Goal: Task Accomplishment & Management: Manage account settings

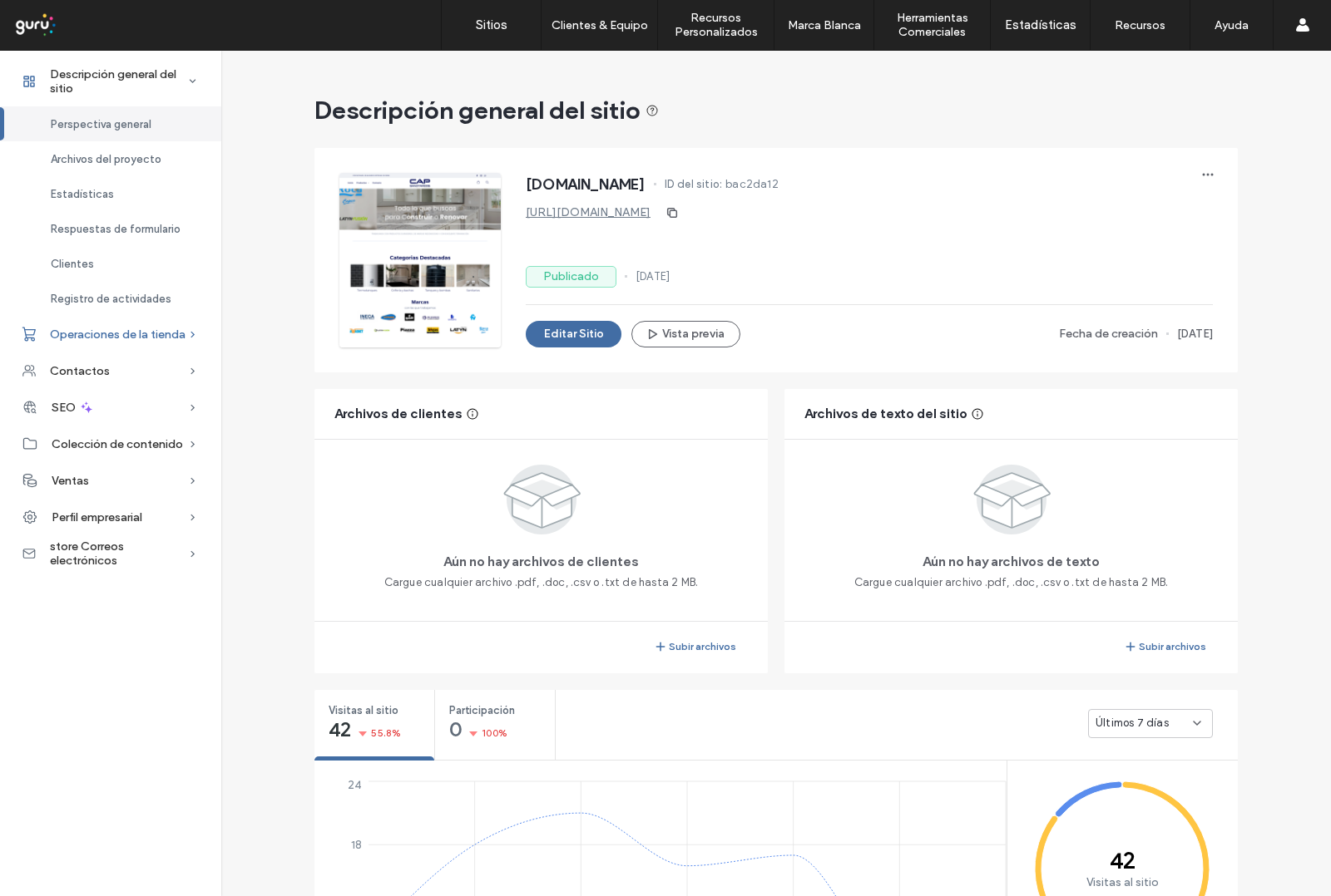
click at [148, 339] on span "Operaciones de la tienda" at bounding box center [118, 334] width 136 height 14
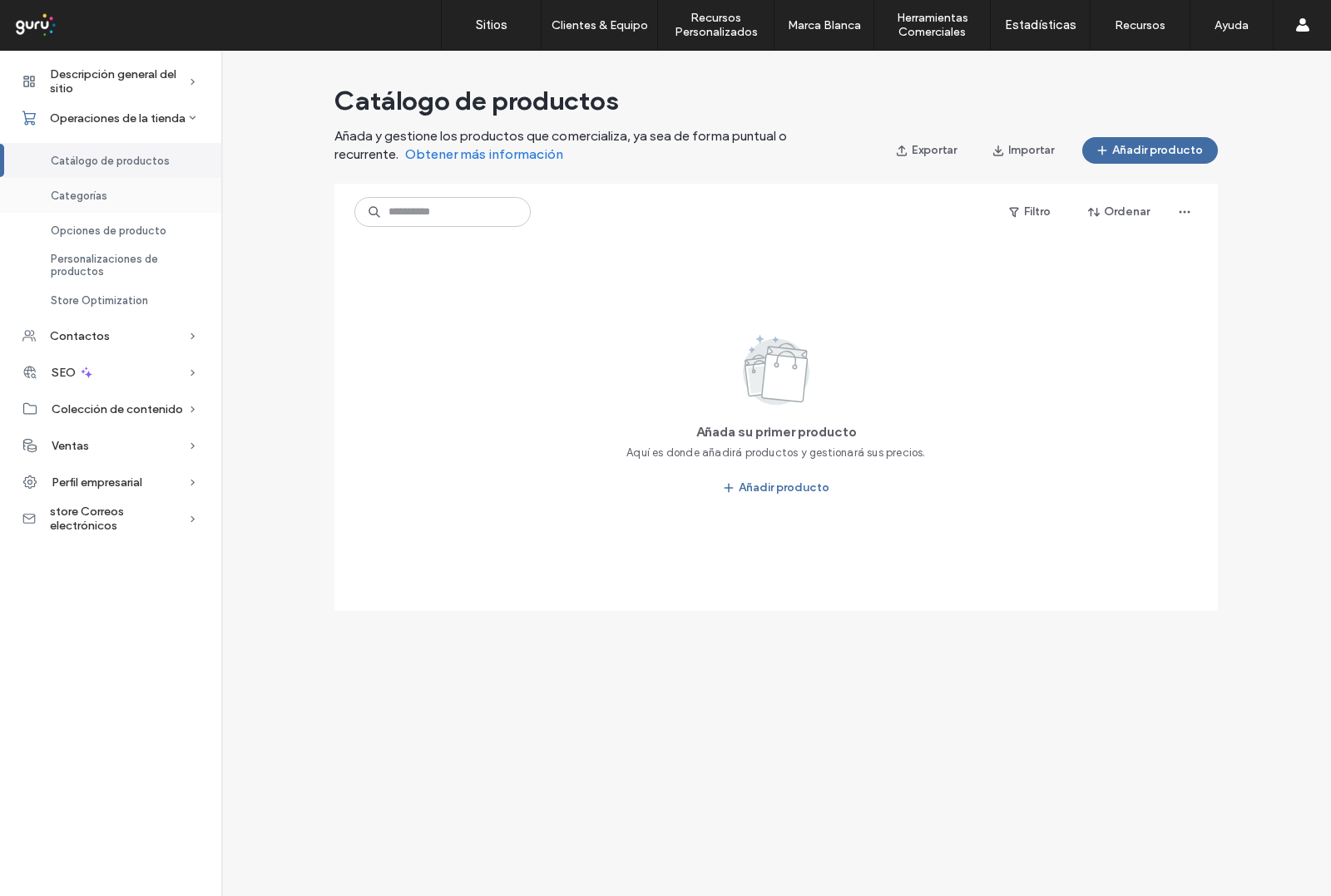
click at [76, 198] on span "Categorías" at bounding box center [79, 196] width 57 height 13
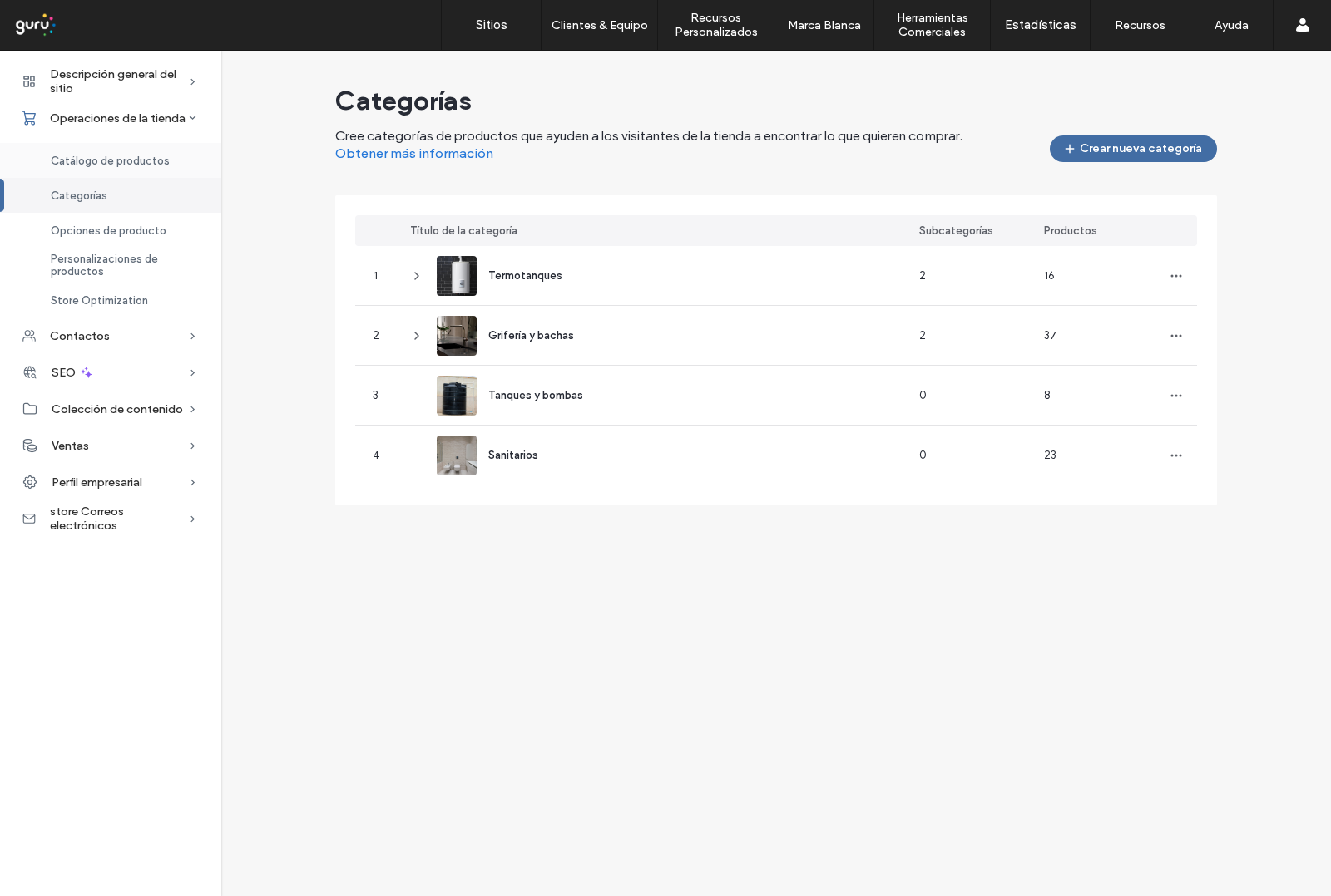
click at [101, 162] on span "Catálogo de productos" at bounding box center [110, 161] width 119 height 13
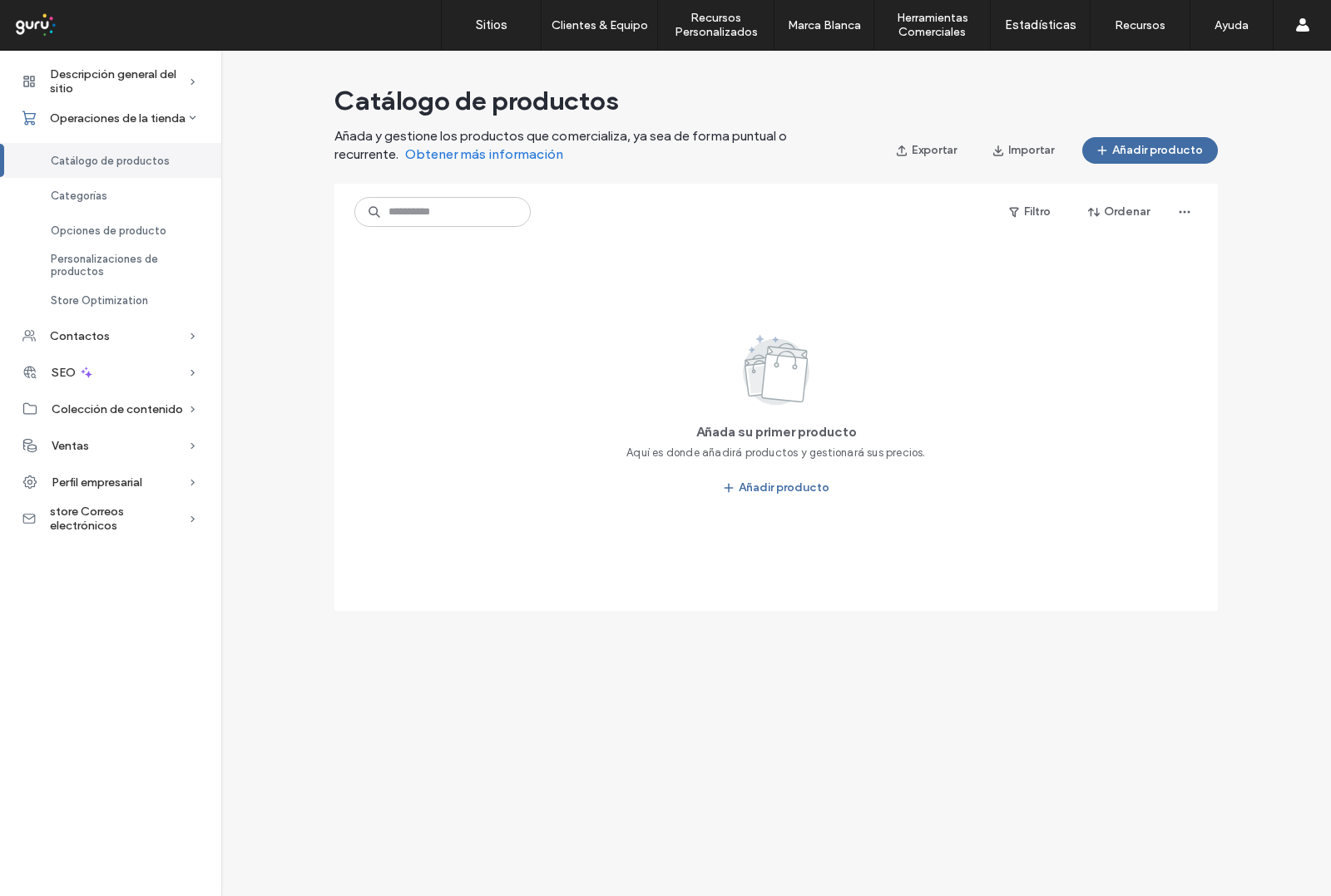
click at [160, 160] on span "Catálogo de productos" at bounding box center [110, 161] width 119 height 13
click at [94, 198] on span "Categorías" at bounding box center [79, 196] width 57 height 13
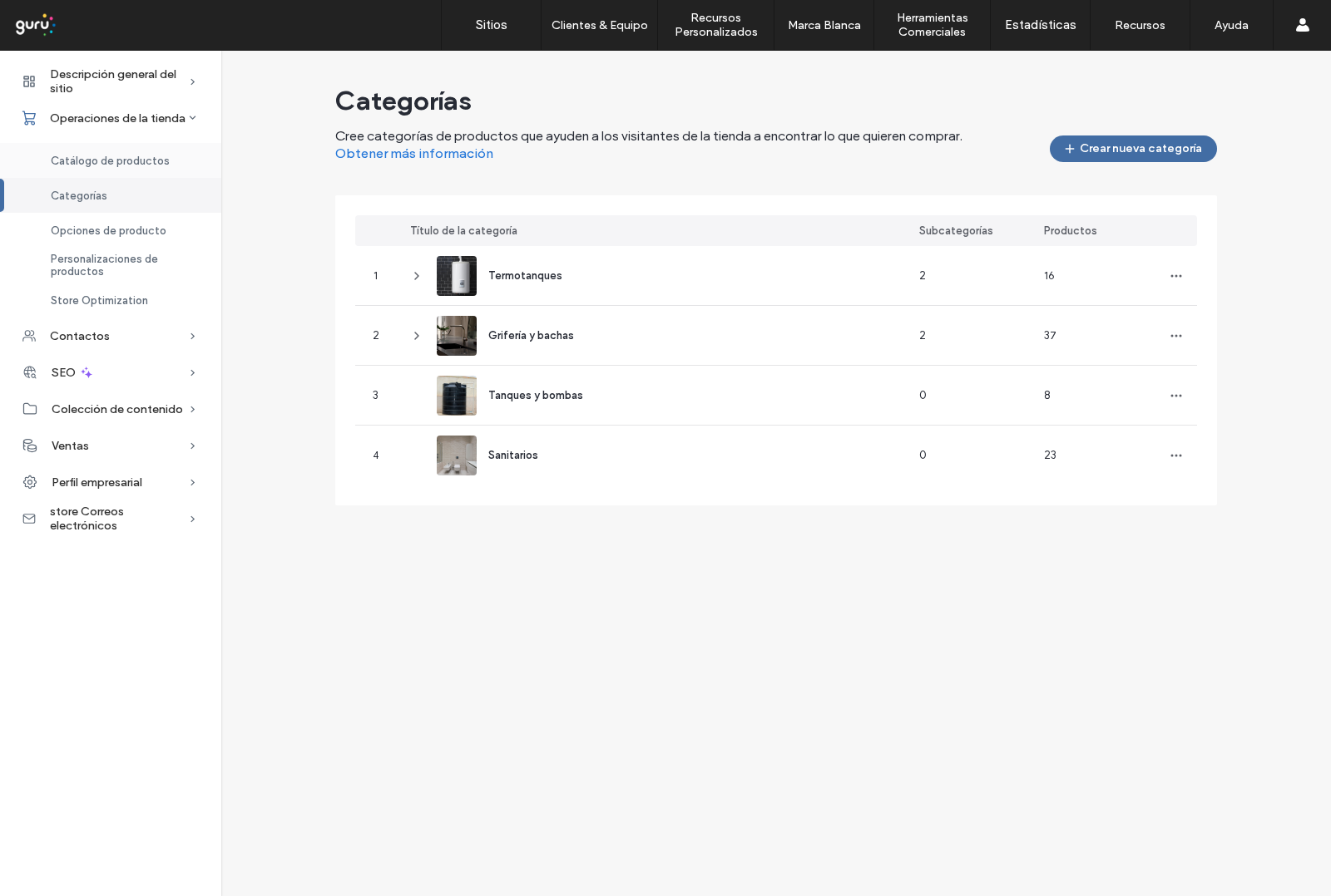
click at [93, 155] on span "Catálogo de productos" at bounding box center [110, 161] width 119 height 13
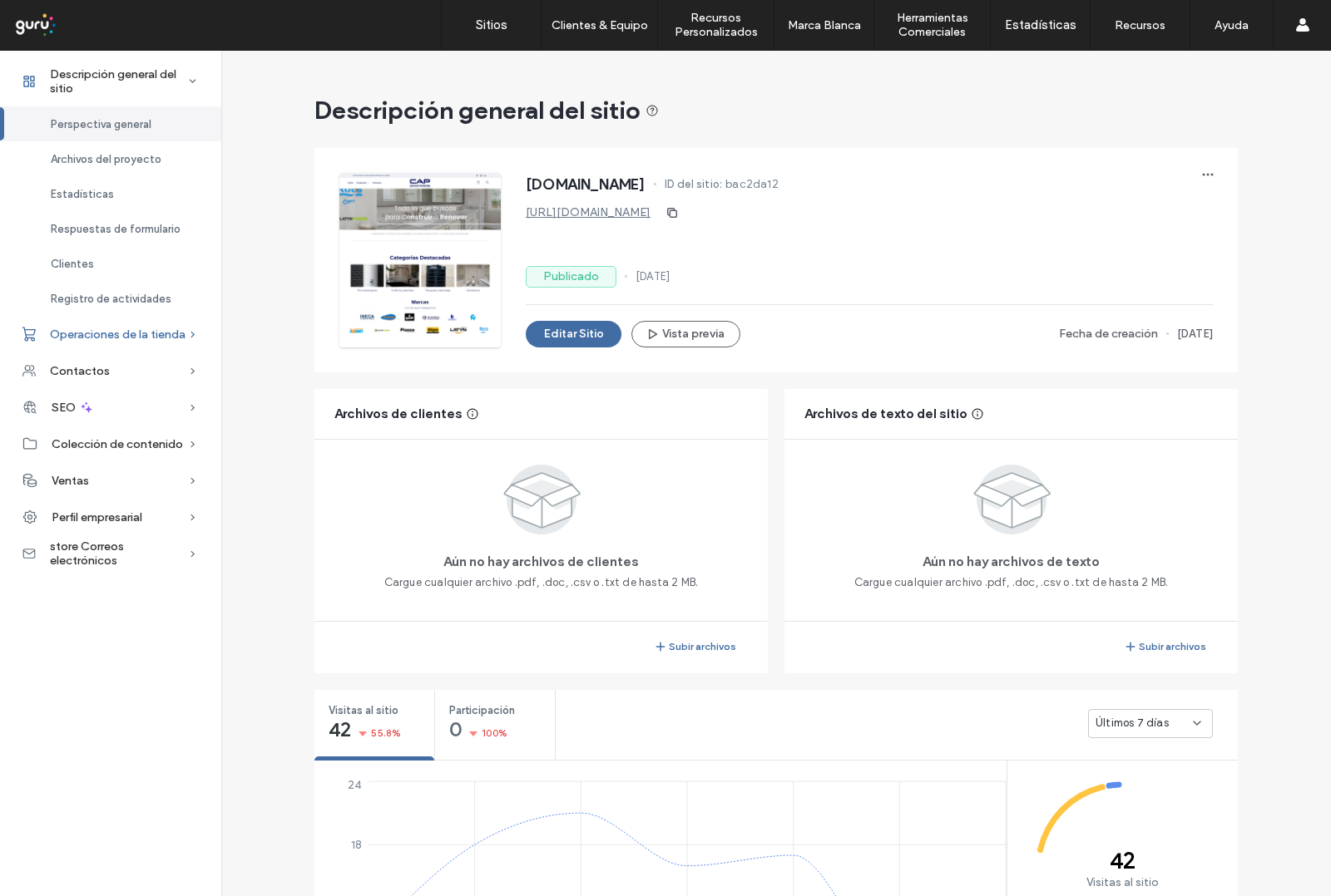
click at [168, 339] on span "Operaciones de la tienda" at bounding box center [118, 334] width 136 height 14
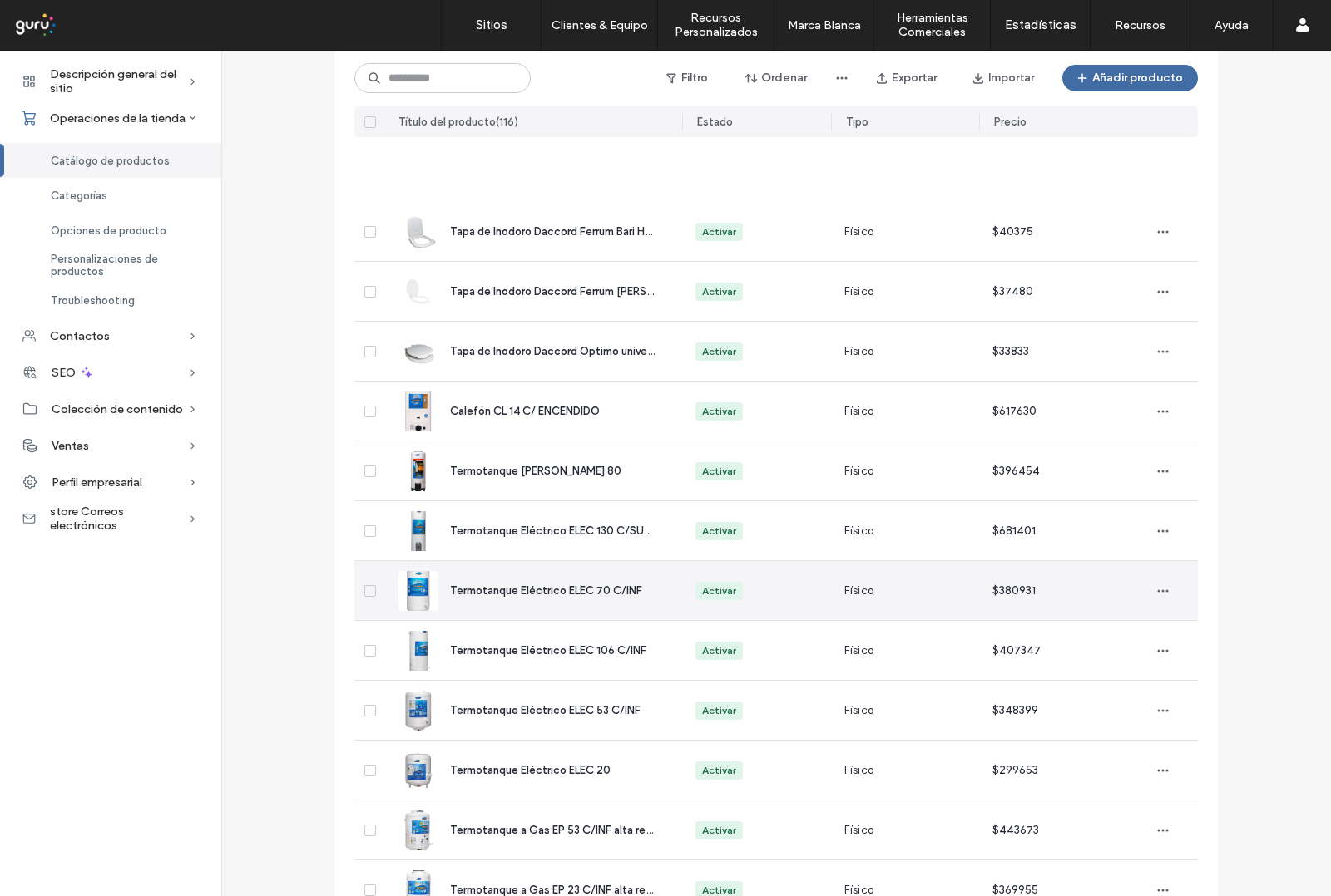
scroll to position [917, 0]
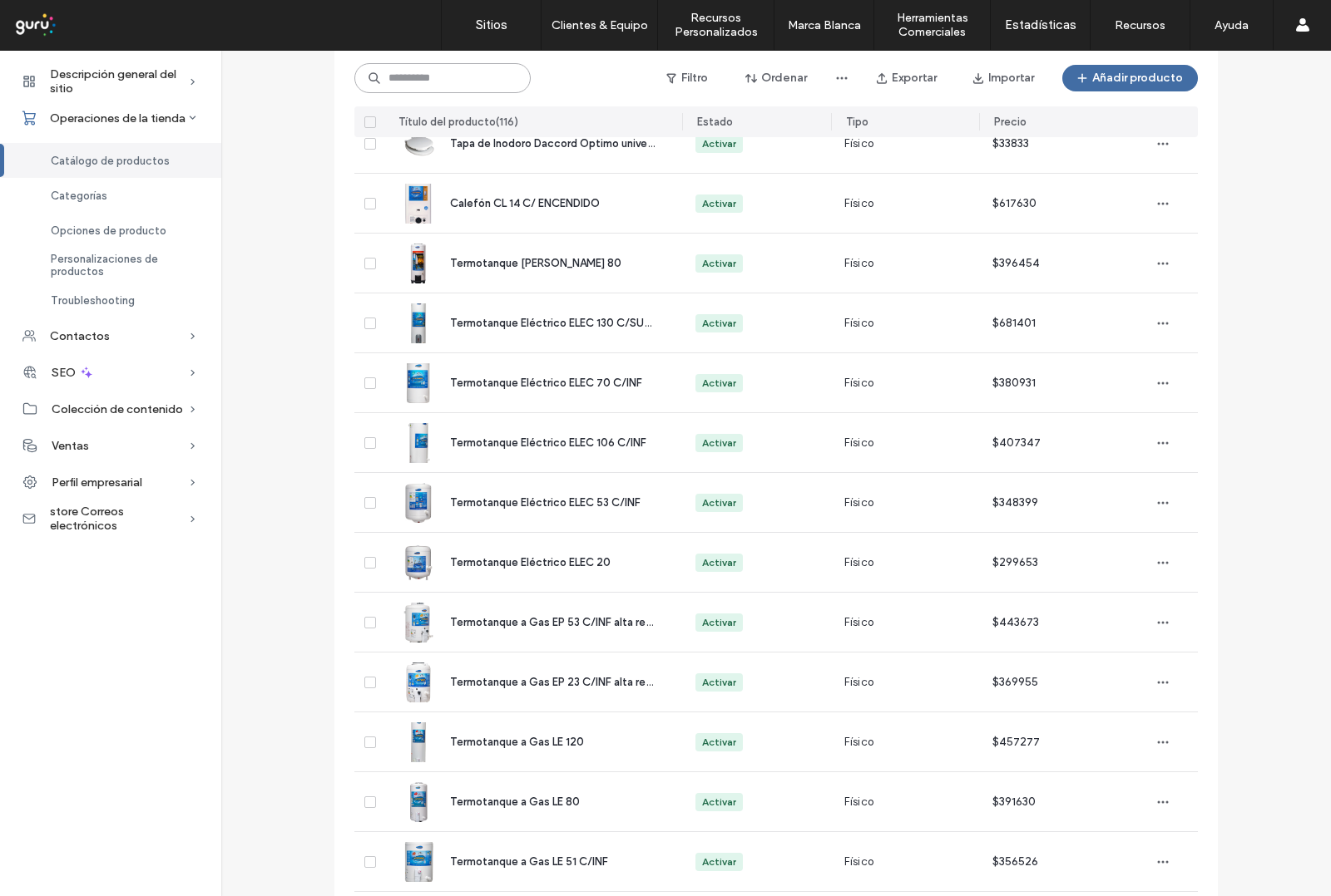
click at [444, 73] on input at bounding box center [442, 78] width 176 height 30
paste input "**********"
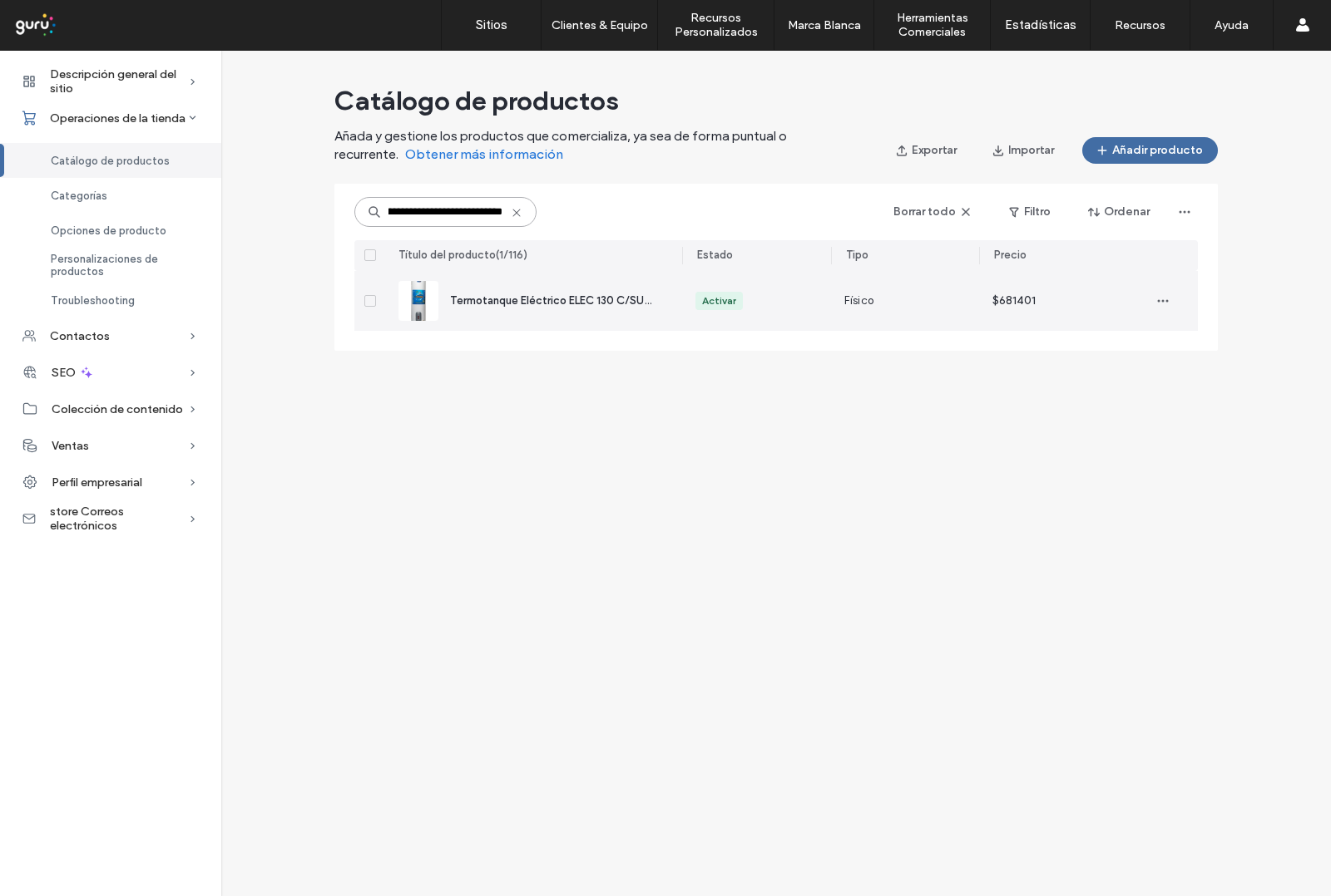
type input "**********"
click at [508, 310] on div "Termotanque Eléctrico ELEC 130 C/SUP alta recuperacion" at bounding box center [533, 301] width 270 height 60
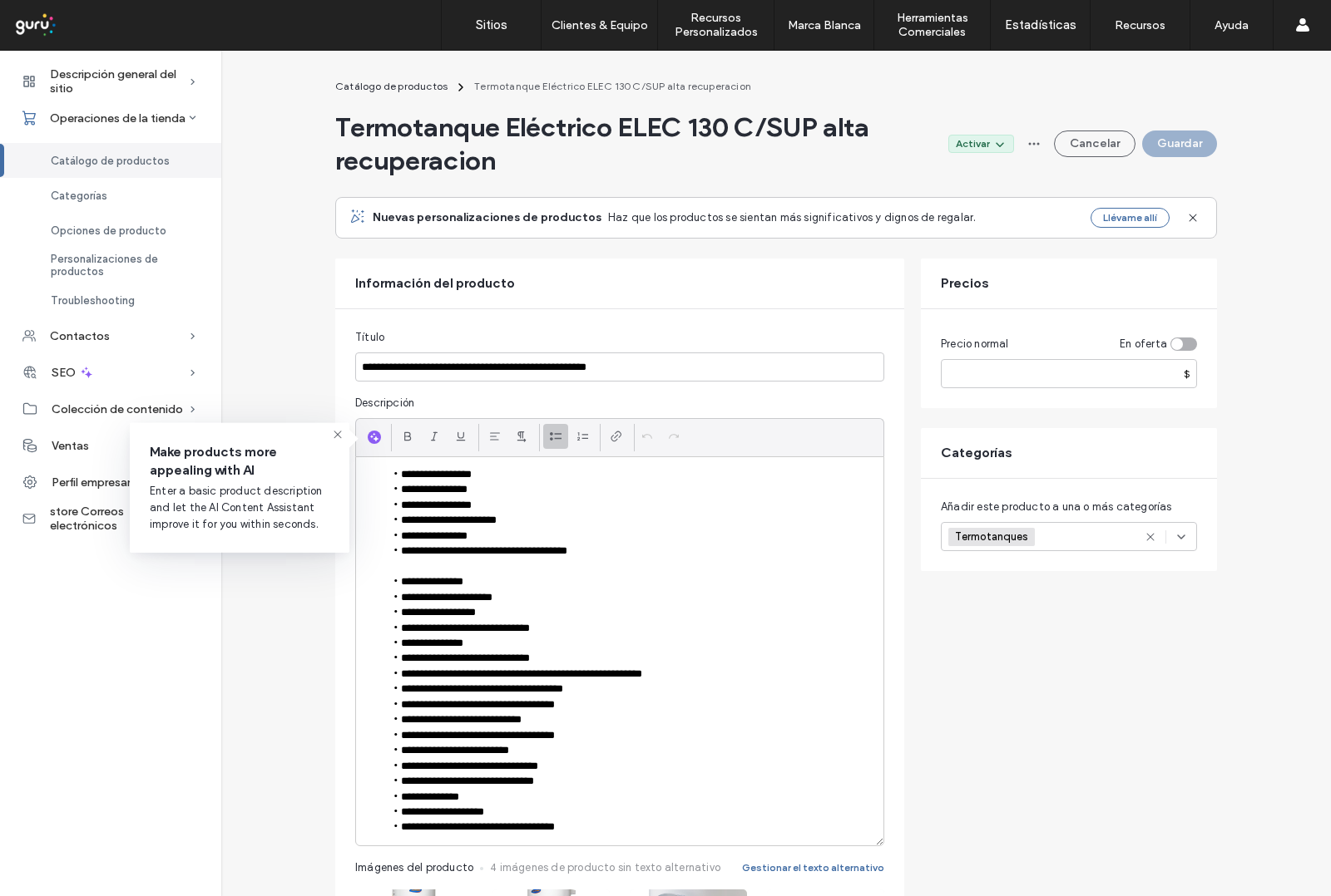
click at [1057, 533] on div "Termotanques +0 Termotanques +0" at bounding box center [1049, 537] width 201 height 27
click at [955, 735] on span at bounding box center [955, 734] width 12 height 12
click at [1162, 147] on button "Guardar" at bounding box center [1179, 143] width 75 height 26
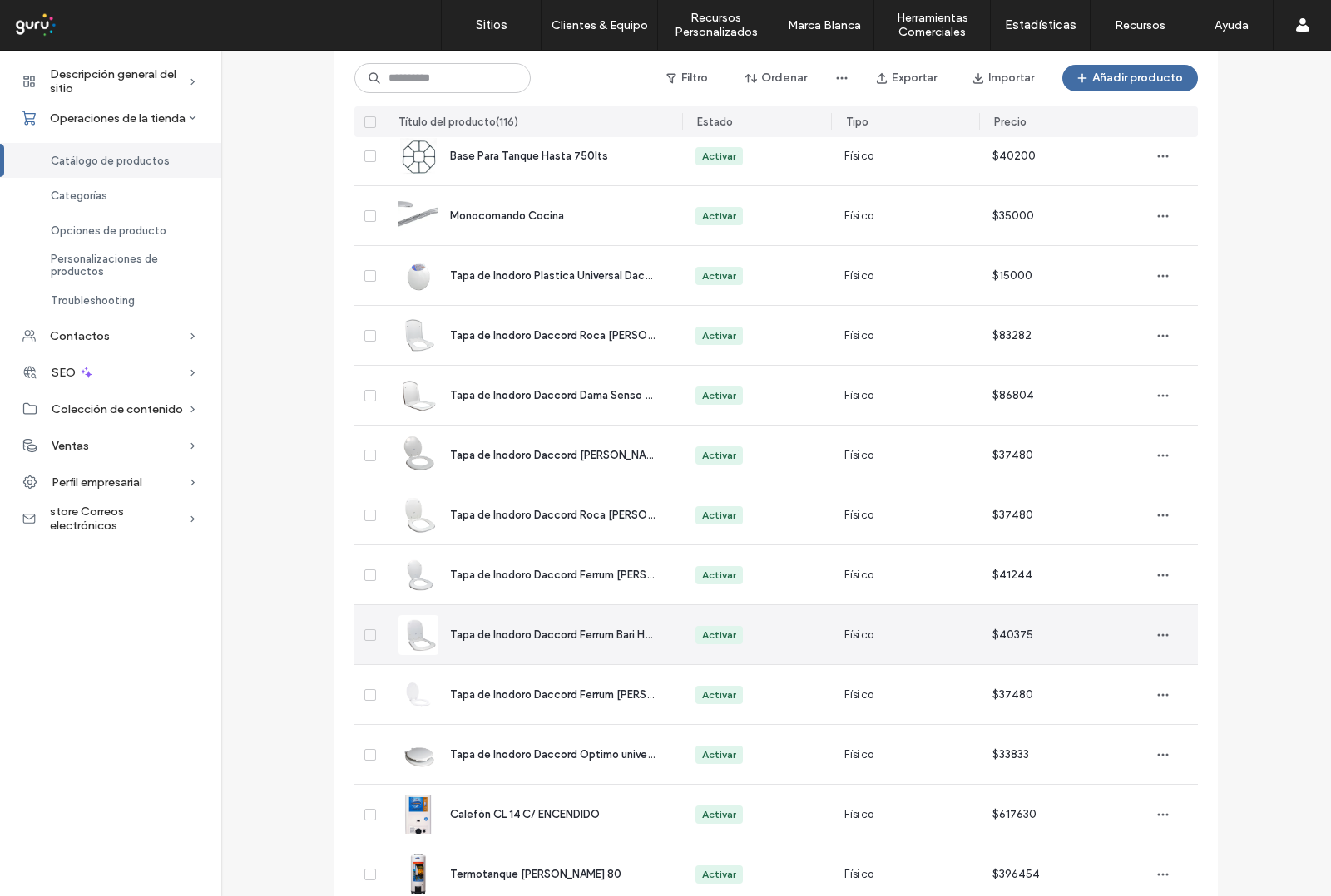
scroll to position [397, 0]
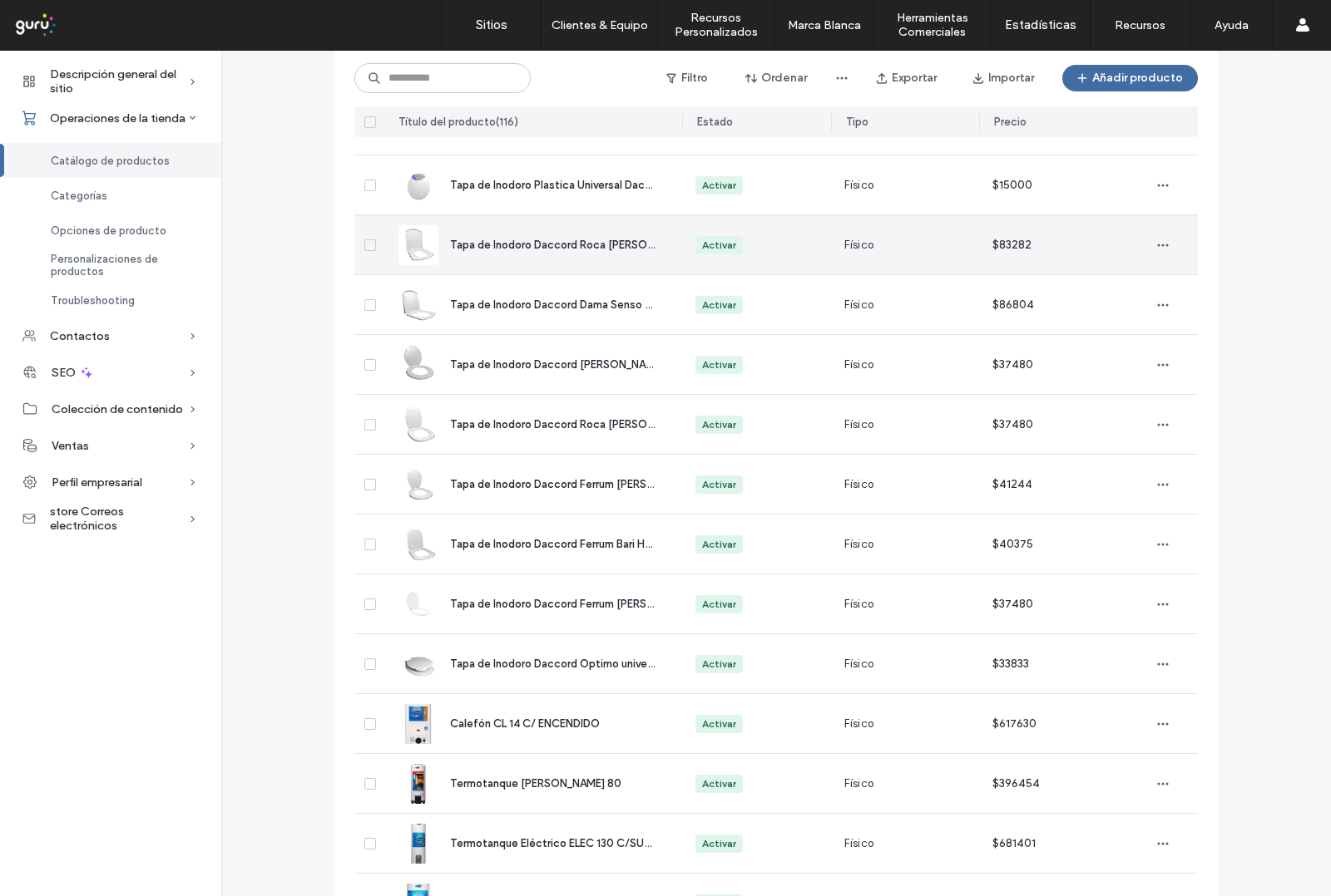
click at [492, 243] on span "Tapa de Inodoro Daccord Roca Hall Cierre Suave" at bounding box center [603, 245] width 308 height 13
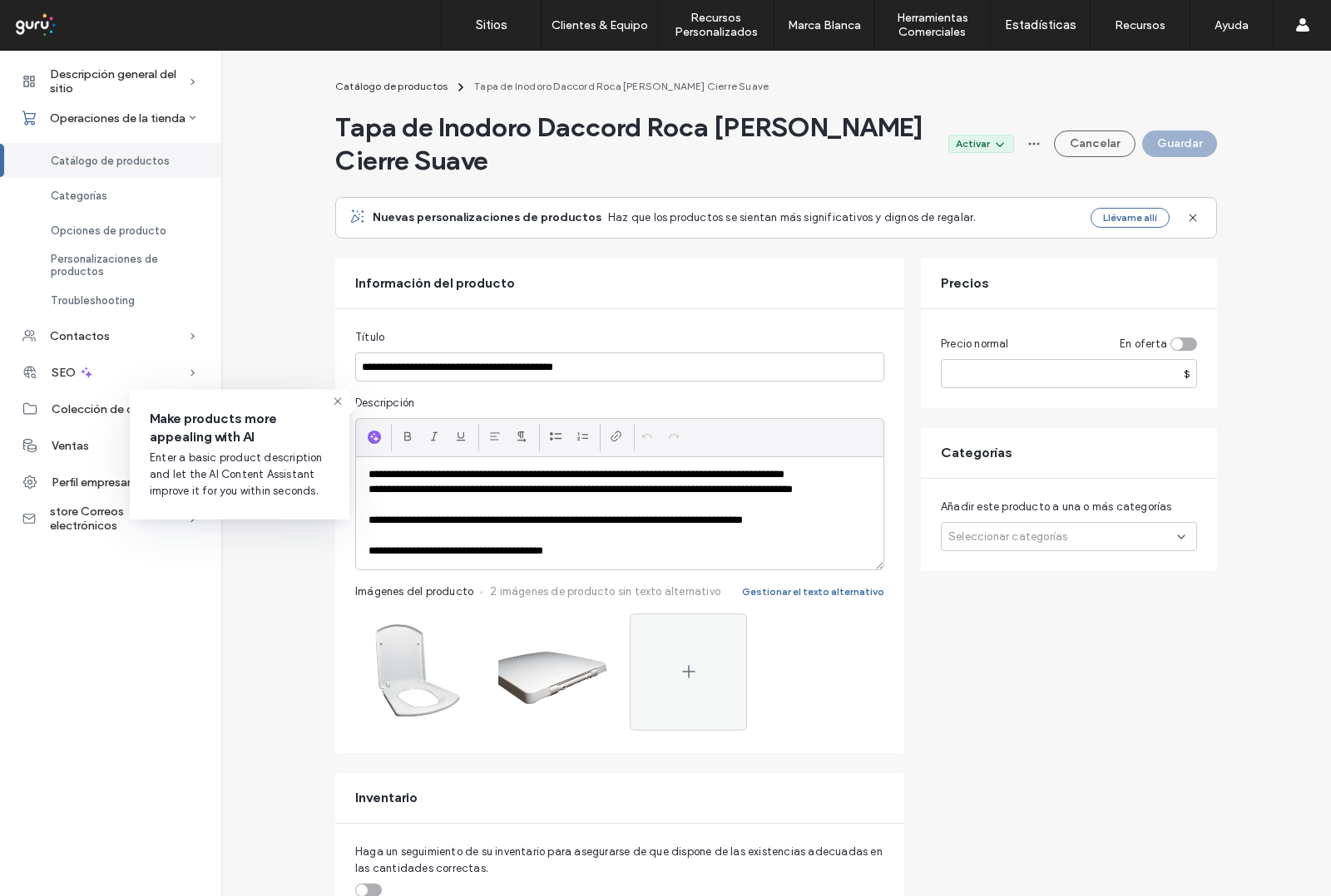
click at [1023, 522] on div "Seleccionar categorías" at bounding box center [1068, 537] width 257 height 29
click at [955, 630] on span at bounding box center [955, 627] width 12 height 12
click at [954, 579] on icon at bounding box center [954, 578] width 5 height 5
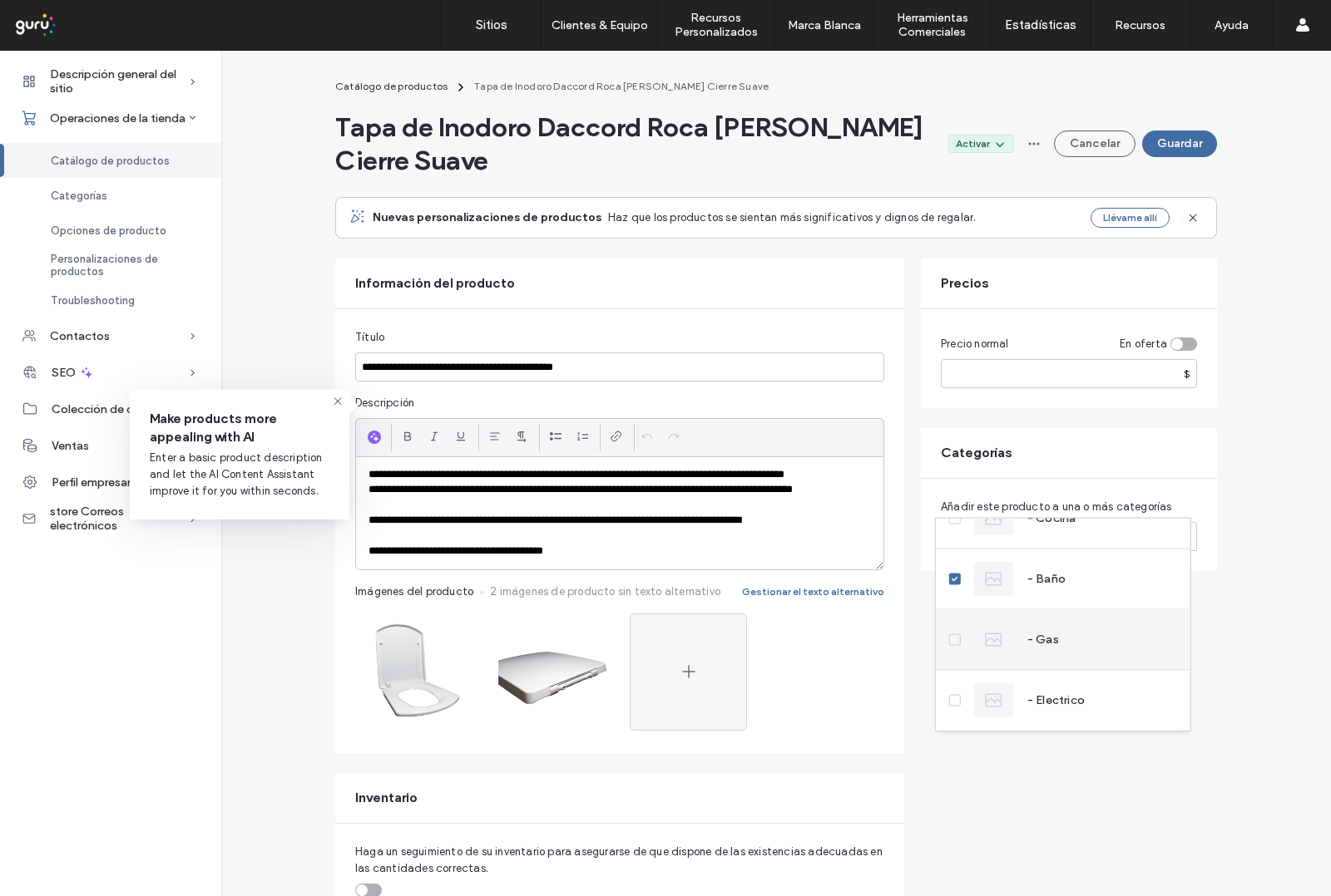
scroll to position [169, 0]
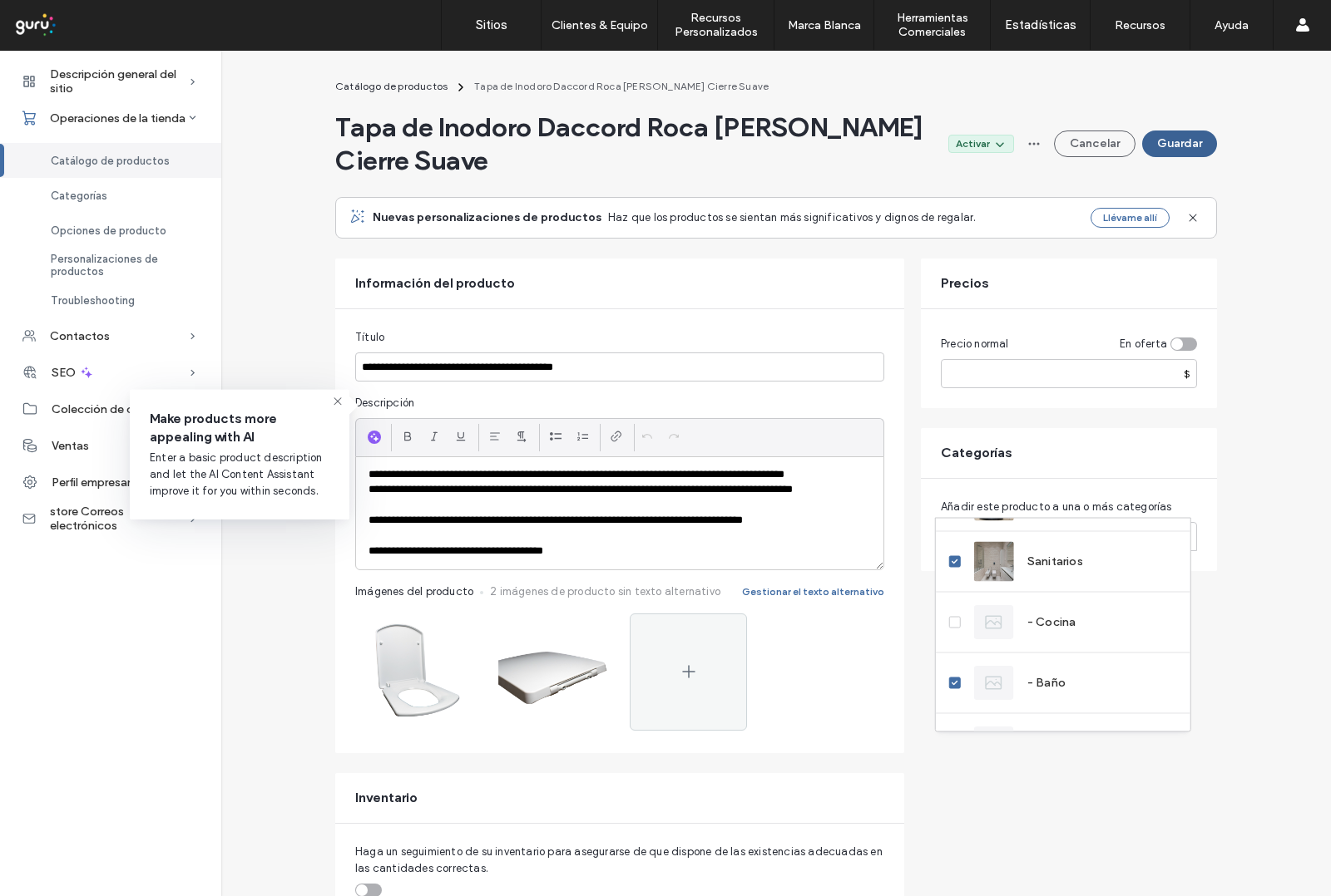
click at [1169, 130] on button "Guardar" at bounding box center [1179, 143] width 75 height 26
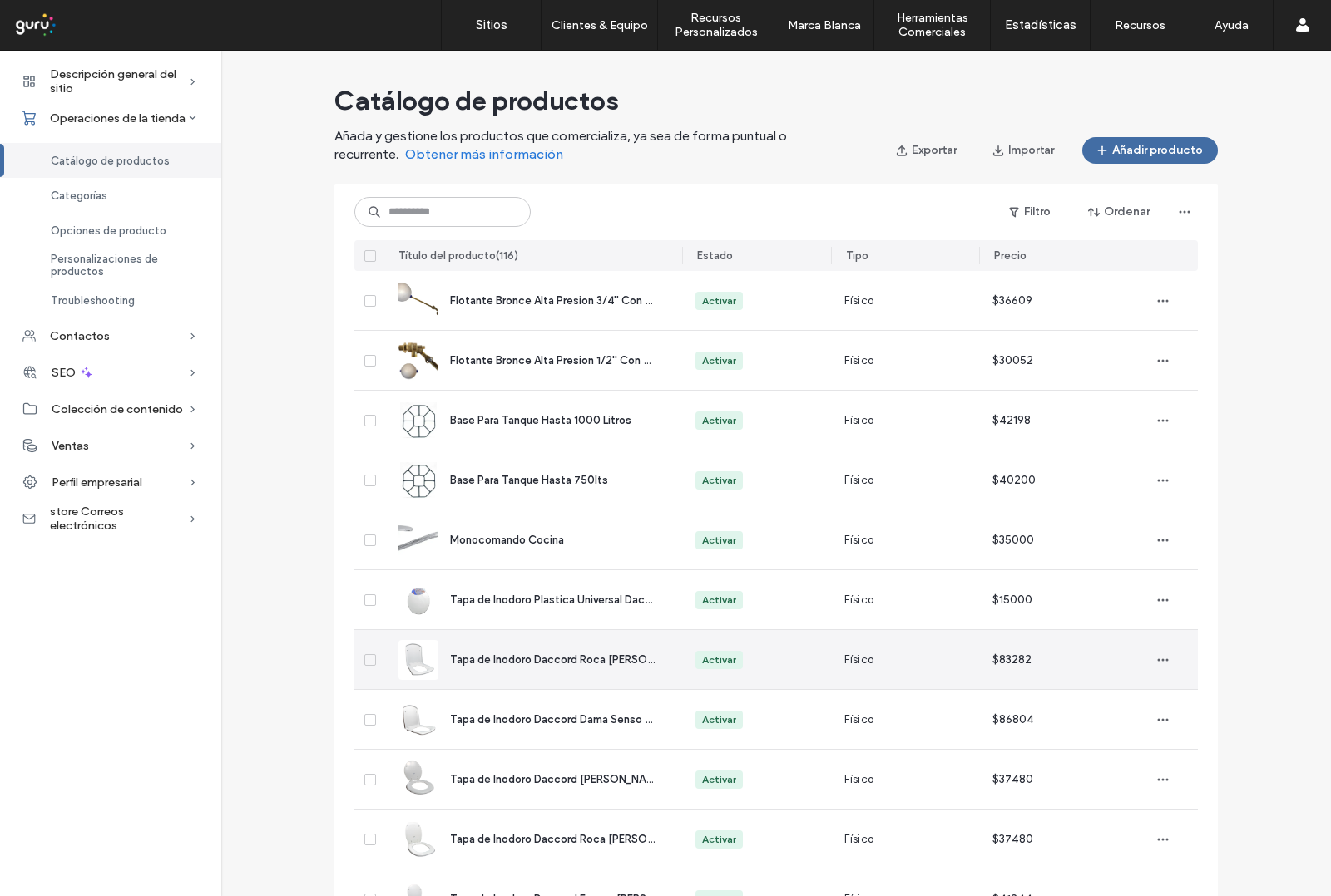
click at [529, 661] on span "Tapa de Inodoro Daccord Roca Hall Cierre Suave" at bounding box center [603, 660] width 308 height 13
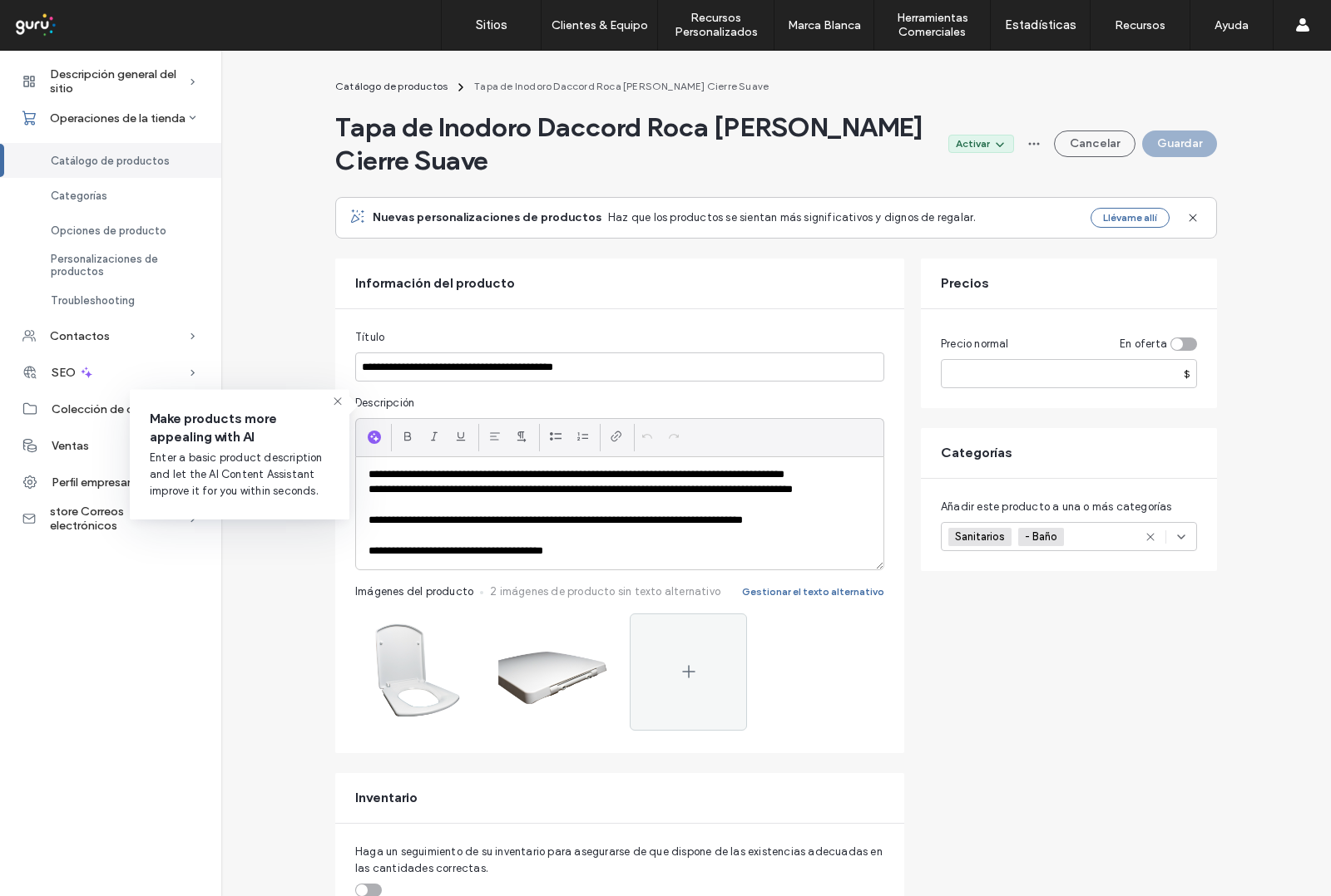
click at [1108, 523] on div "Sanitarios - Baño +0 Sanitarios - Baño +0" at bounding box center [1049, 537] width 201 height 27
click at [955, 644] on icon at bounding box center [954, 643] width 5 height 5
drag, startPoint x: 1074, startPoint y: 416, endPoint x: 1083, endPoint y: 522, distance: 106.4
click at [1075, 428] on div "Categorías" at bounding box center [1069, 453] width 296 height 50
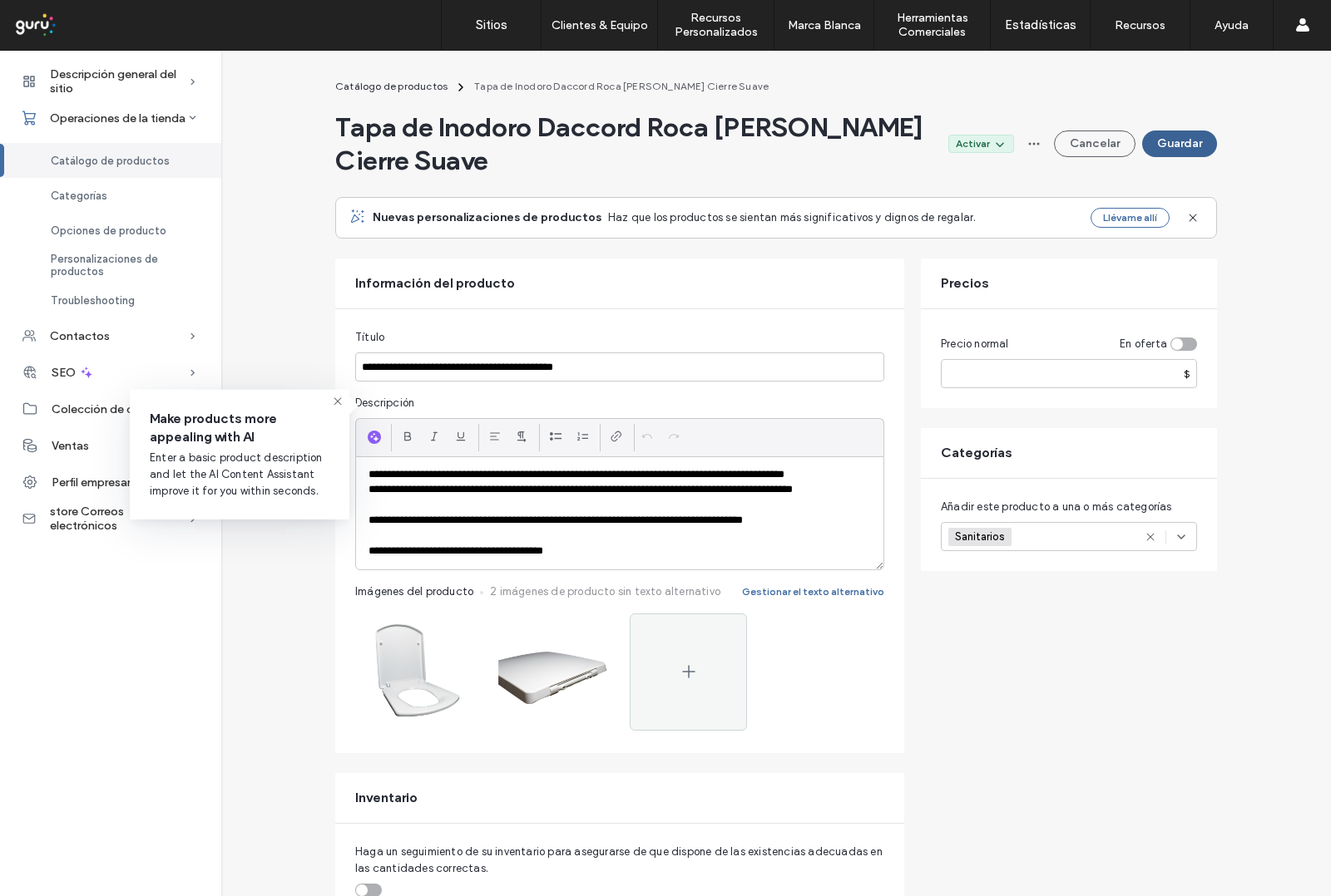
click at [1179, 130] on button "Guardar" at bounding box center [1179, 143] width 75 height 26
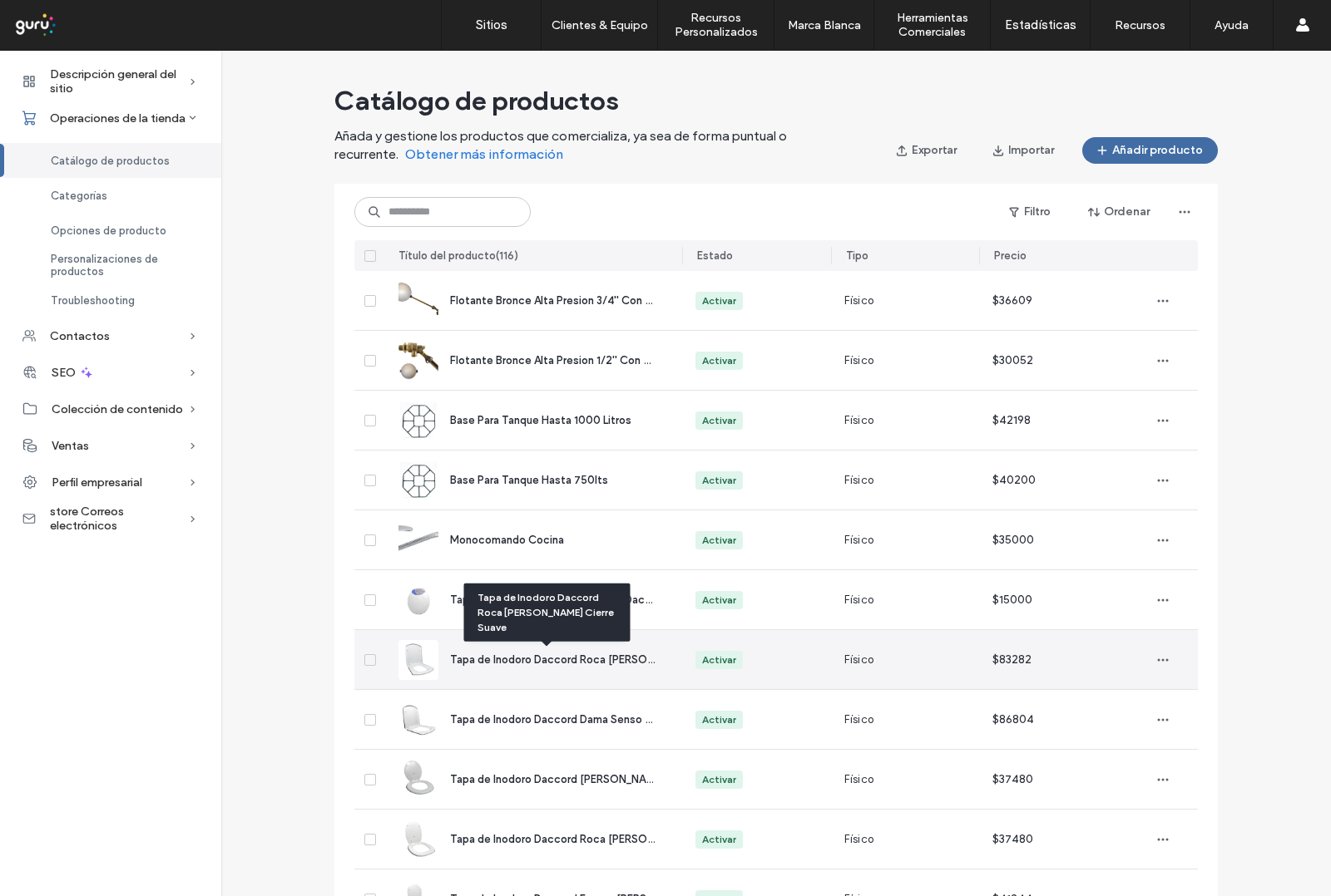
click at [548, 667] on div "Tapa de Inodoro Daccord Roca Hall Cierre Suave" at bounding box center [552, 660] width 205 height 16
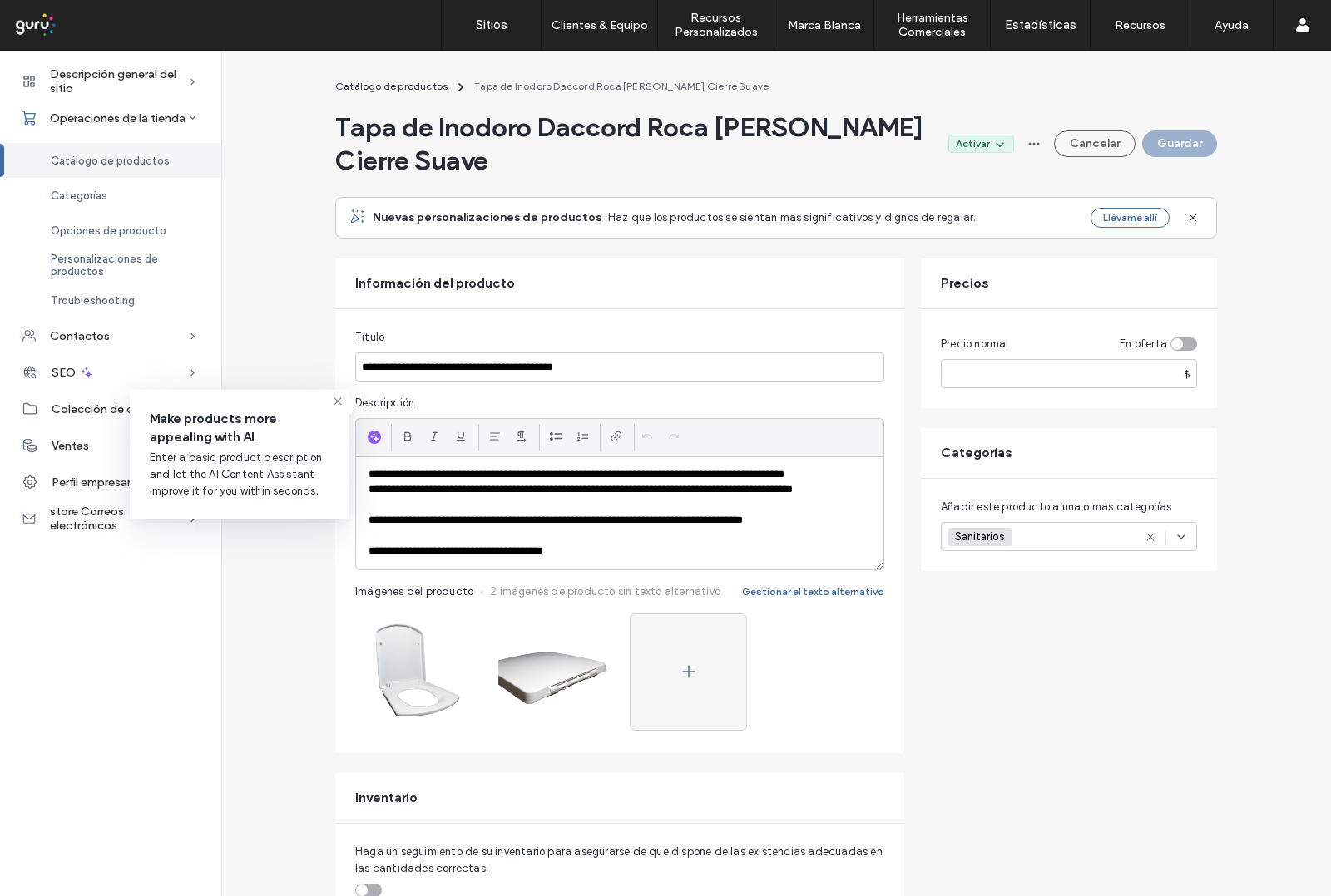
click at [1036, 523] on div "Sanitarios +0 Sanitarios +0" at bounding box center [1049, 537] width 201 height 27
drag, startPoint x: 333, startPoint y: 133, endPoint x: 521, endPoint y: 108, distance: 189.7
click at [551, 123] on span "Tapa de Inodoro Daccord Roca Hall Cierre Suave" at bounding box center [634, 143] width 600 height 67
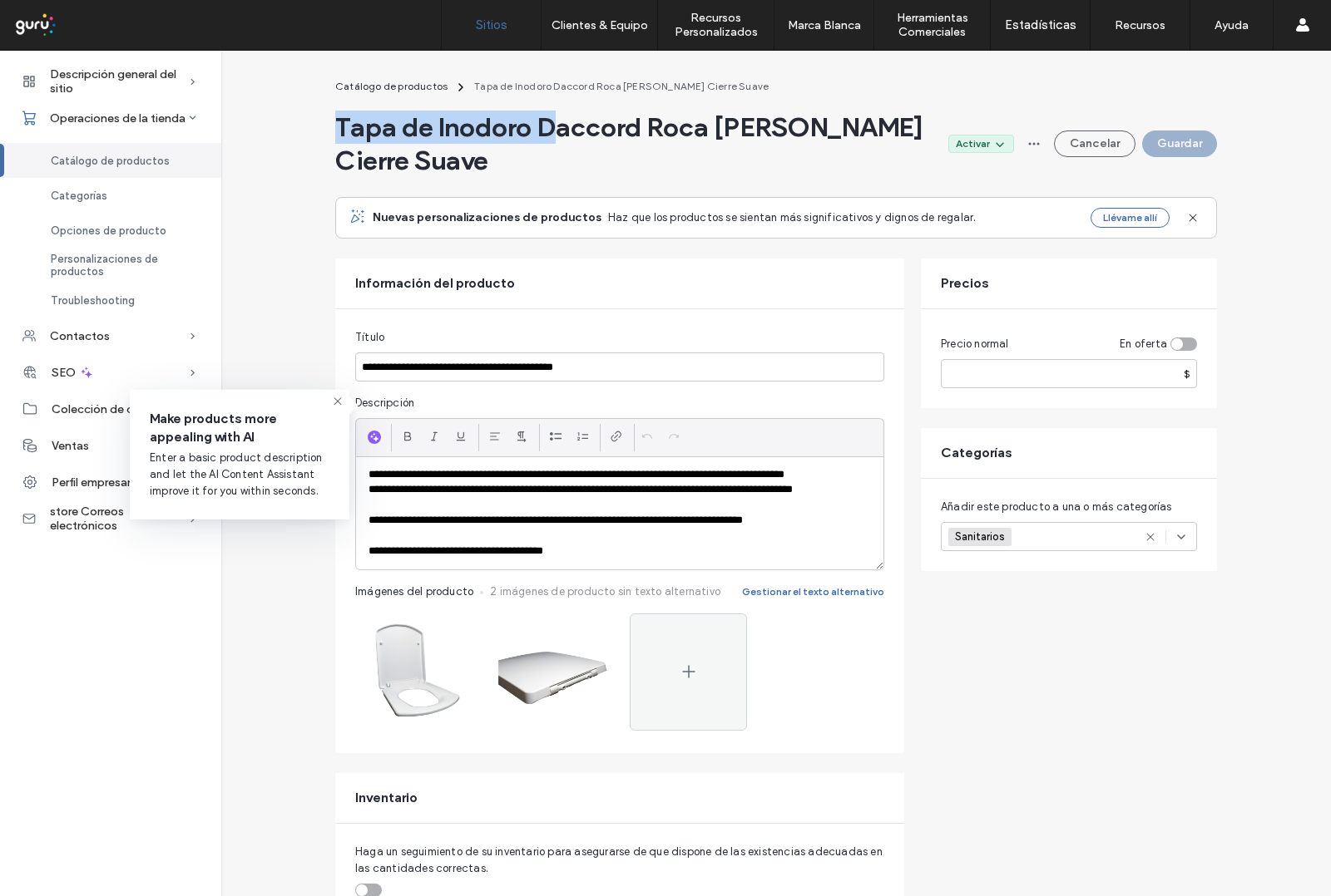
copy span "Tapa de Inodoro D"
click at [1053, 523] on div "Sanitarios +0 Sanitarios +0" at bounding box center [1049, 537] width 201 height 27
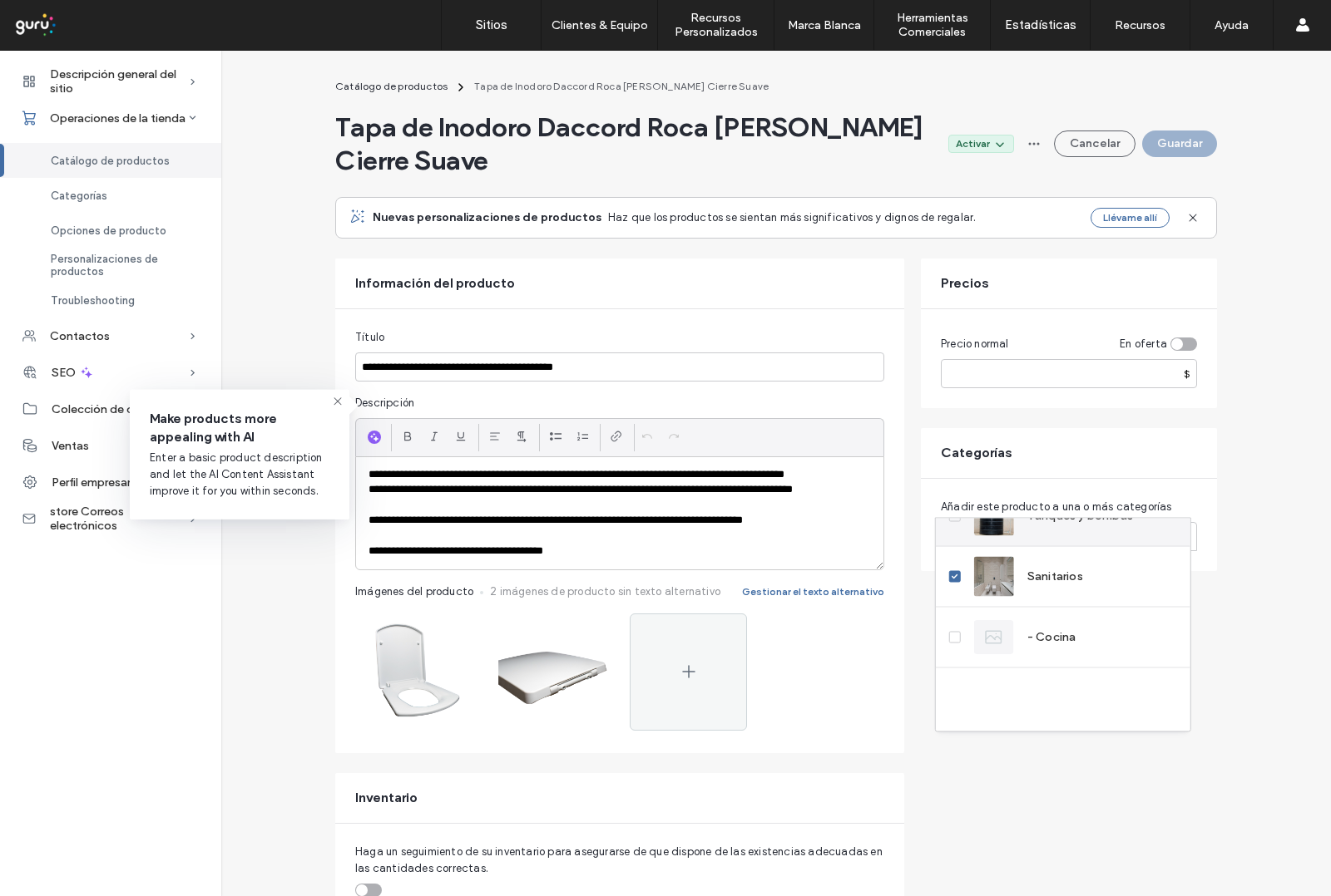
scroll to position [0, 0]
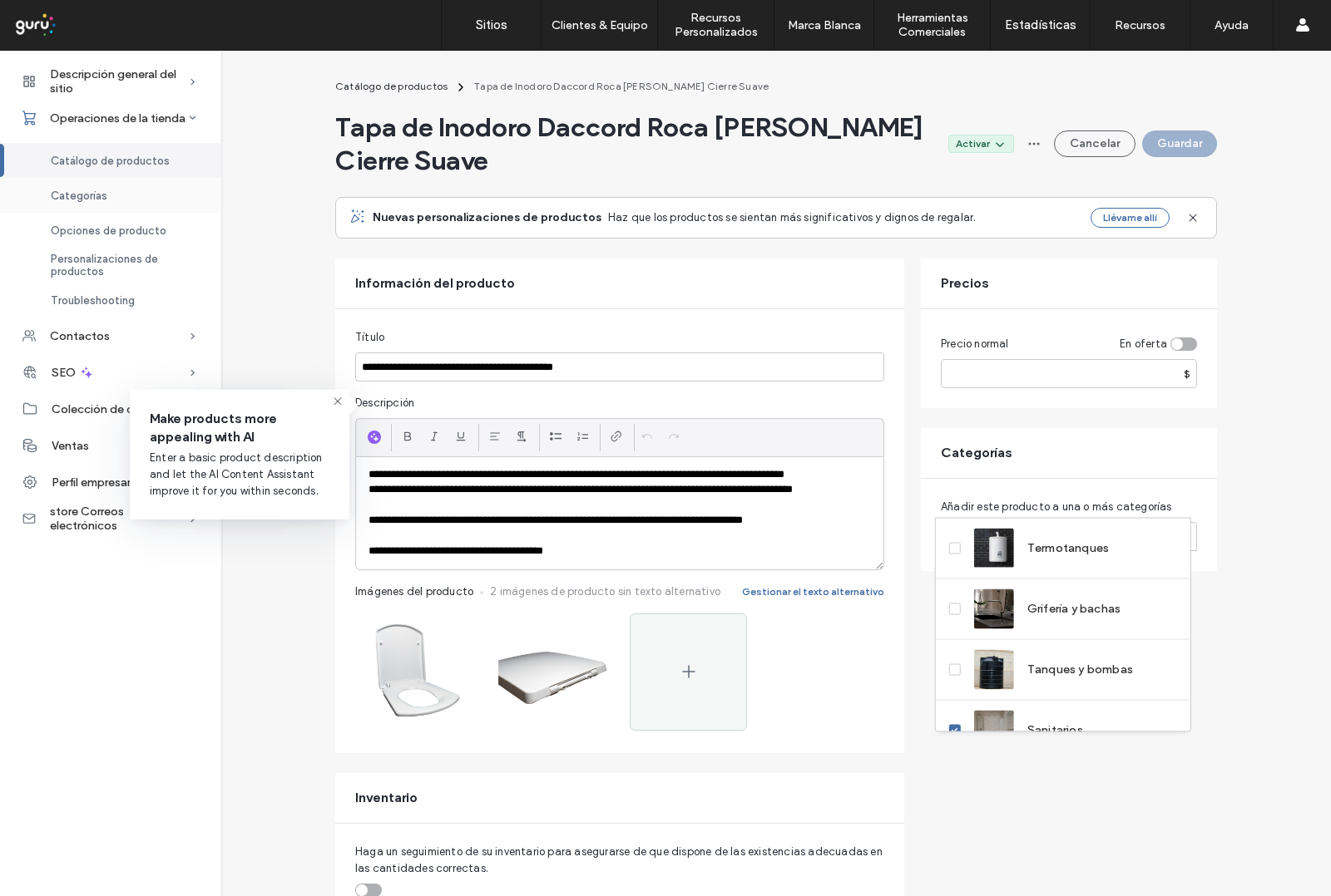
click at [75, 202] on div "Categorías" at bounding box center [110, 195] width 221 height 35
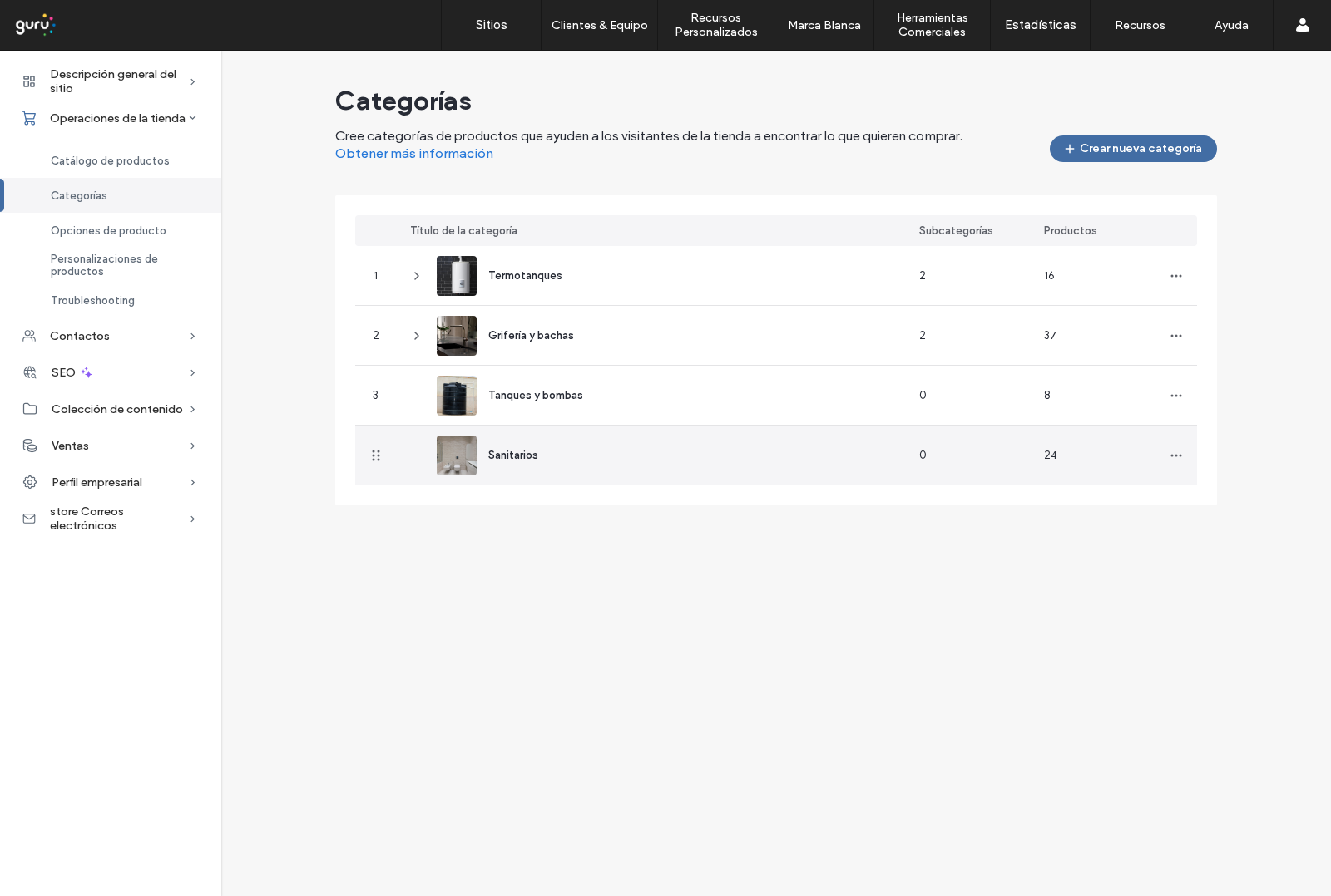
click at [506, 455] on span "Sanitarios" at bounding box center [513, 455] width 50 height 13
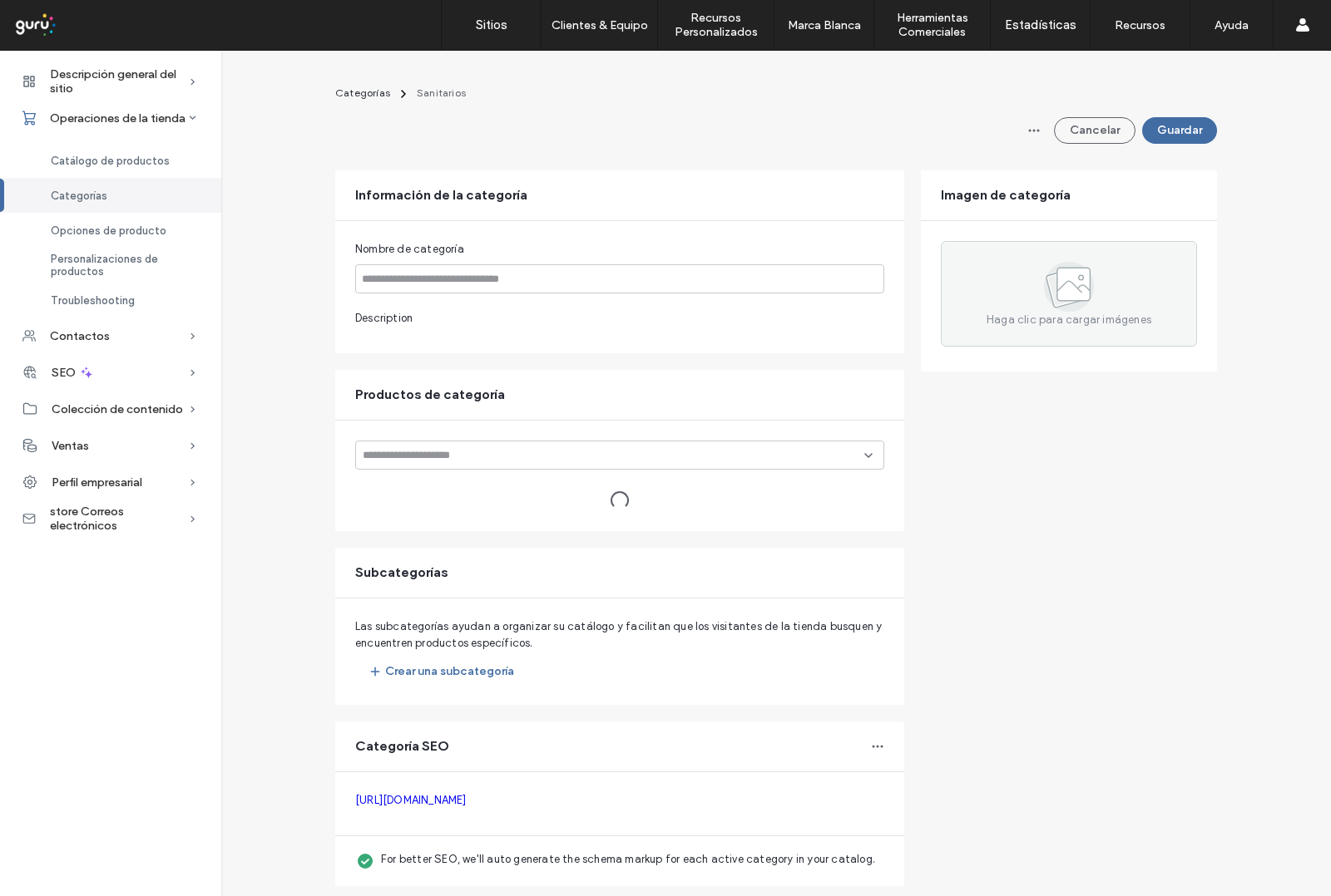
type input "**********"
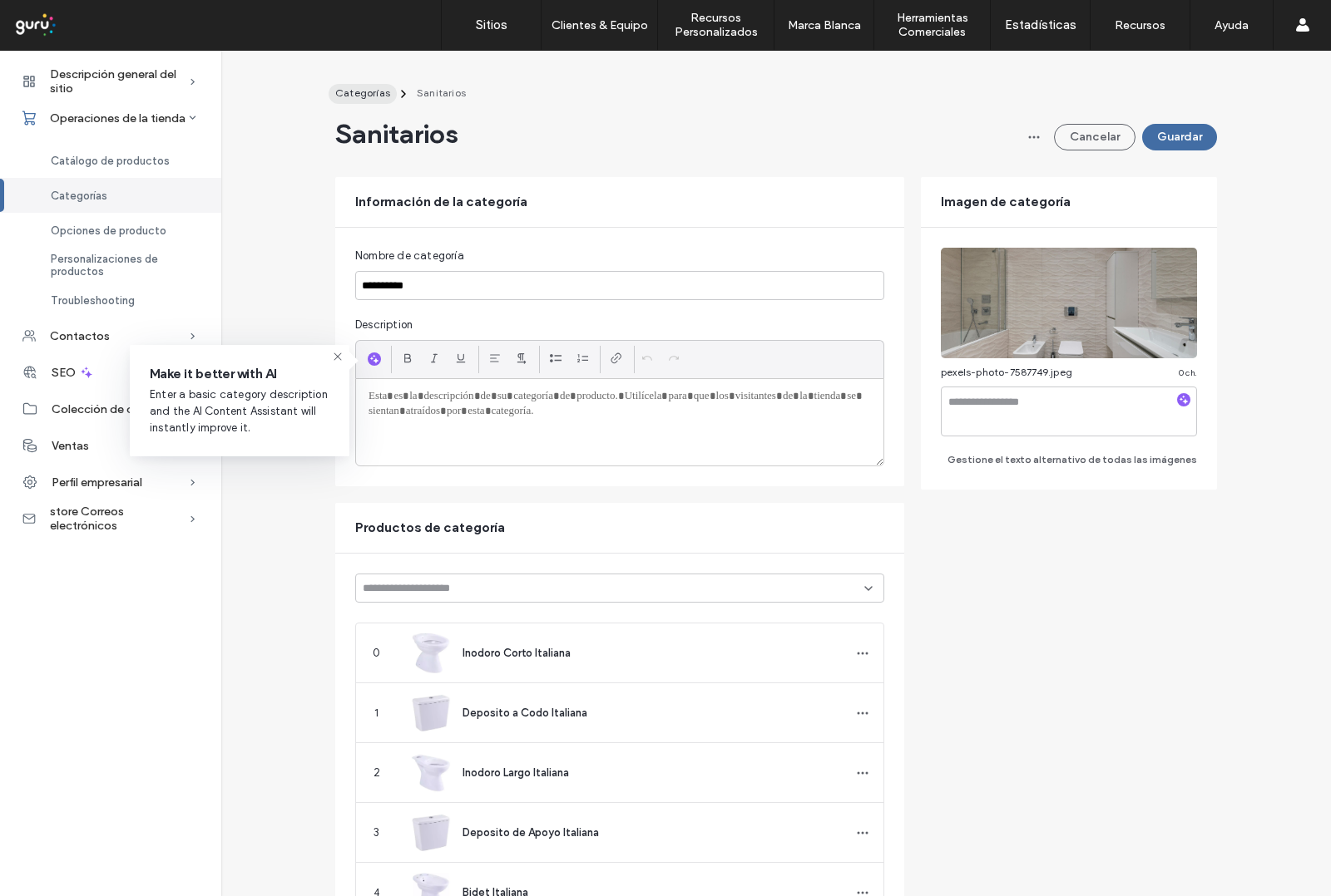
click at [374, 91] on span "Categorías" at bounding box center [362, 93] width 55 height 13
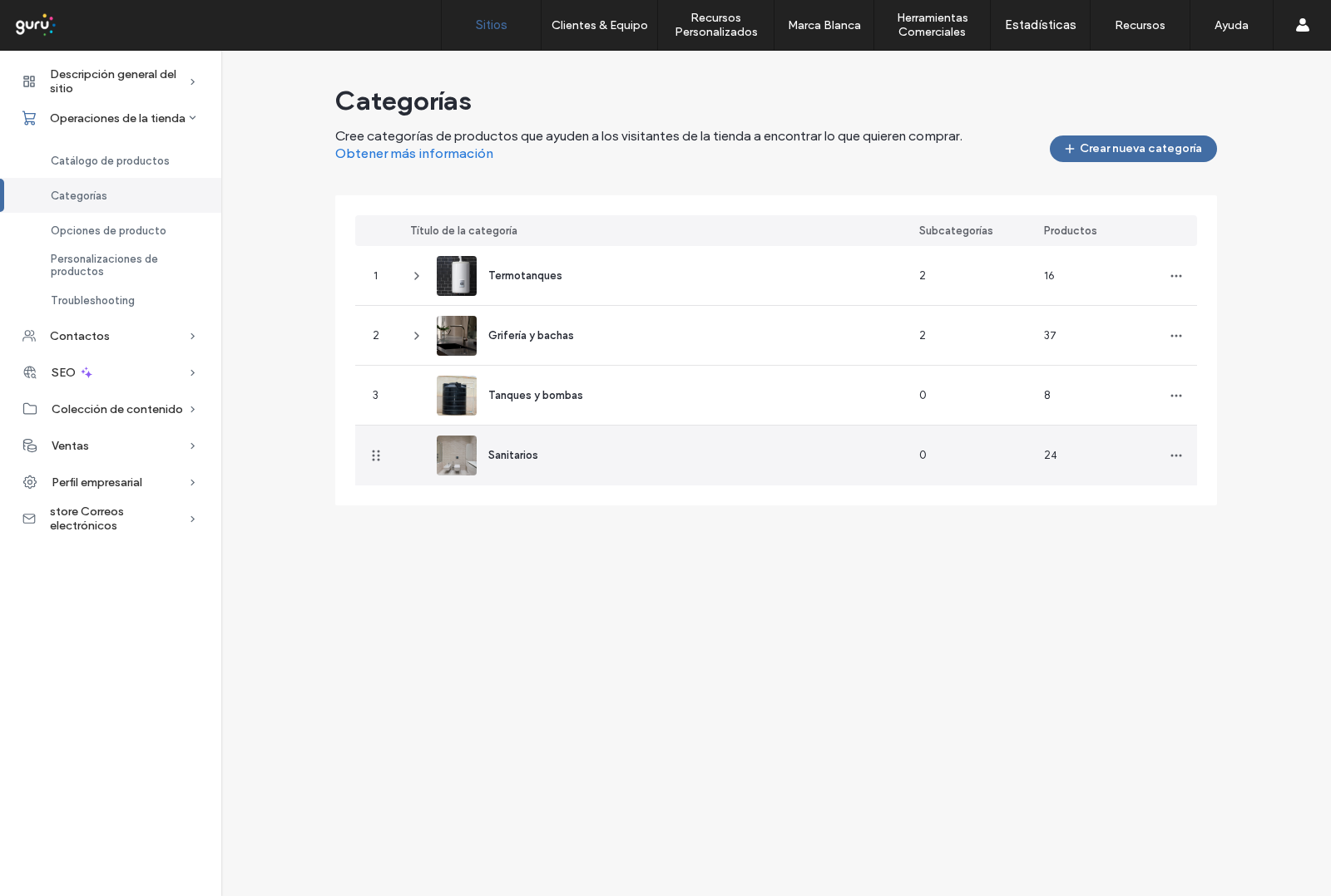
drag, startPoint x: 512, startPoint y: 455, endPoint x: 496, endPoint y: 14, distance: 441.3
click at [513, 455] on span "Sanitarios" at bounding box center [513, 455] width 50 height 13
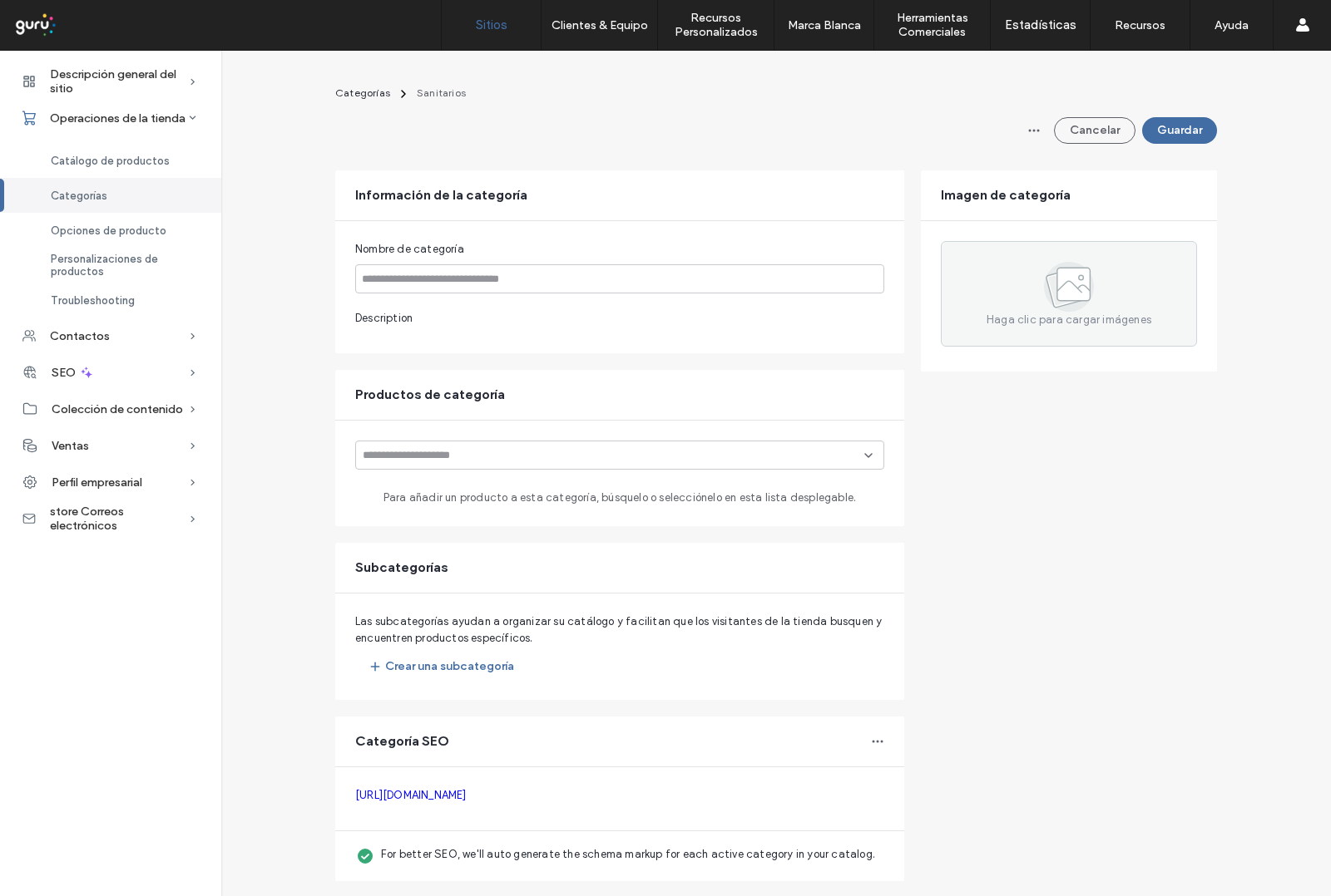
type input "**********"
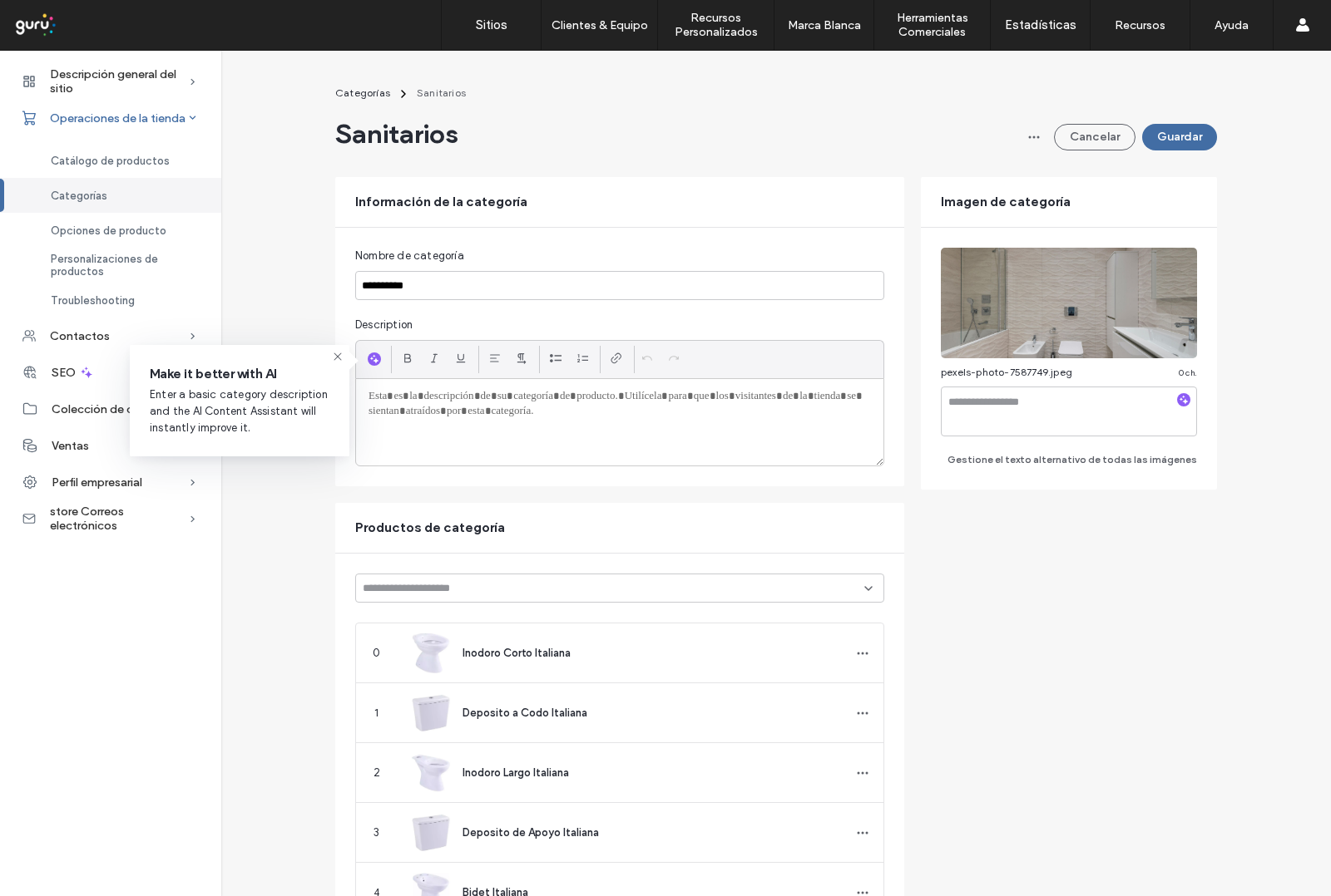
click at [158, 121] on span "Operaciones de la tienda" at bounding box center [118, 118] width 136 height 14
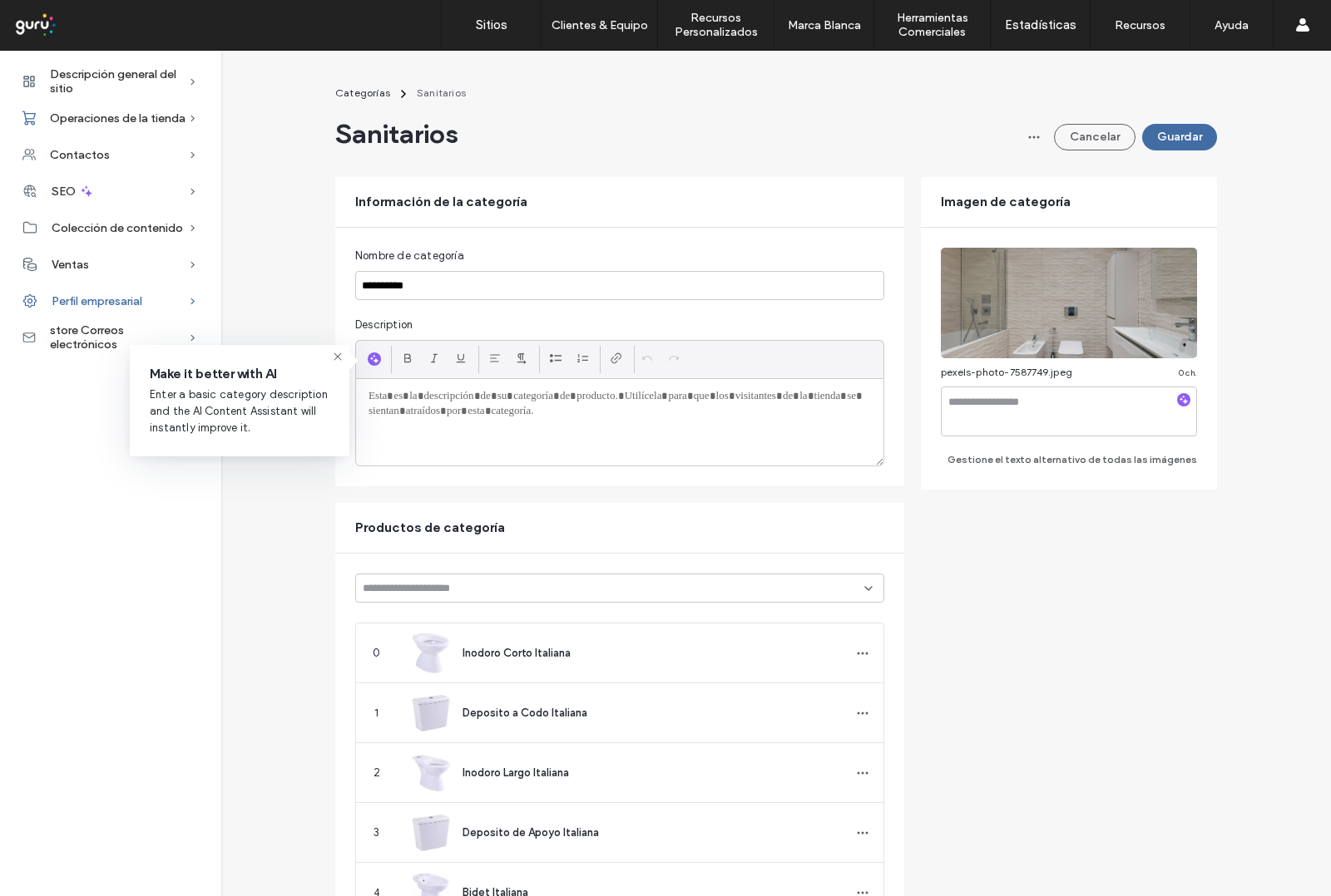
click at [150, 294] on div "Perfil empresarial" at bounding box center [110, 301] width 221 height 36
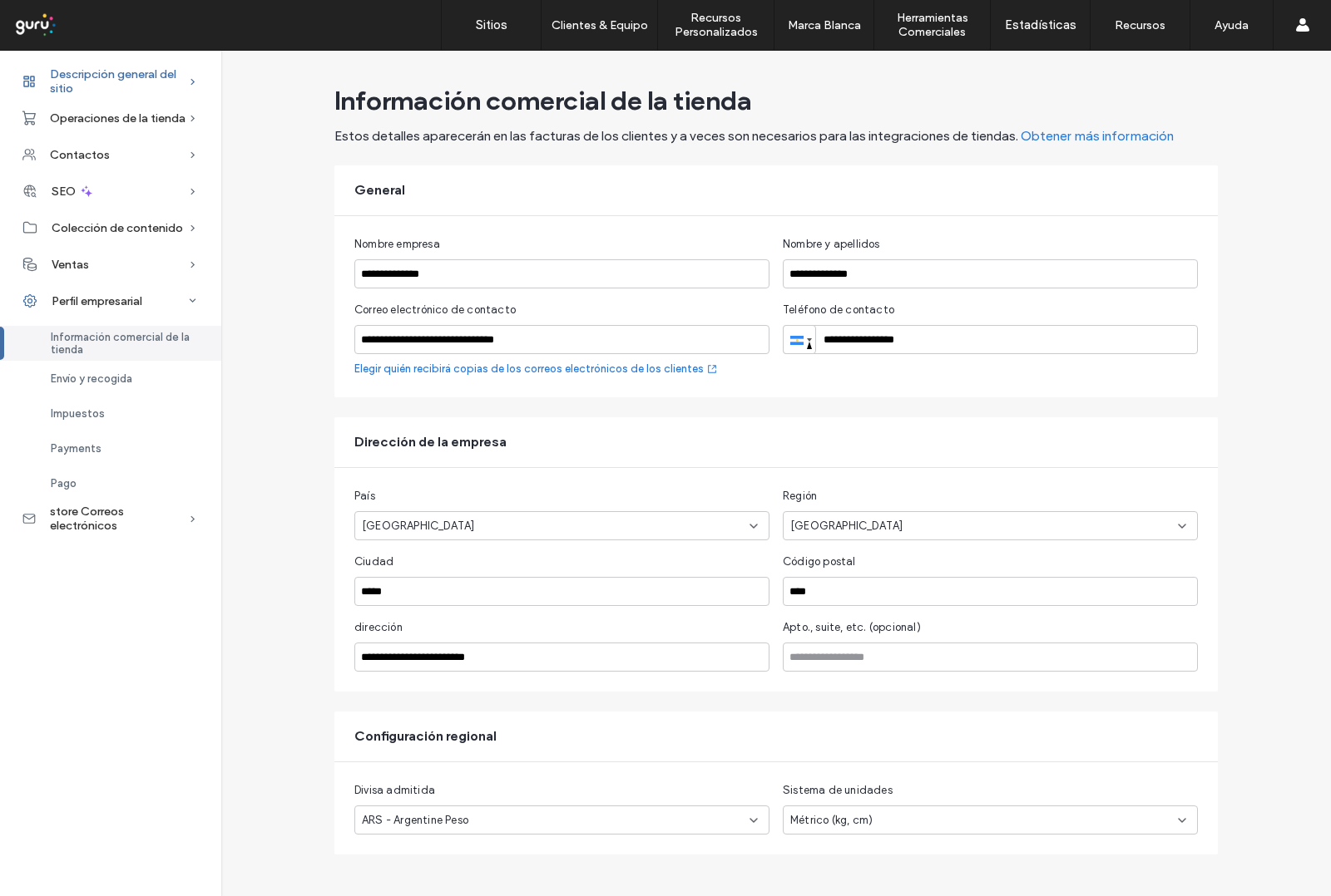
click at [126, 78] on span "Descripción general del sitio" at bounding box center [119, 81] width 138 height 28
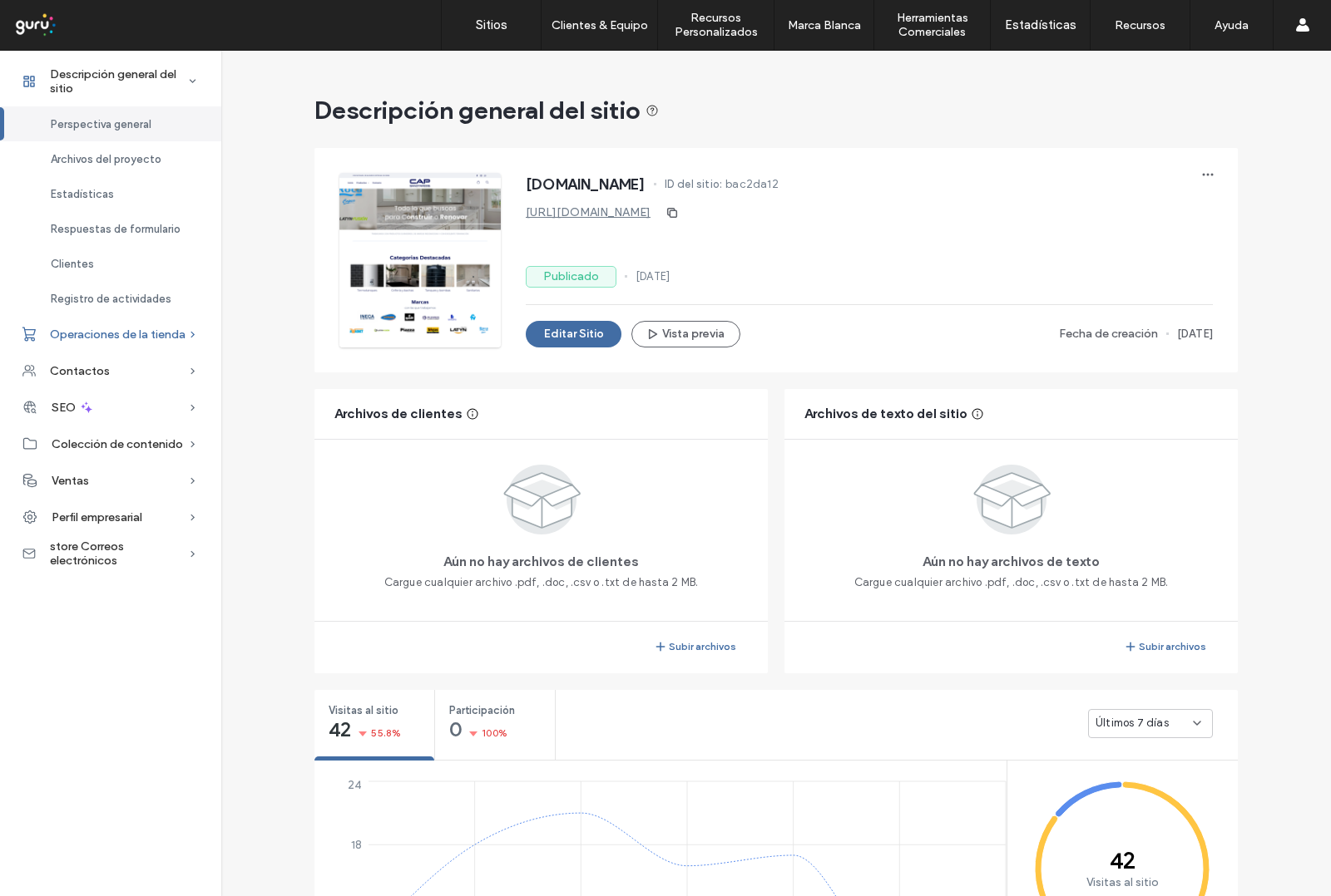
click at [167, 328] on span "Operaciones de la tienda" at bounding box center [118, 334] width 136 height 14
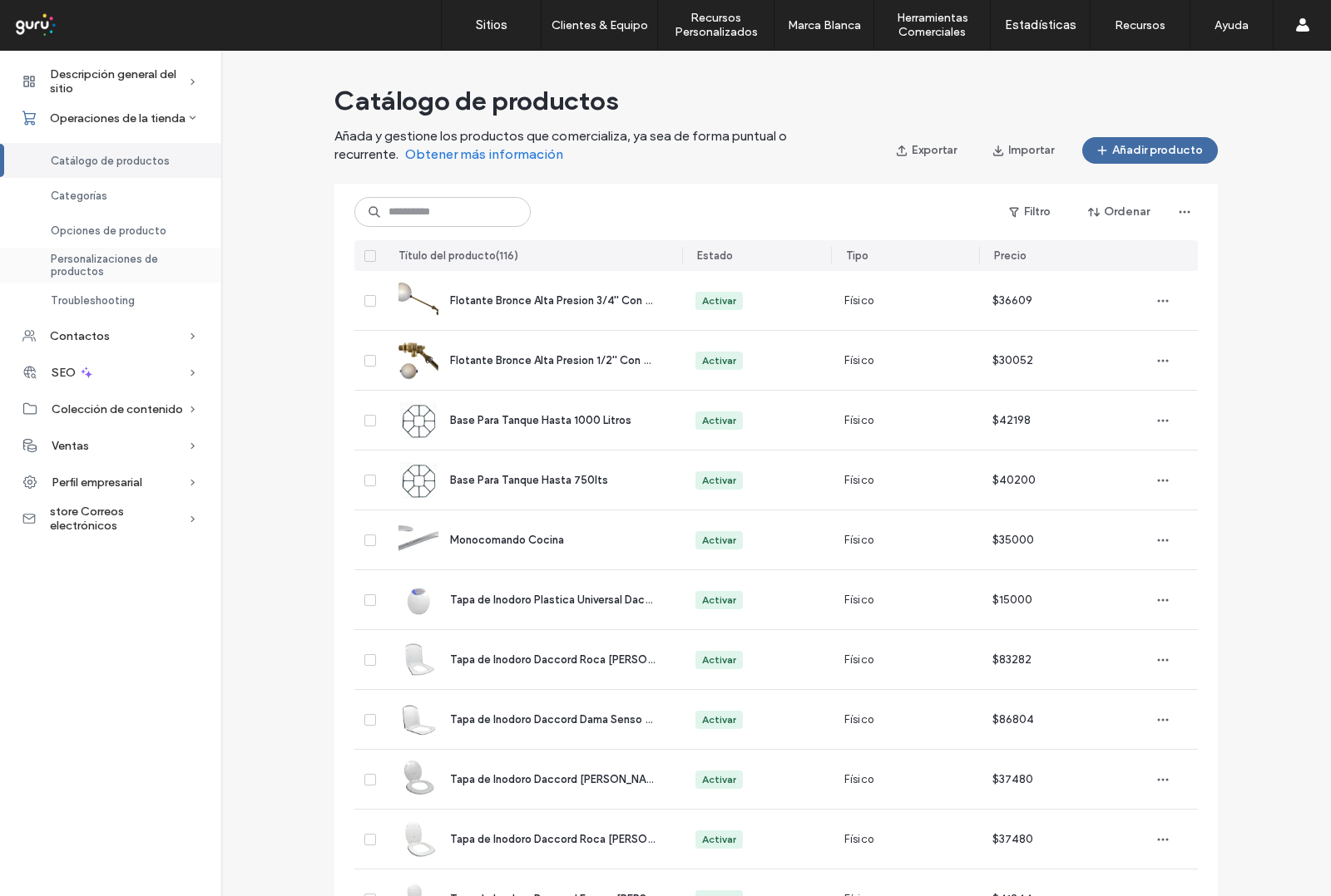
click at [112, 266] on span "Personalizaciones de productos" at bounding box center [126, 265] width 151 height 25
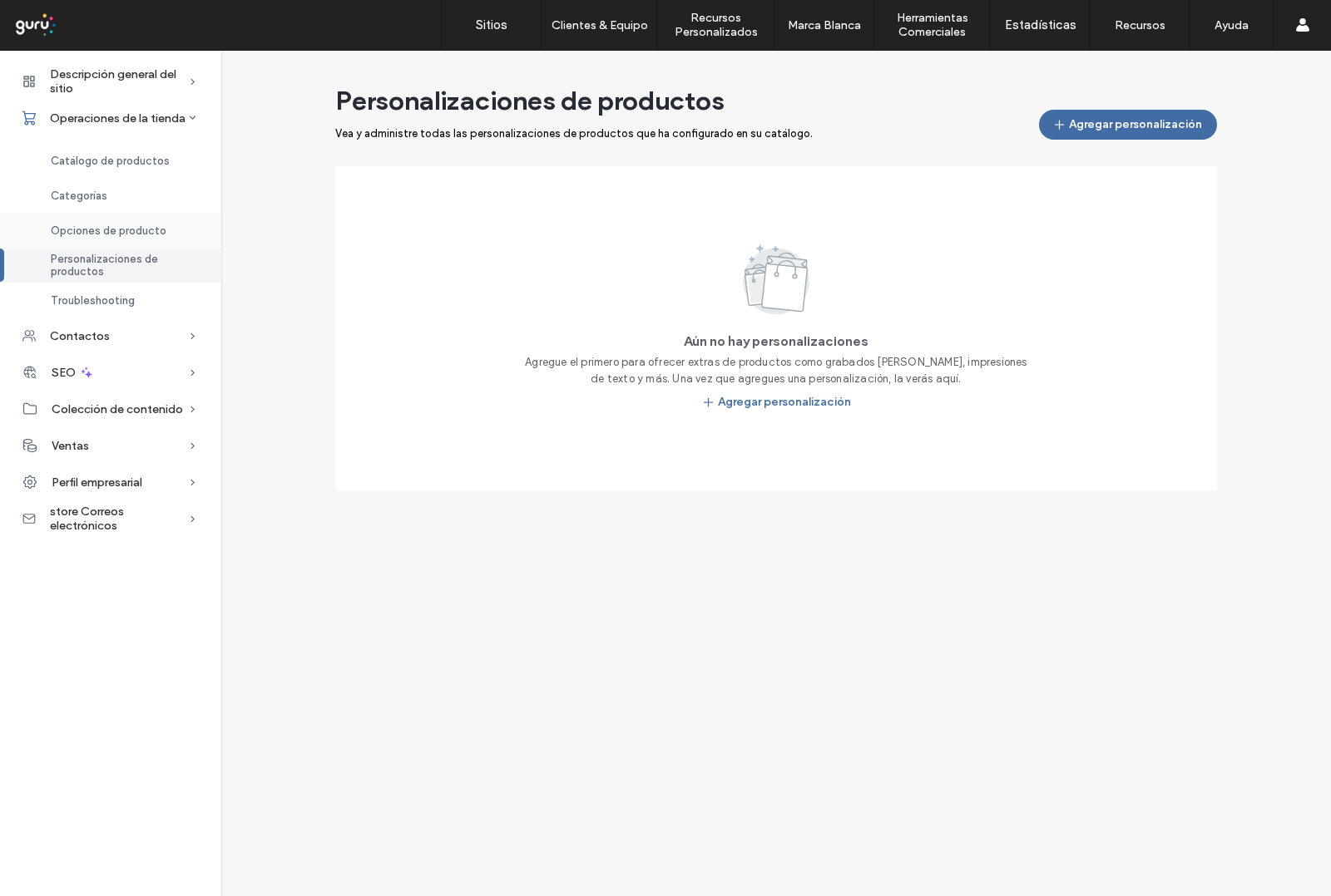
click at [117, 237] on span "Opciones de producto" at bounding box center [109, 231] width 116 height 13
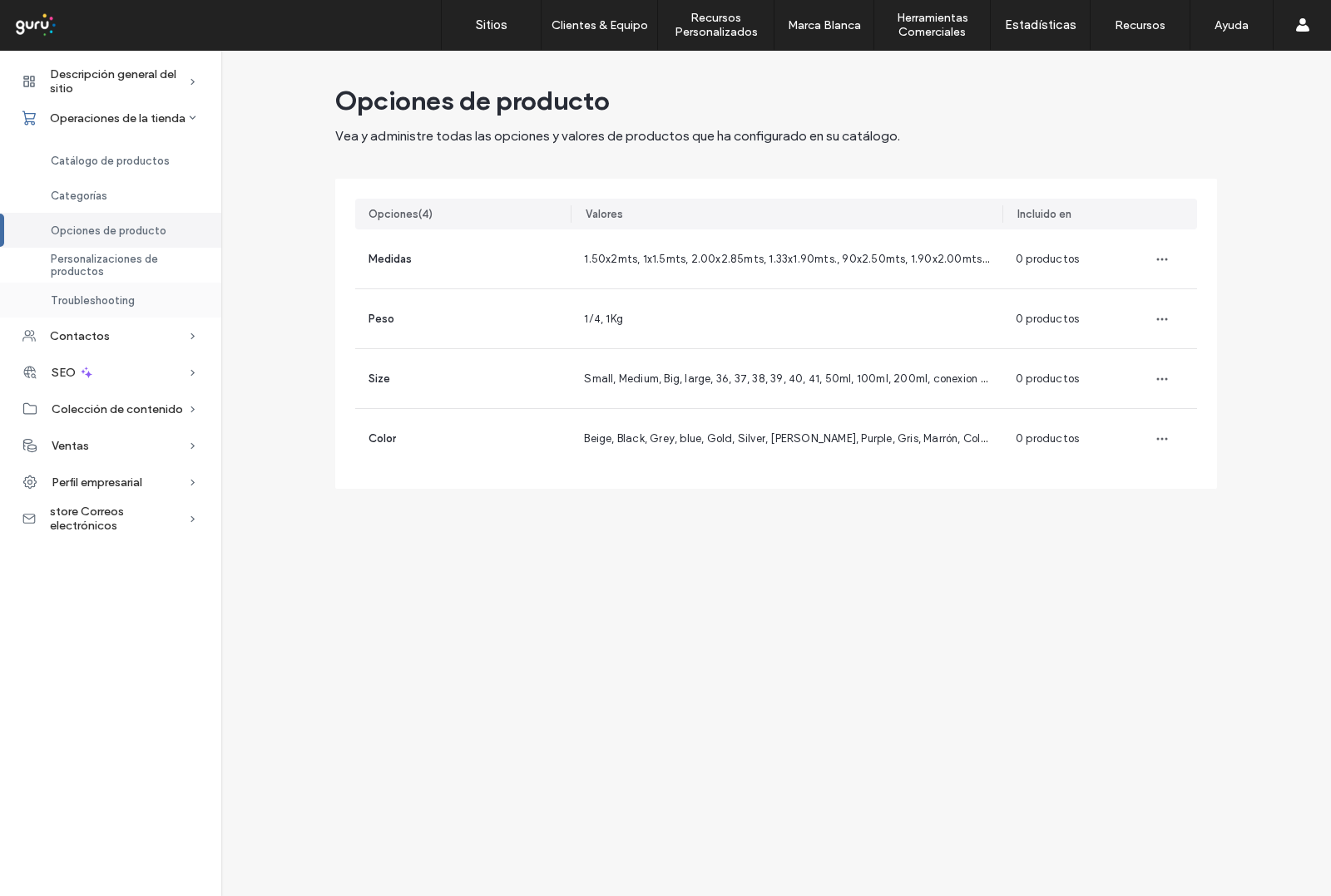
click at [112, 297] on span "Troubleshooting" at bounding box center [93, 301] width 84 height 13
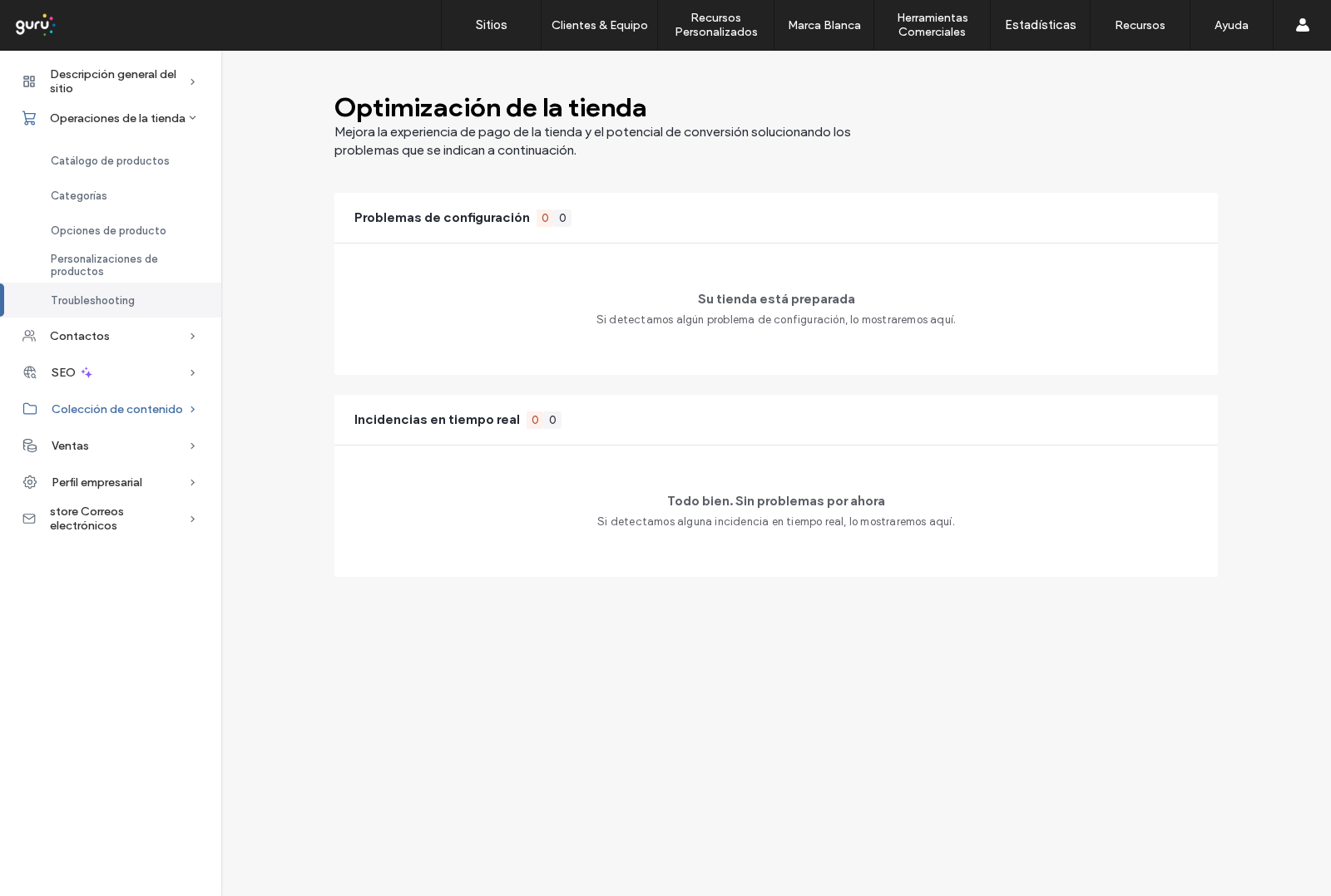
click at [143, 414] on span "Colección de contenido" at bounding box center [117, 409] width 131 height 14
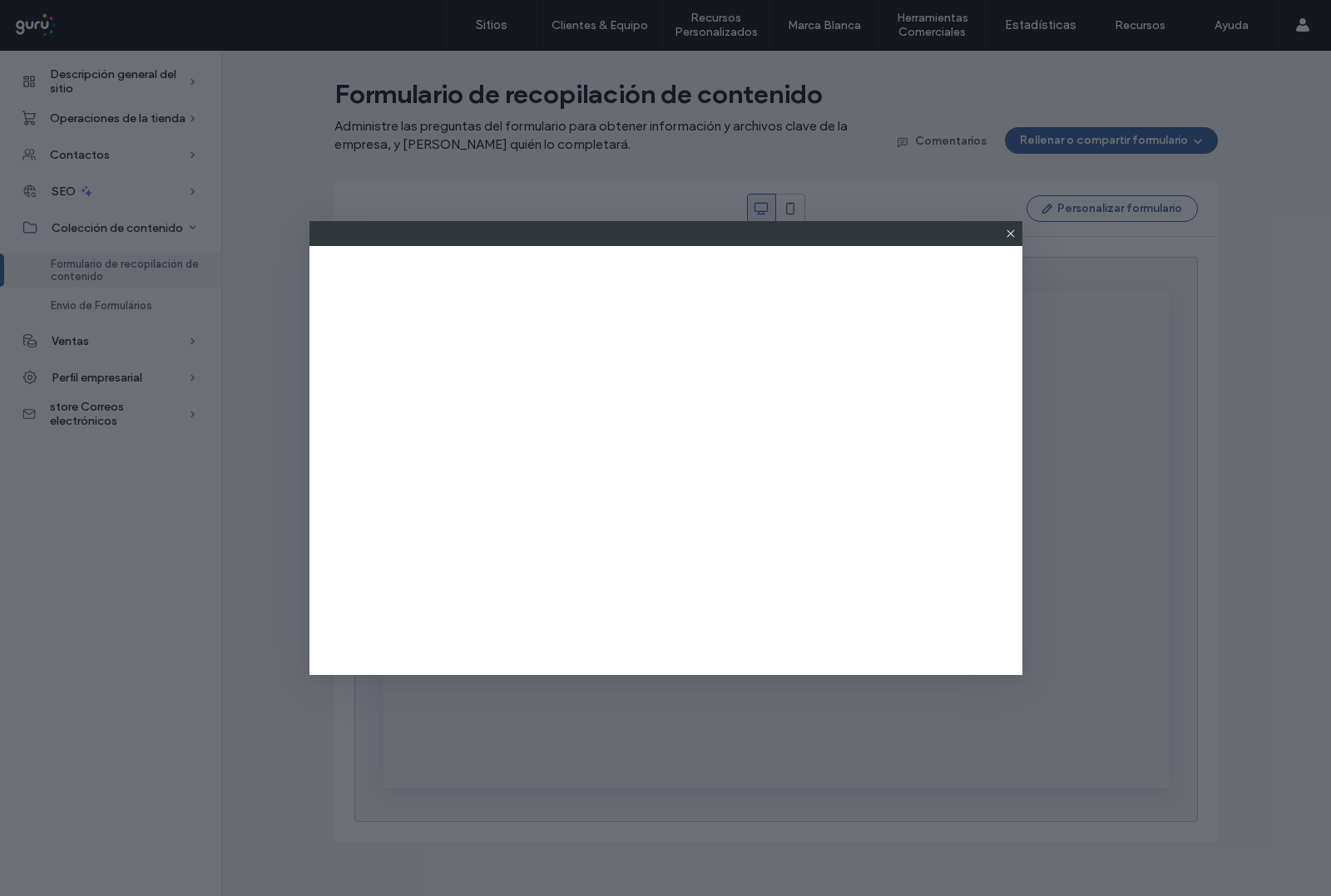
click at [1007, 233] on icon at bounding box center [1011, 234] width 14 height 14
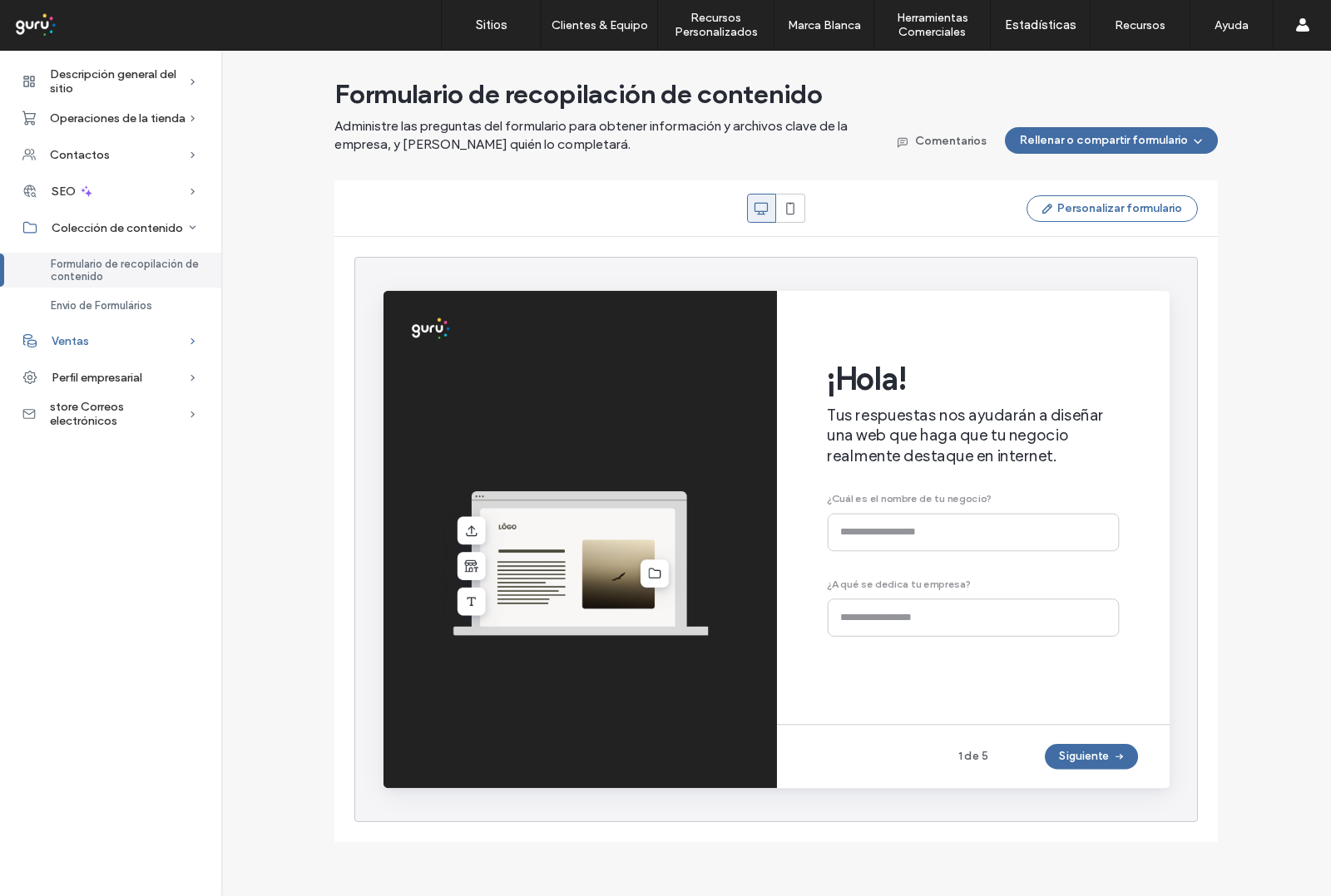
click at [144, 351] on div "Ventas" at bounding box center [110, 341] width 221 height 36
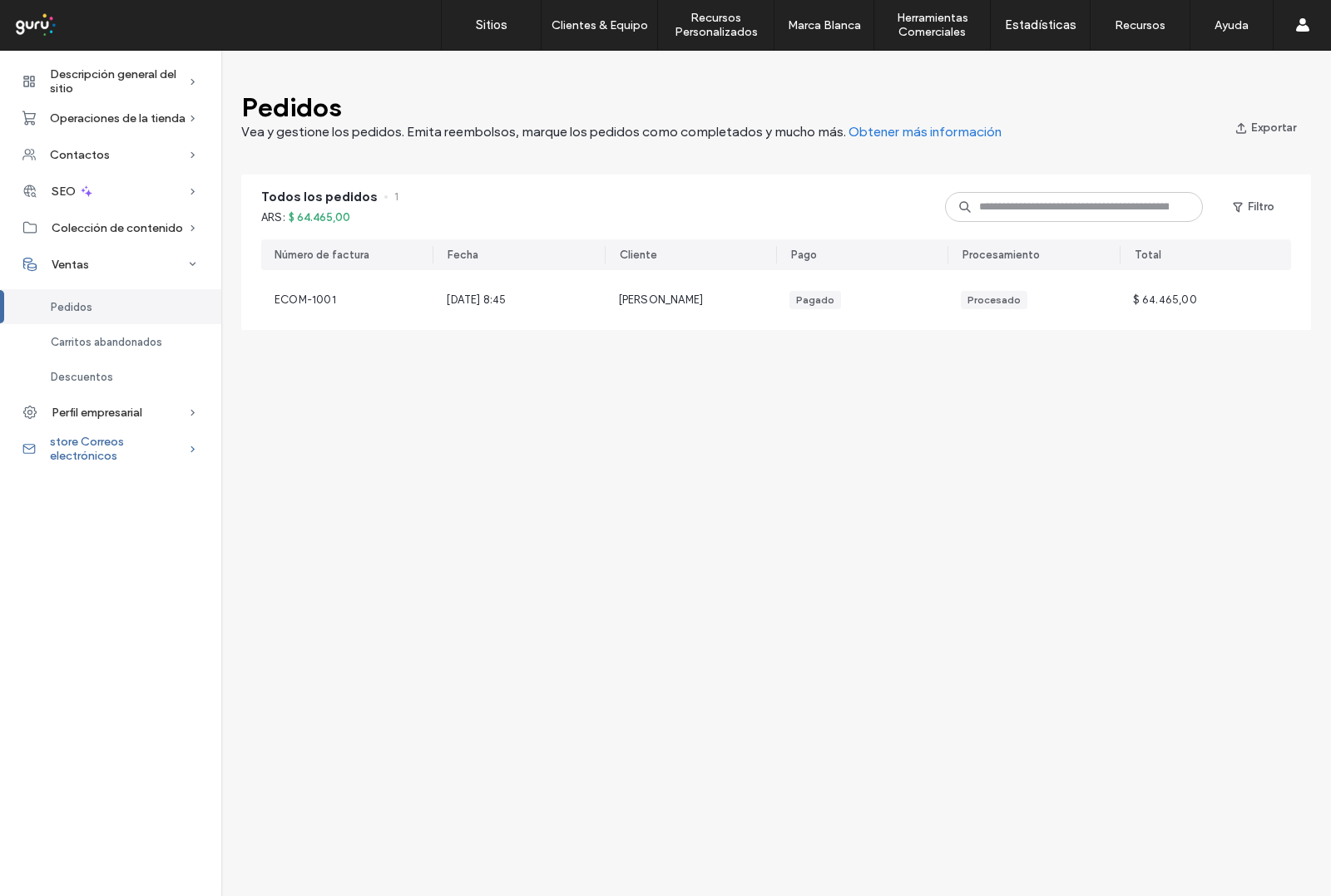
click at [143, 455] on span "store Correos electrónicos" at bounding box center [119, 449] width 138 height 28
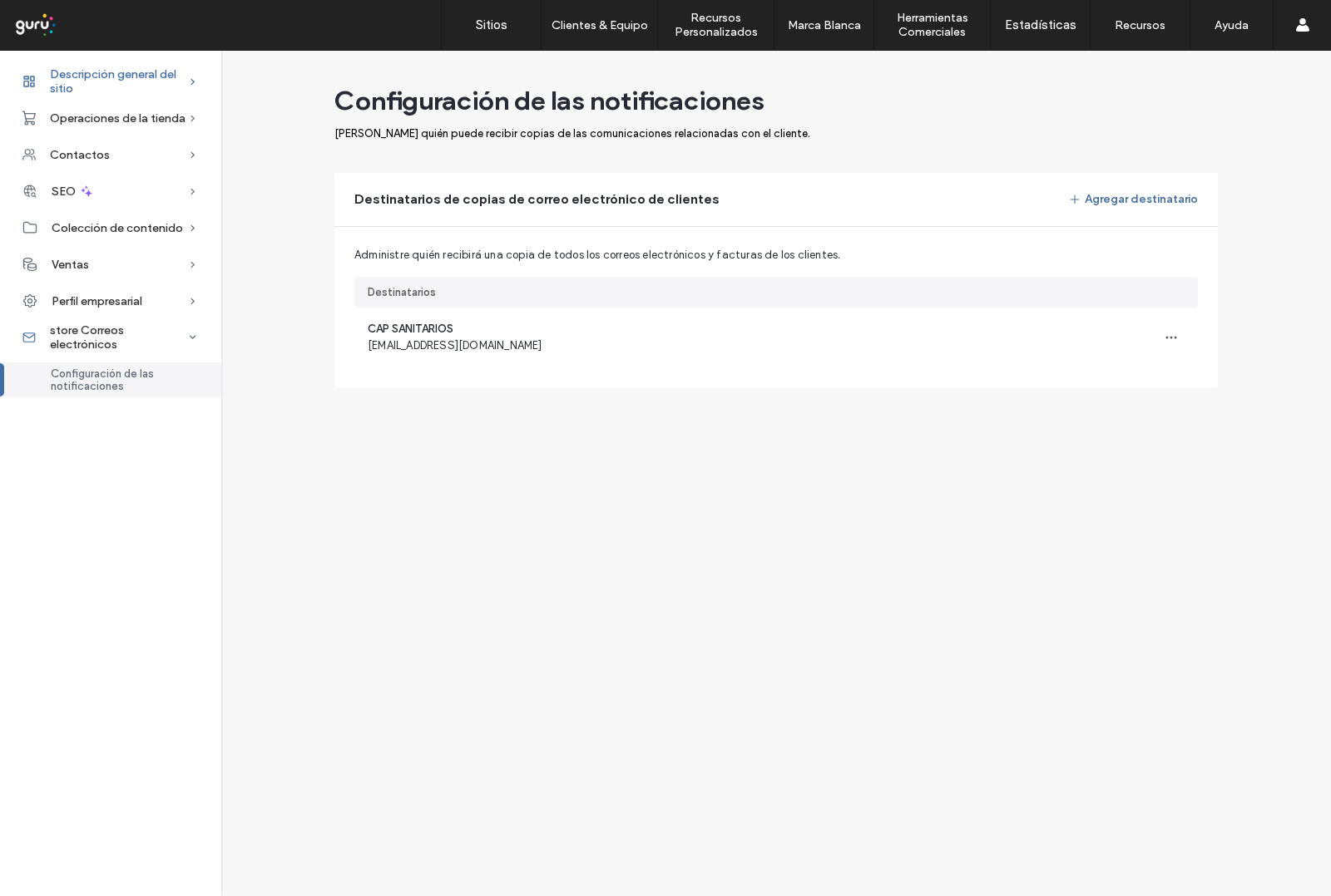
click at [154, 77] on span "Descripción general del sitio" at bounding box center [119, 81] width 138 height 28
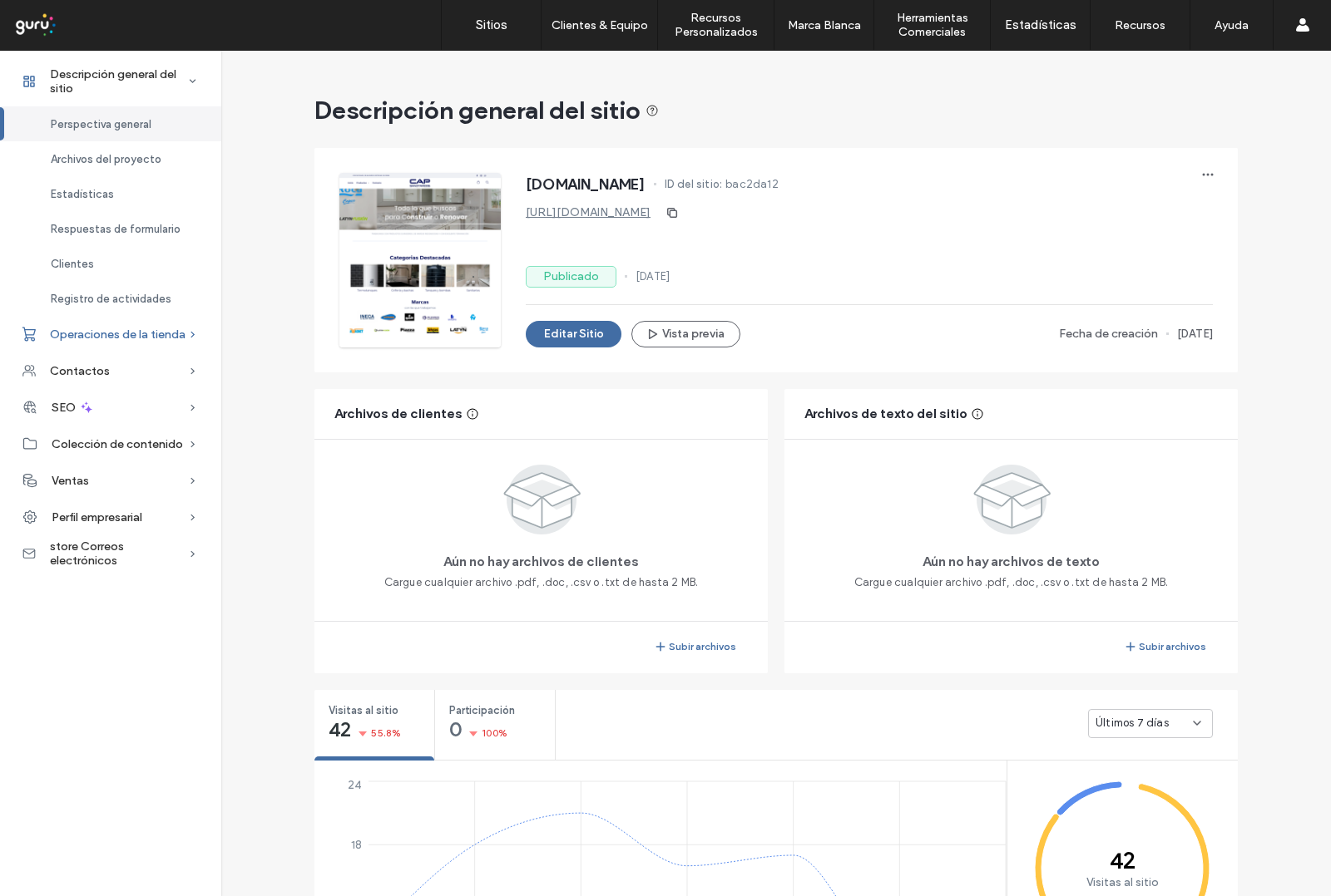
click at [75, 338] on span "Operaciones de la tienda" at bounding box center [118, 334] width 136 height 14
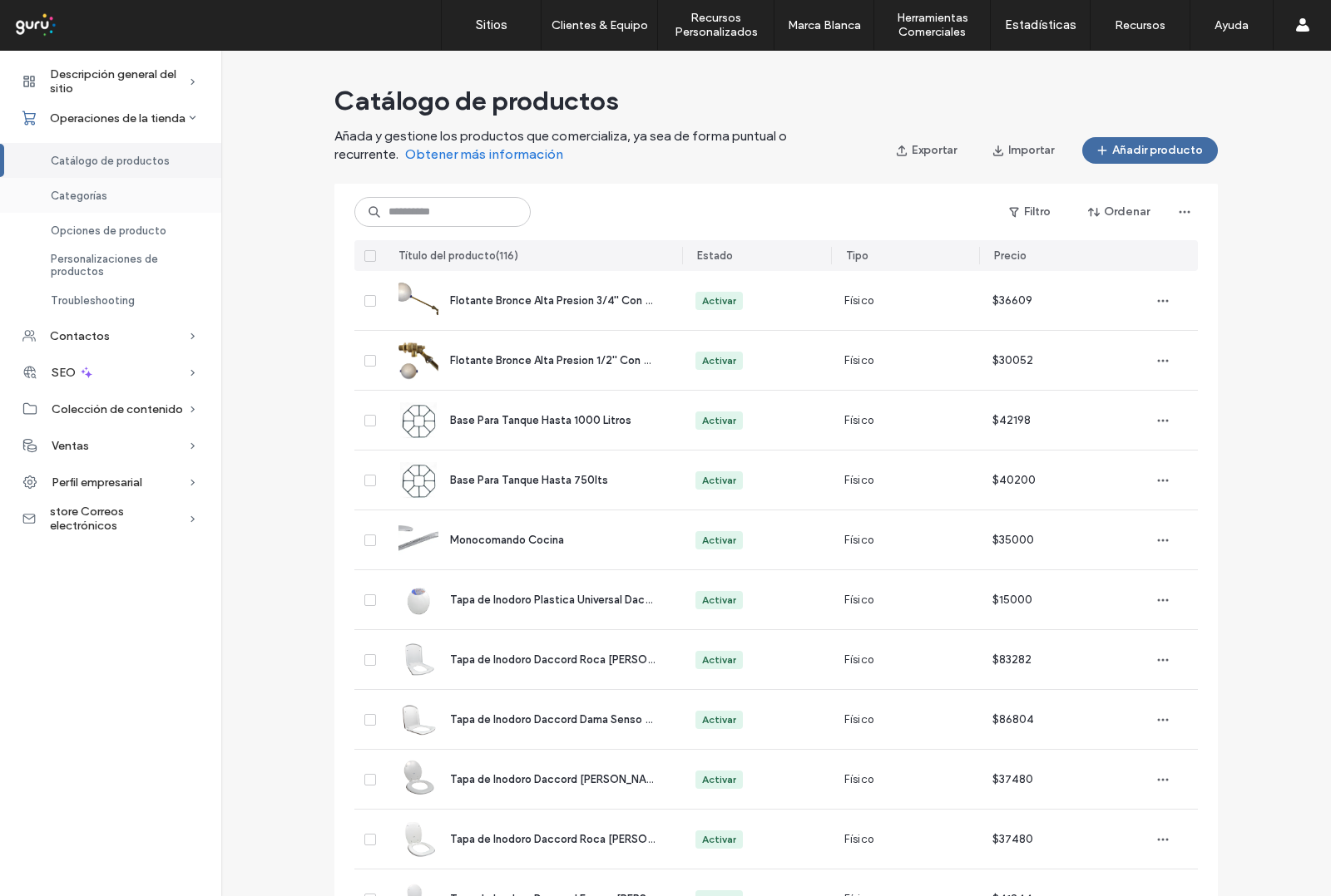
click at [114, 197] on div "Categorías" at bounding box center [110, 195] width 221 height 35
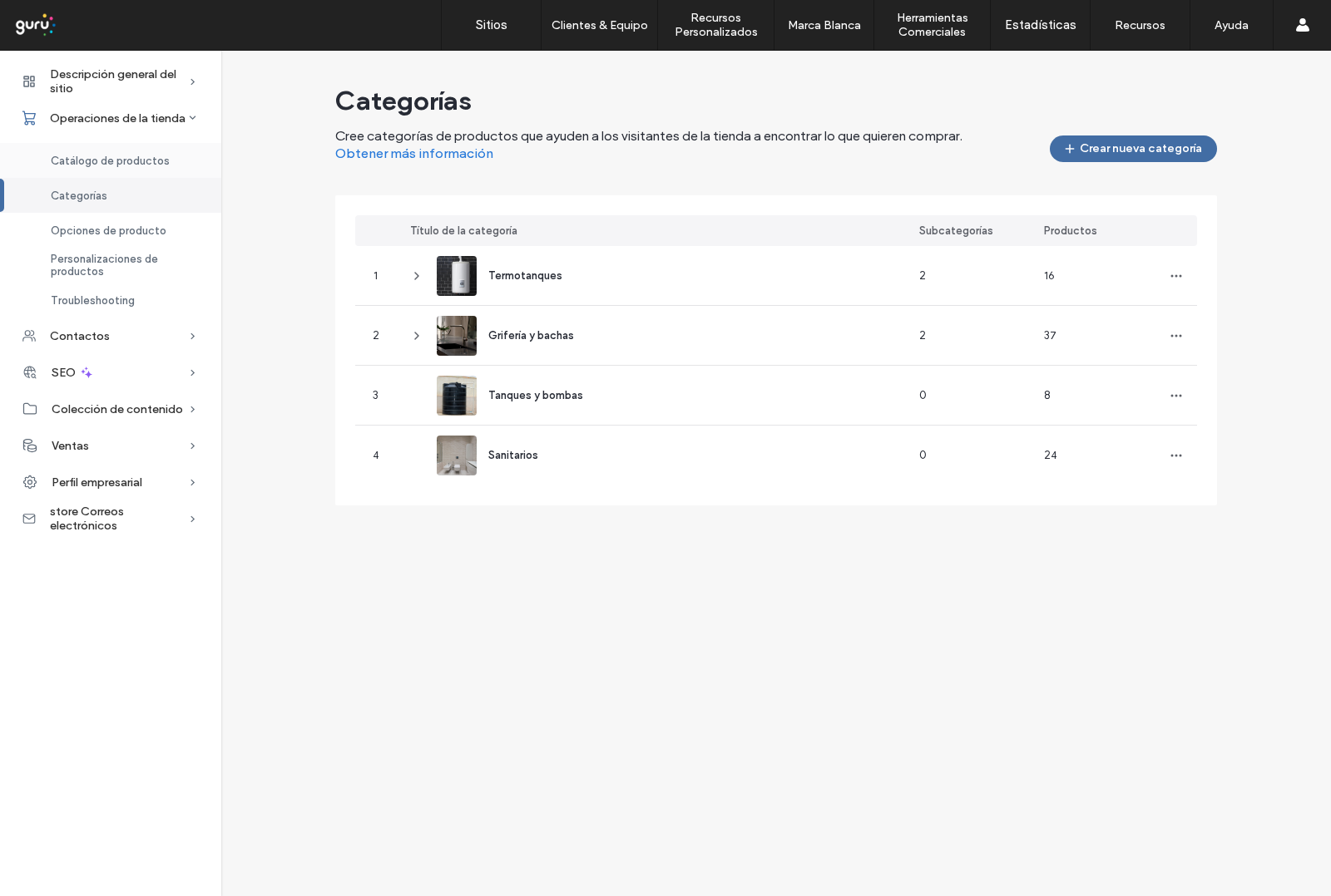
click at [138, 166] on span "Catálogo de productos" at bounding box center [110, 161] width 119 height 13
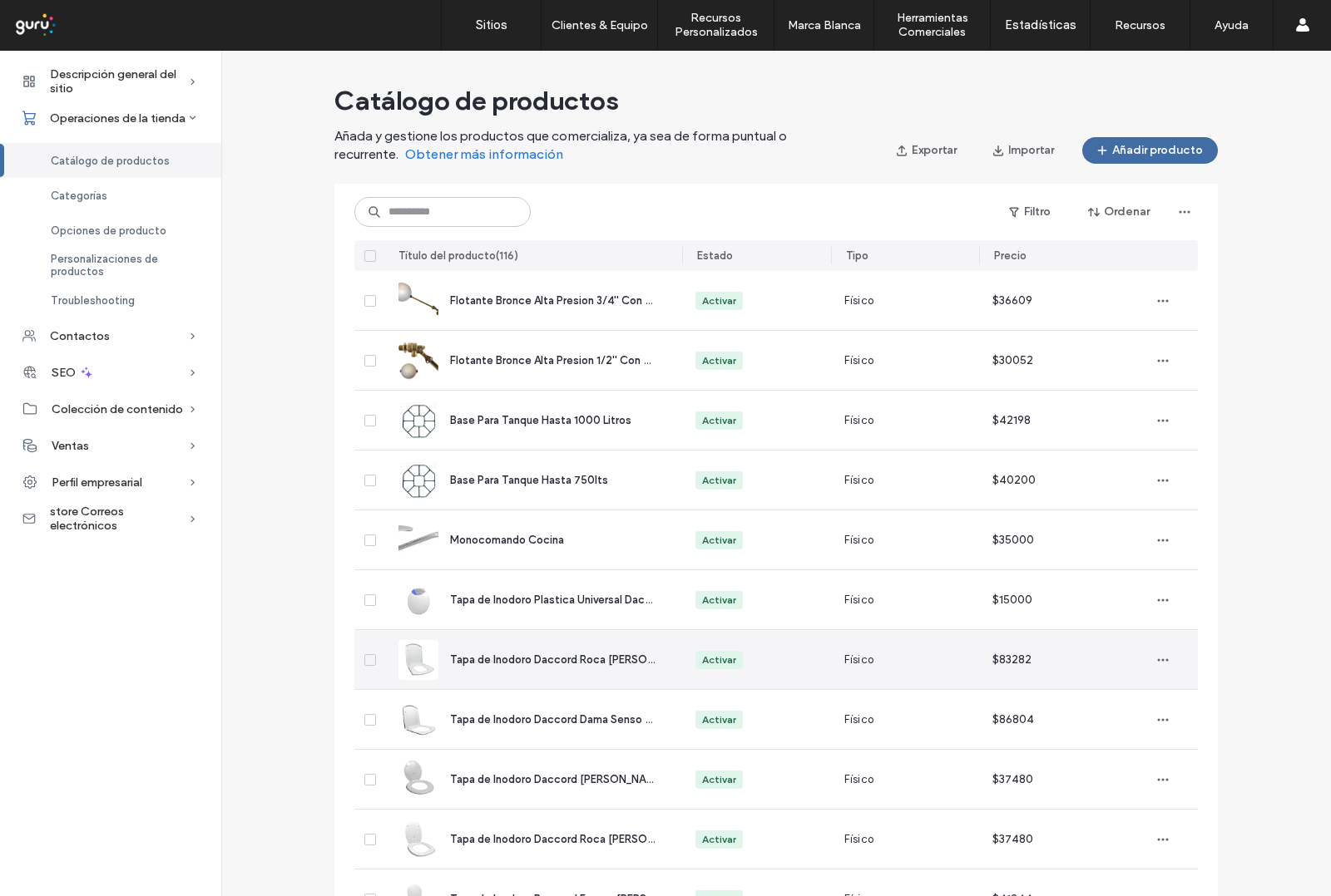
click at [459, 653] on span "Tapa de Inodoro Daccord Roca Hall Cierre Suave" at bounding box center [603, 660] width 308 height 13
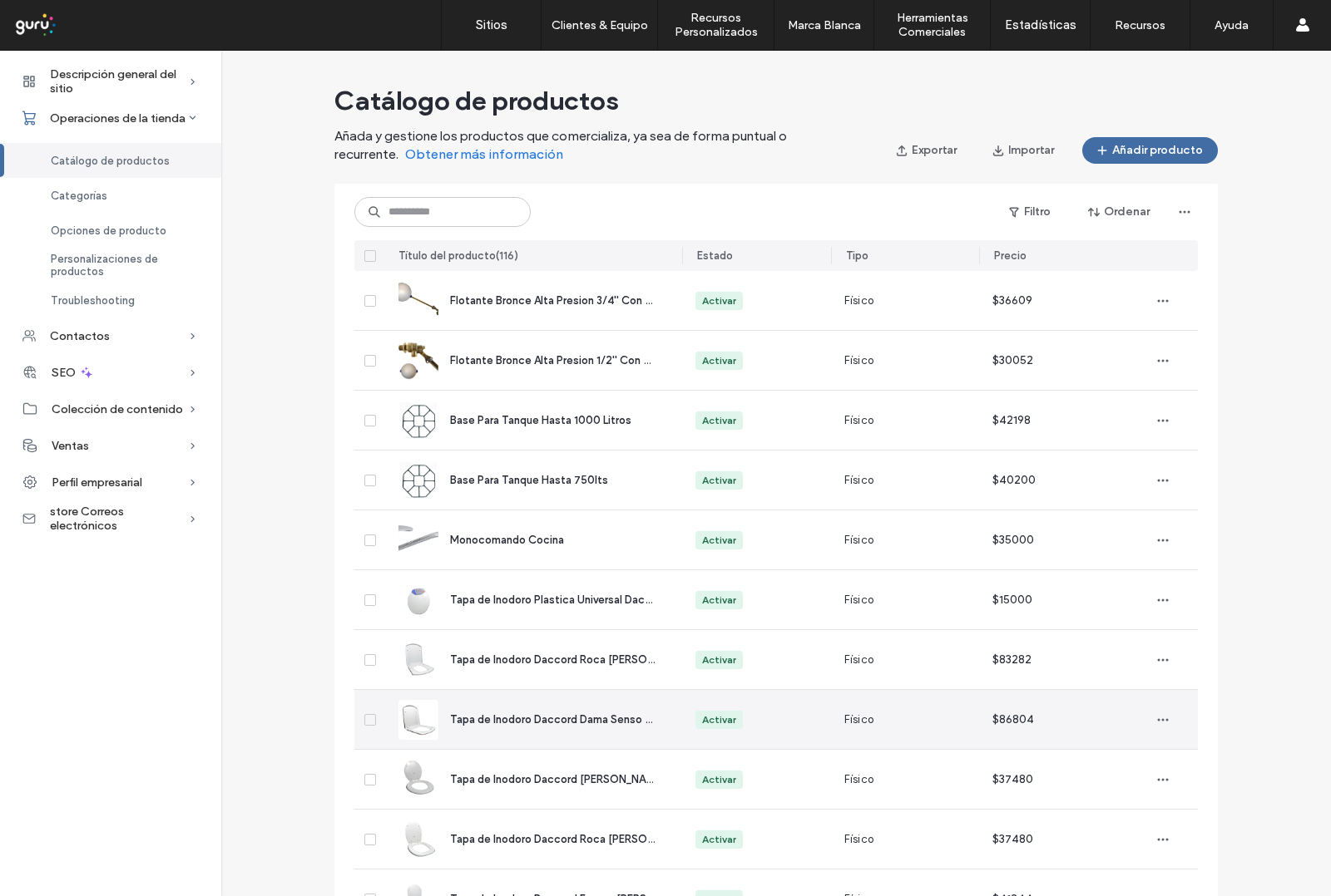
click at [555, 725] on div "Tapa de Inodoro Daccord Dama Senso Cierre Suave" at bounding box center [552, 720] width 205 height 16
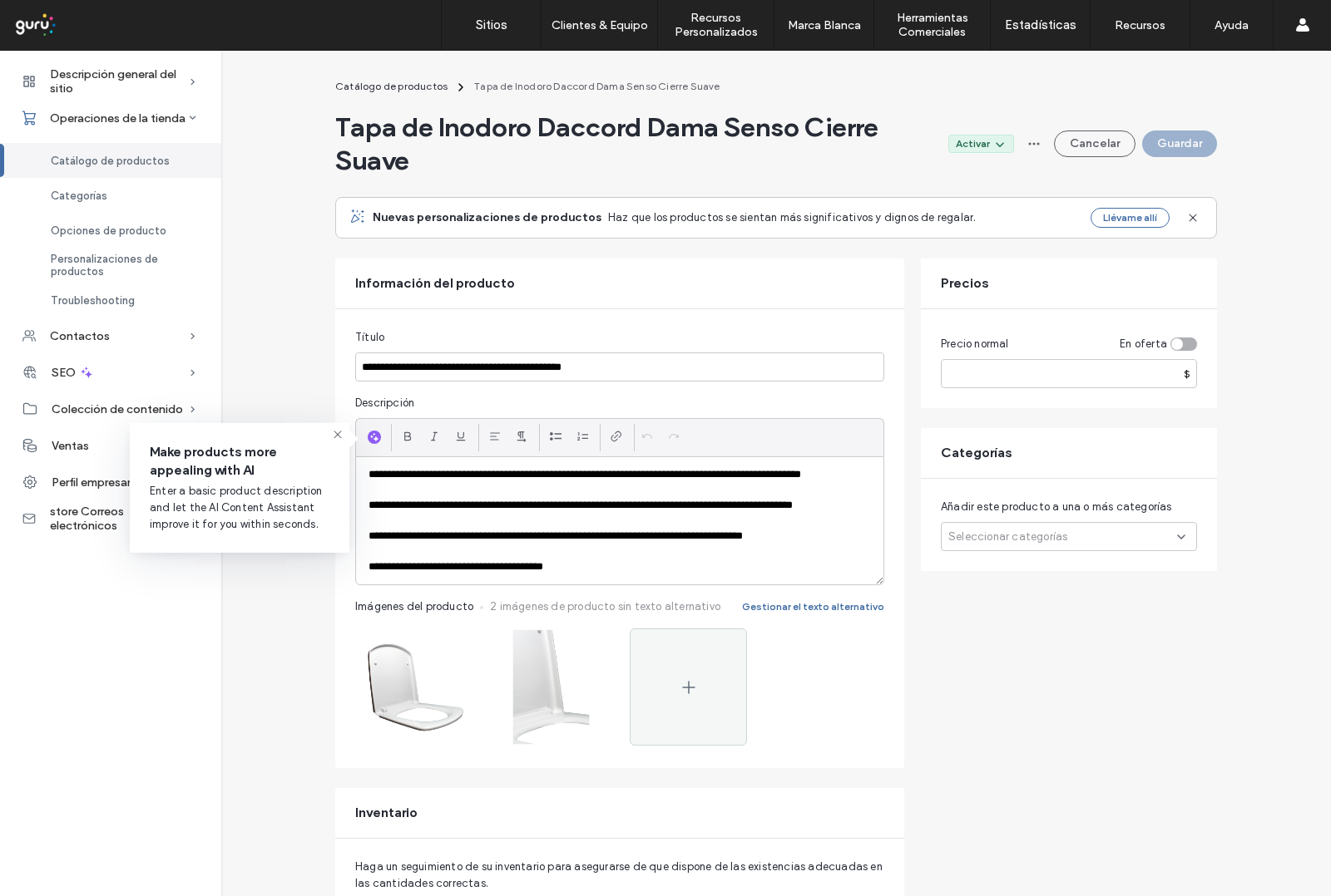
click at [1075, 530] on div "Seleccionar categorías" at bounding box center [1068, 537] width 257 height 29
click at [952, 697] on icon at bounding box center [954, 699] width 6 height 5
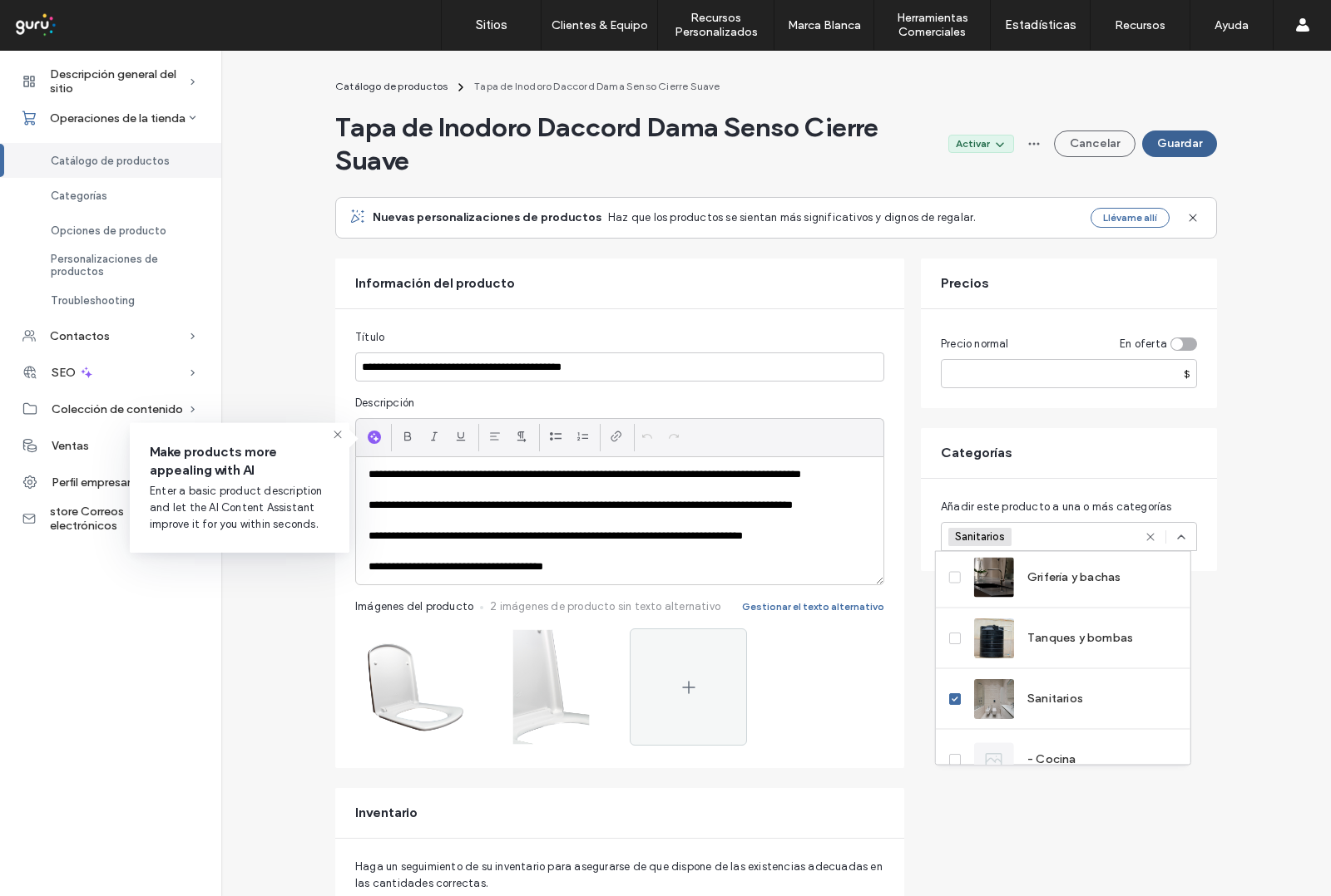
click at [1175, 139] on button "Guardar" at bounding box center [1179, 143] width 75 height 26
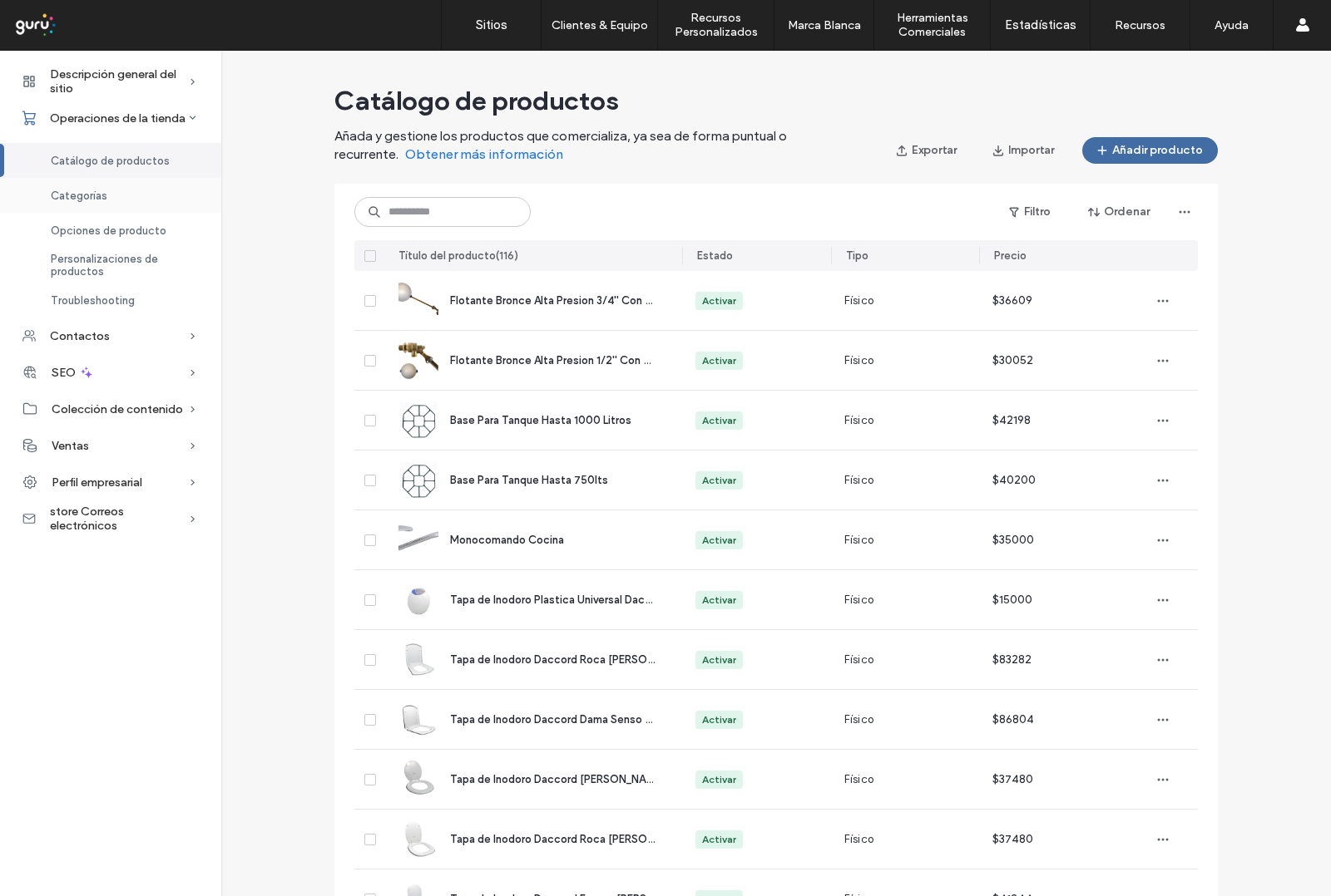
click at [88, 200] on span "Categorías" at bounding box center [79, 196] width 57 height 13
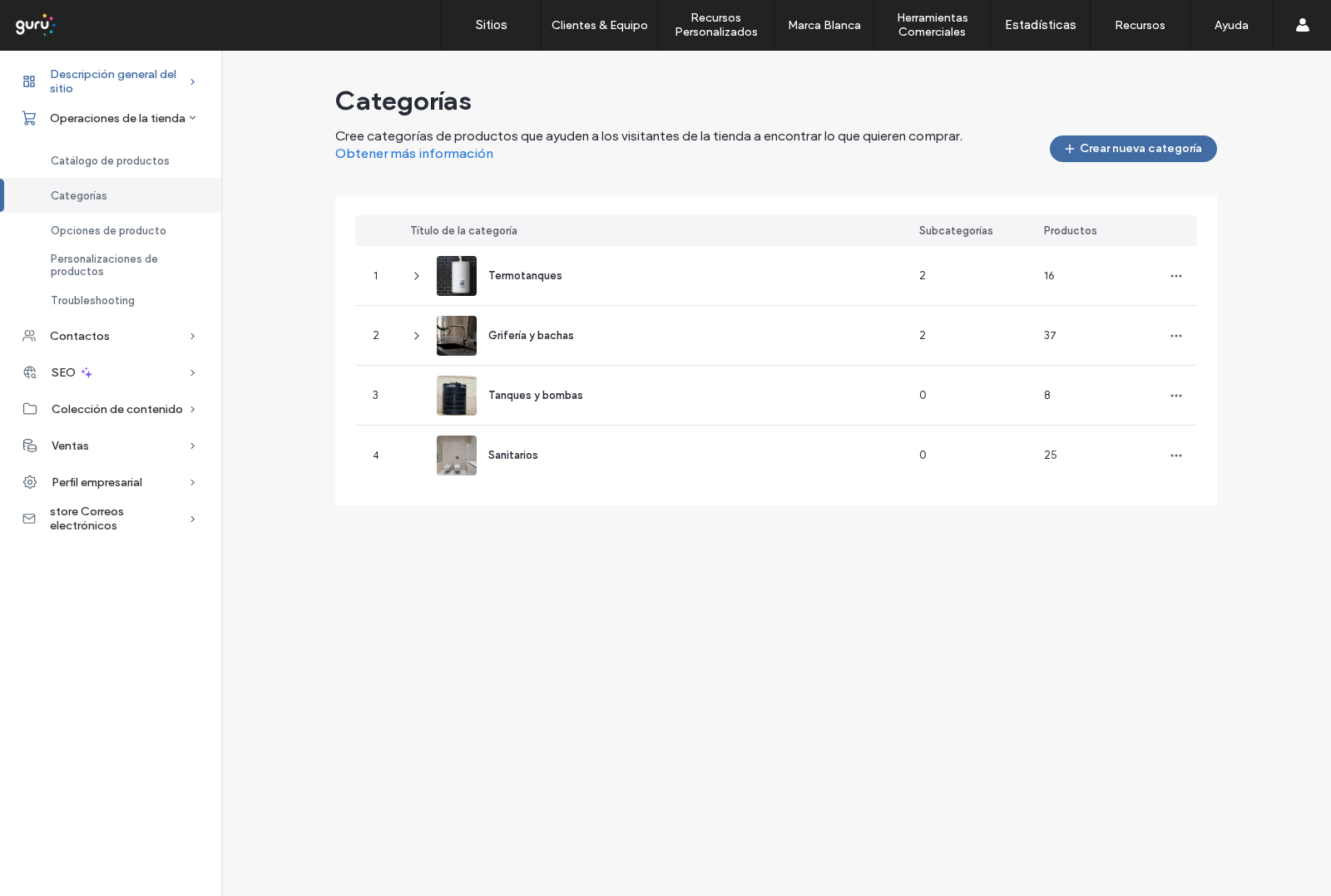
click at [110, 71] on span "Descripción general del sitio" at bounding box center [119, 81] width 138 height 28
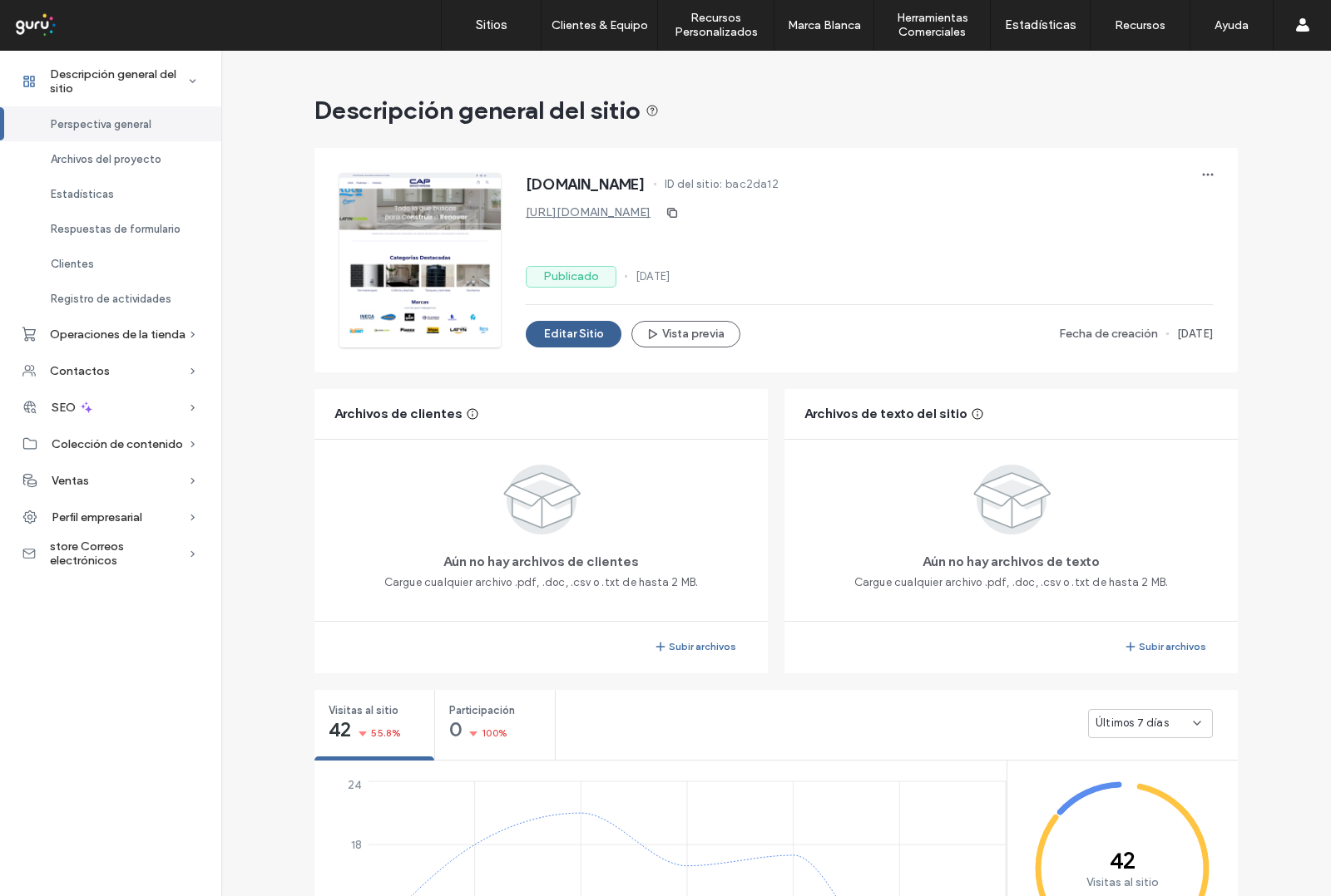
click at [571, 347] on button "Editar Sitio" at bounding box center [573, 334] width 96 height 26
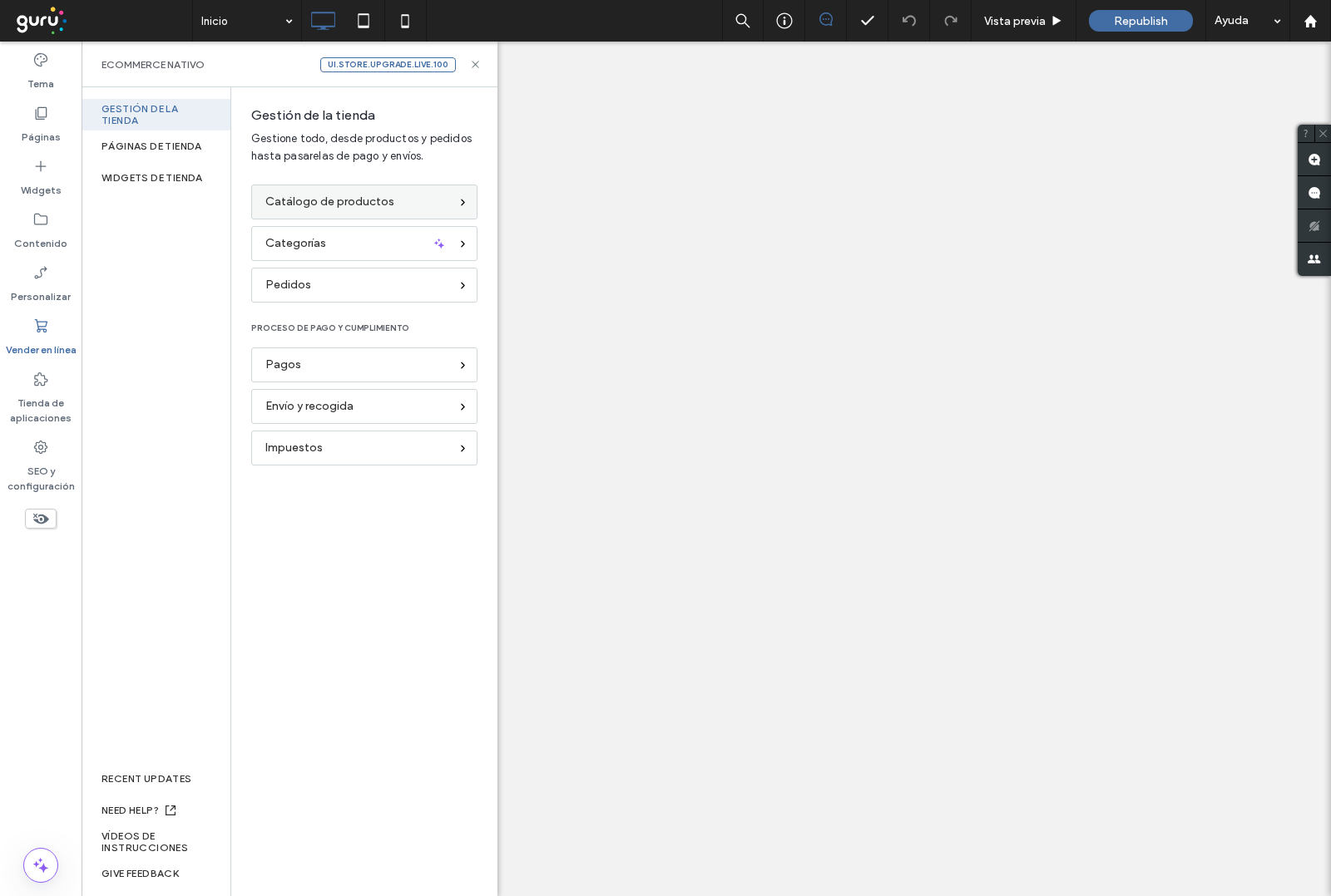
click at [330, 204] on span "Catálogo de productos" at bounding box center [330, 202] width 129 height 18
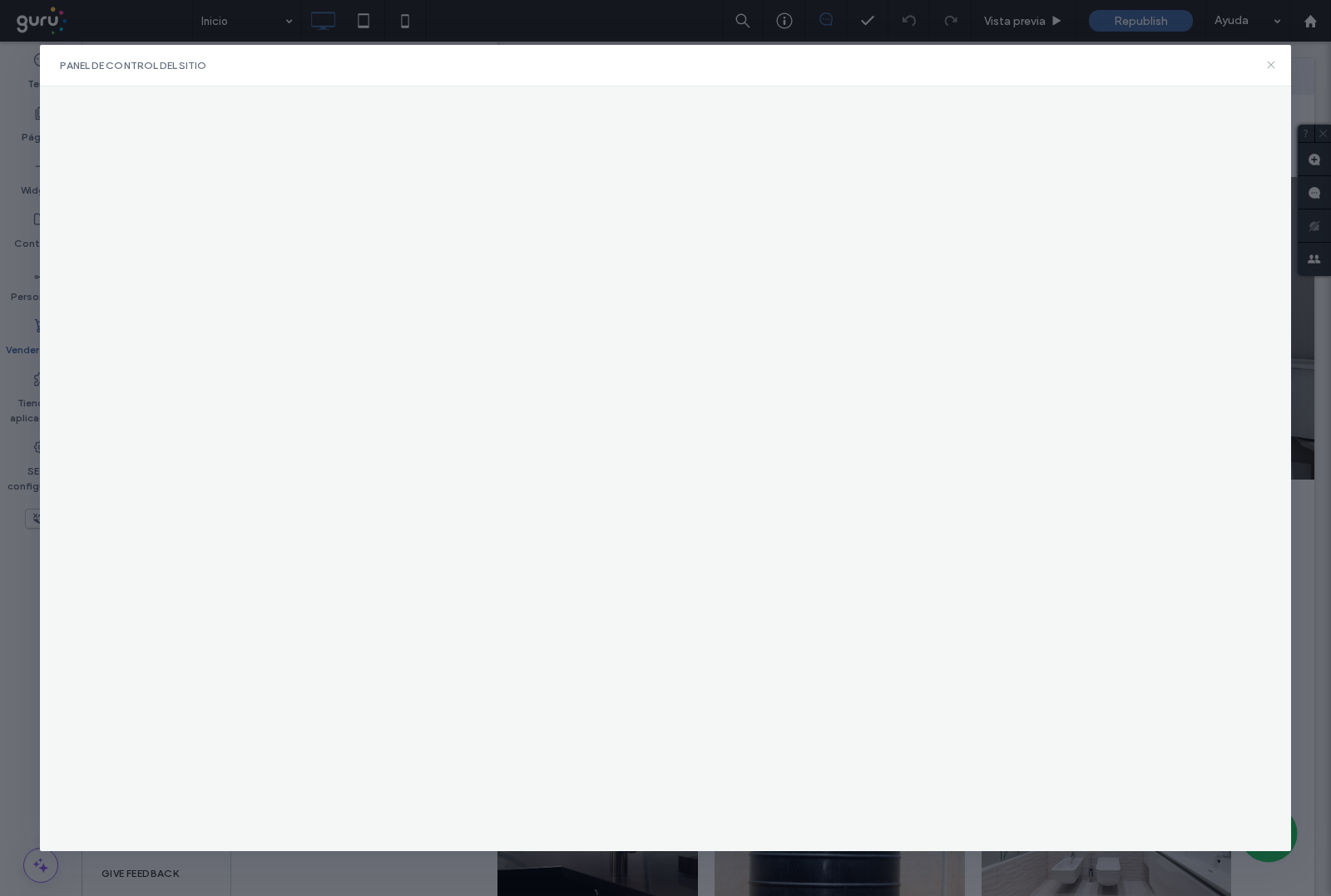
click at [1268, 68] on use at bounding box center [1271, 65] width 7 height 7
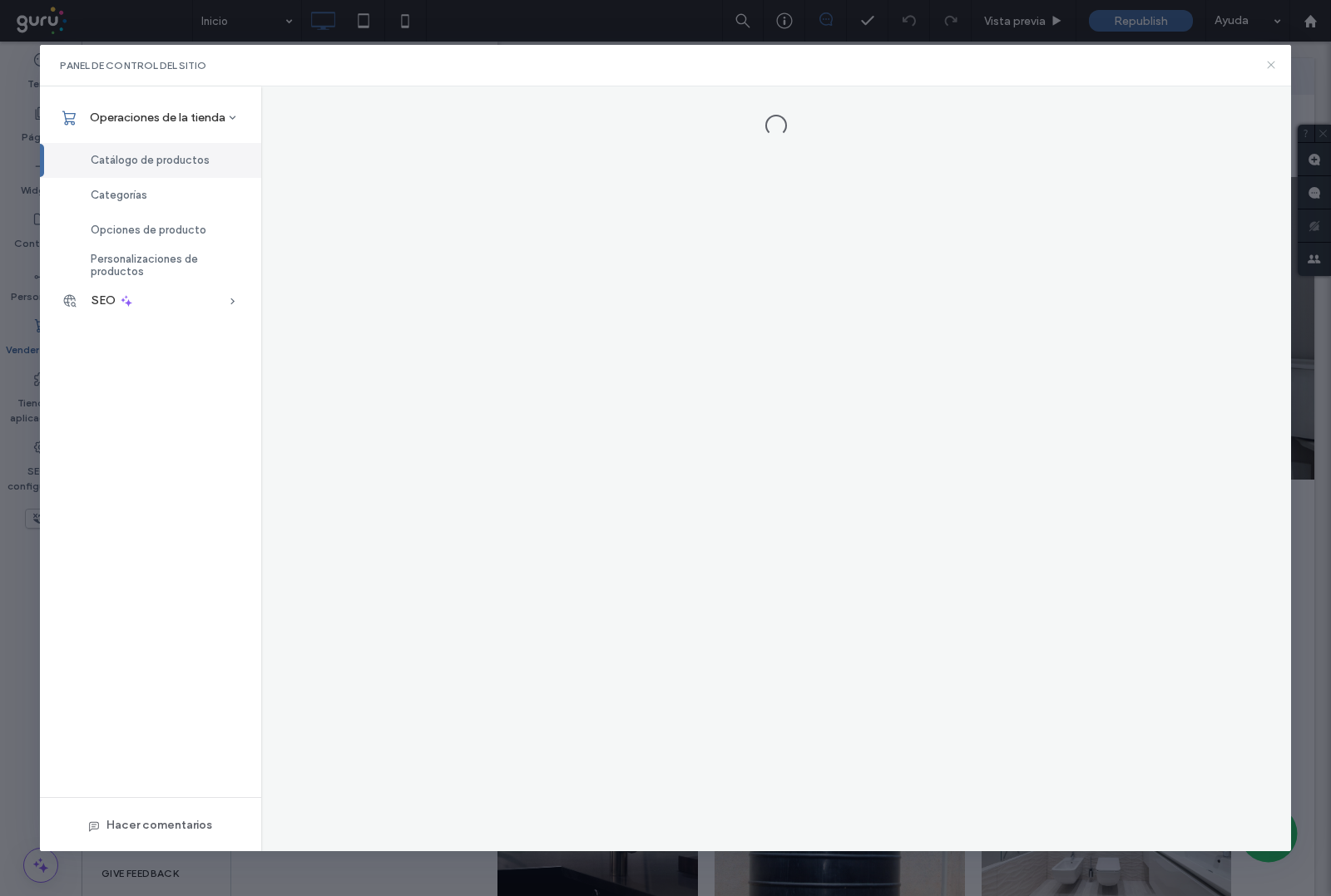
click at [1275, 68] on icon at bounding box center [1271, 65] width 14 height 14
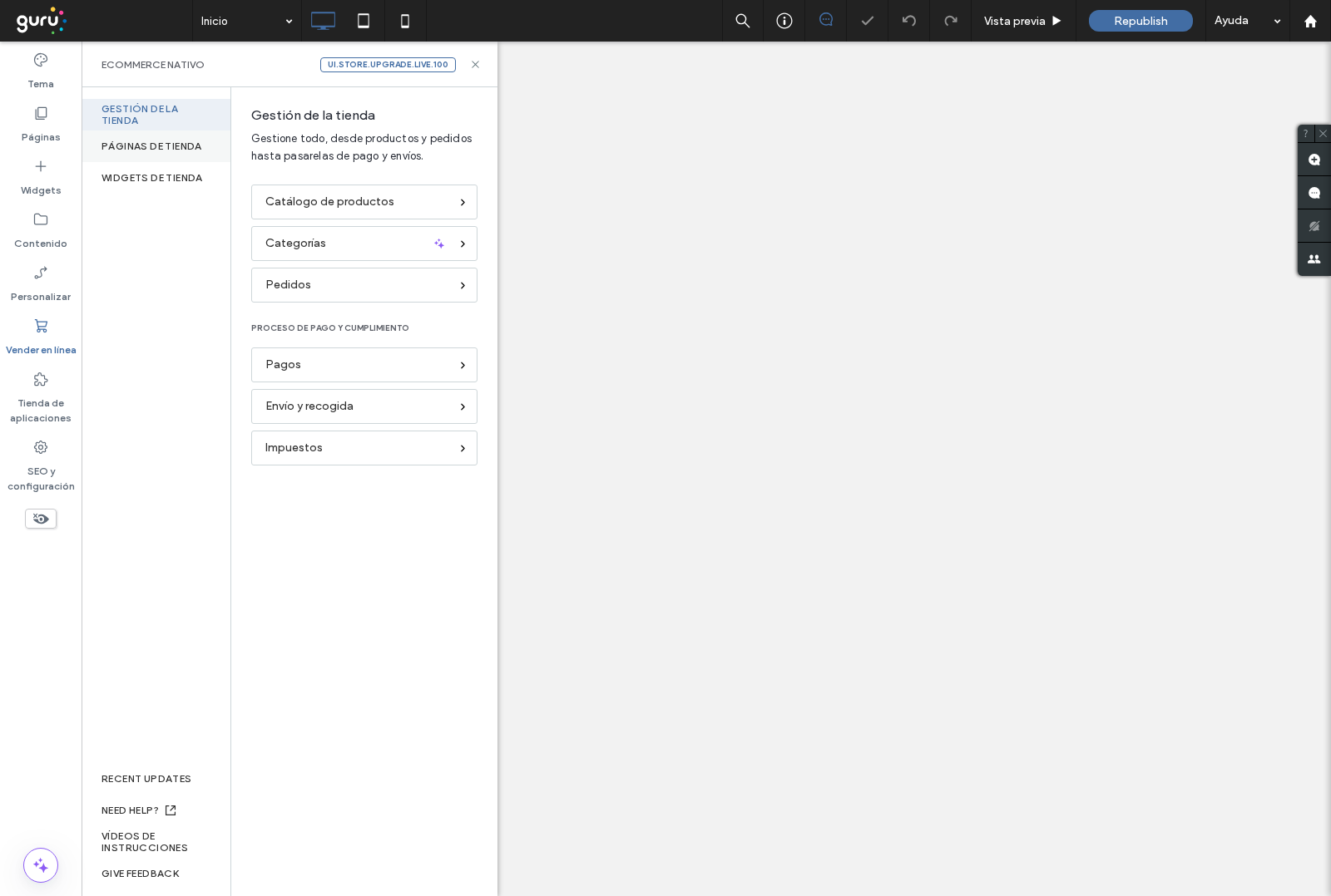
click at [143, 146] on div "PÁGINAS DE TIENDA" at bounding box center [155, 146] width 149 height 32
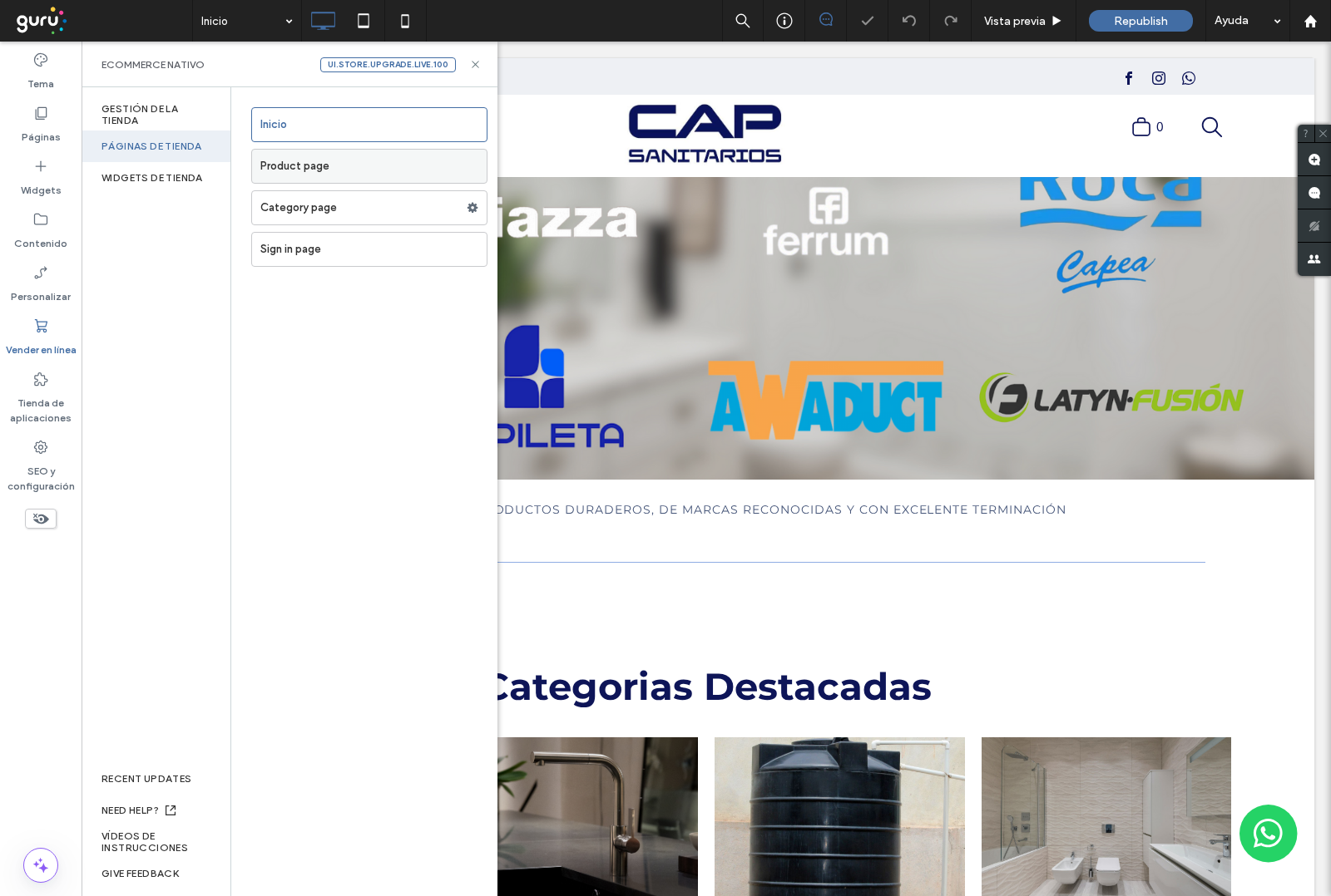
click at [351, 168] on label "Product page" at bounding box center [373, 166] width 226 height 33
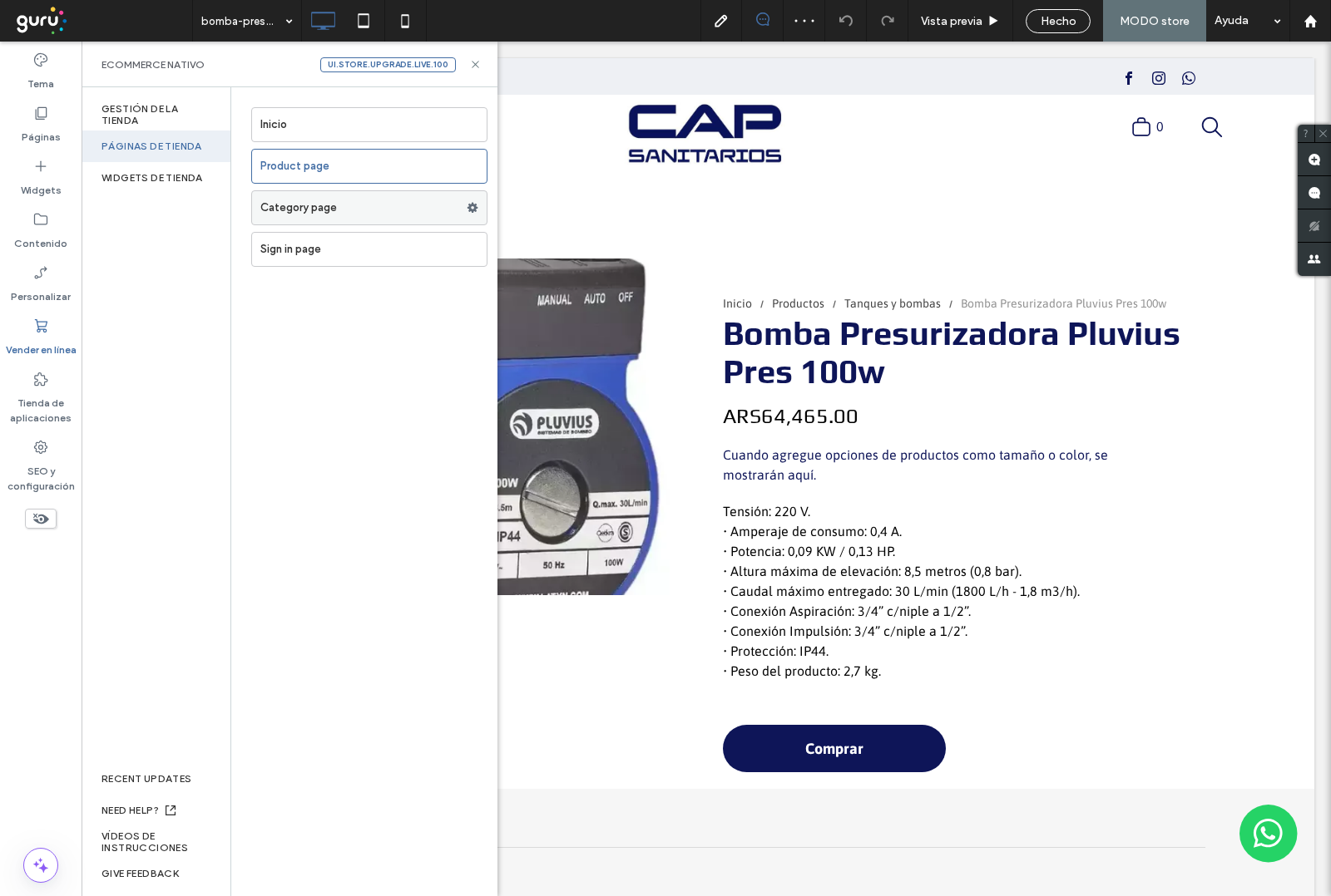
click at [304, 208] on label "Category page" at bounding box center [363, 208] width 206 height 33
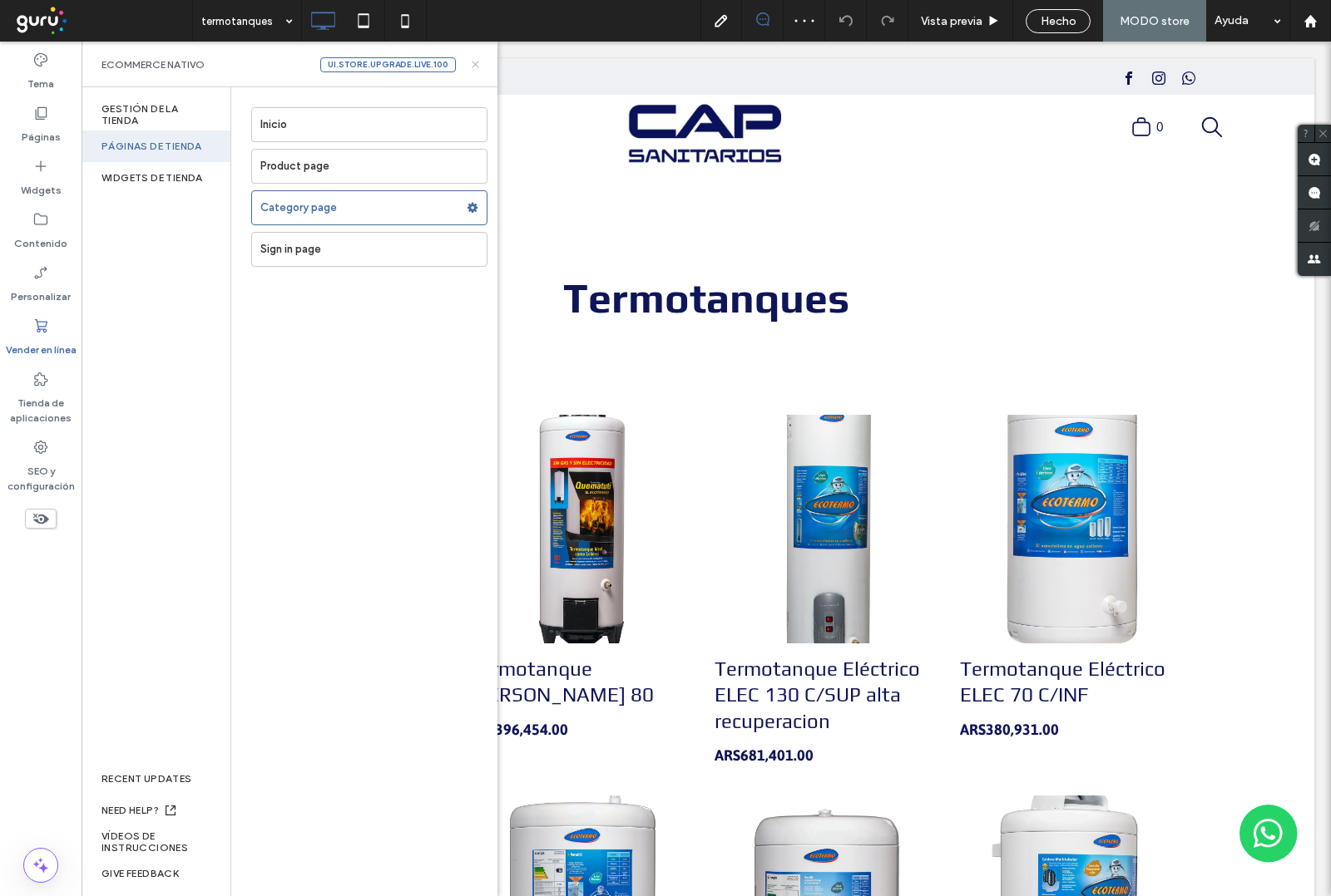
click at [475, 62] on icon at bounding box center [476, 65] width 13 height 13
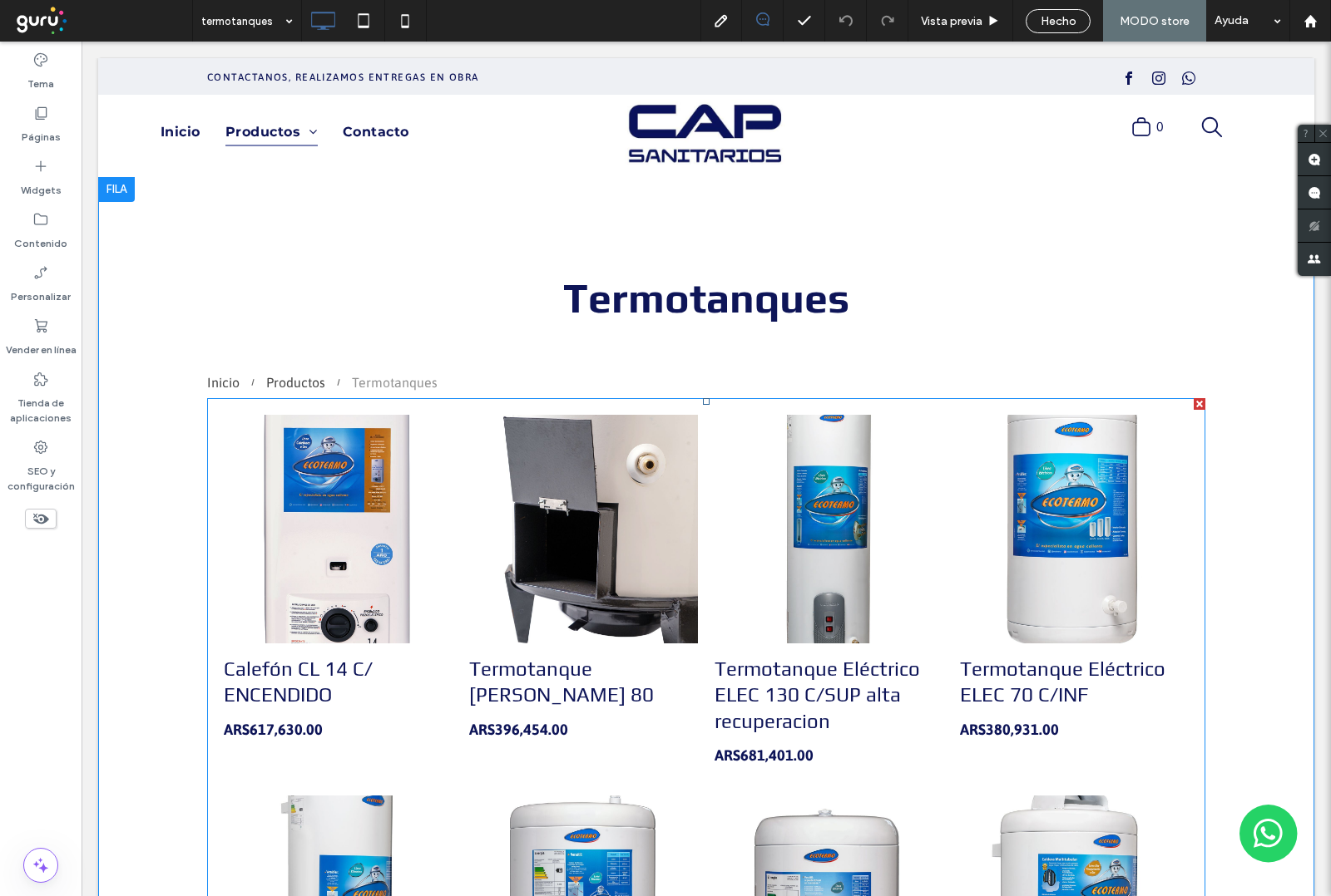
click at [469, 578] on link at bounding box center [583, 529] width 229 height 229
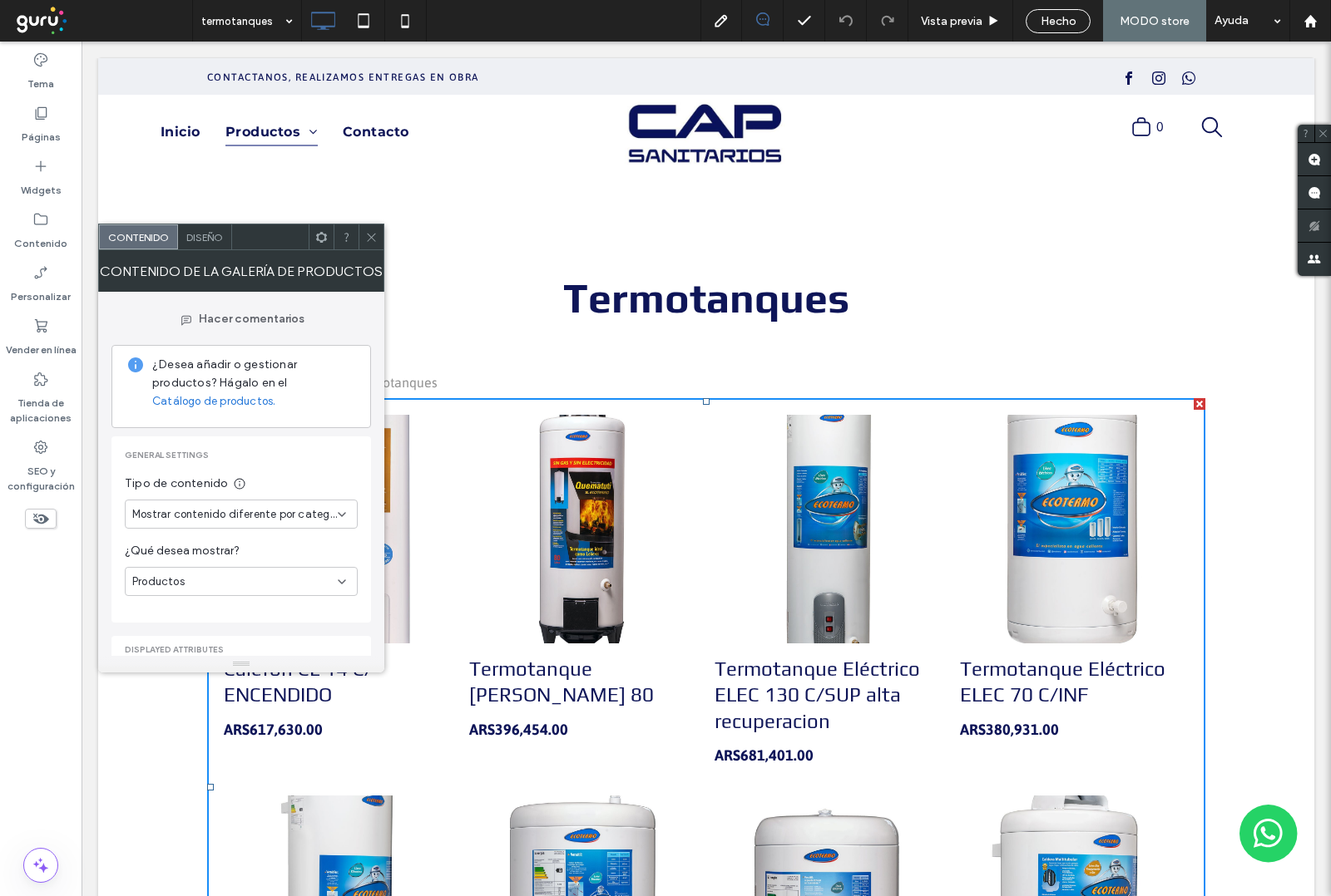
click at [323, 513] on span "Mostrar contenido diferente por categoría" at bounding box center [235, 515] width 205 height 16
click at [323, 512] on span "Mostrar contenido diferente por categoría" at bounding box center [235, 515] width 205 height 16
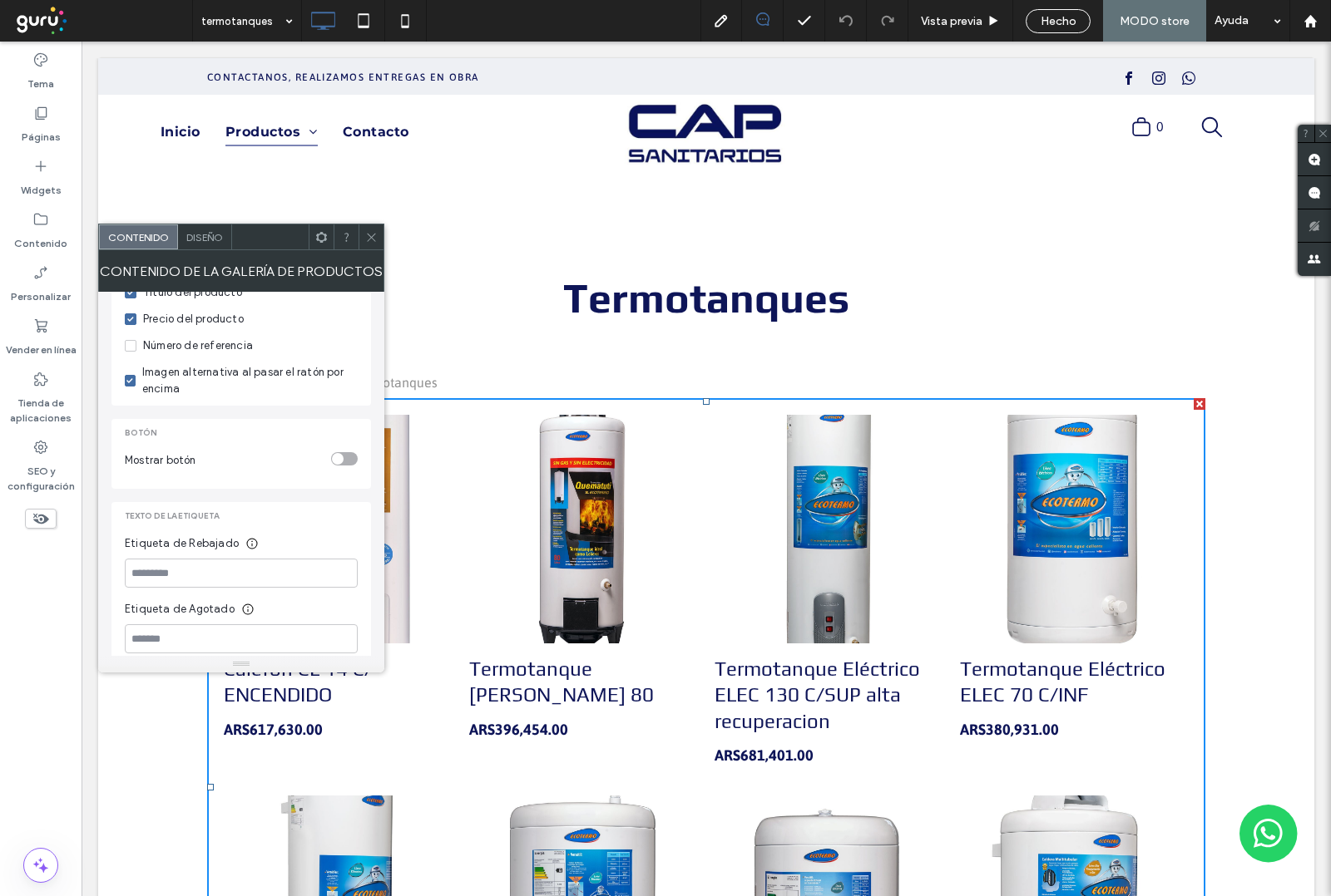
scroll to position [404, 0]
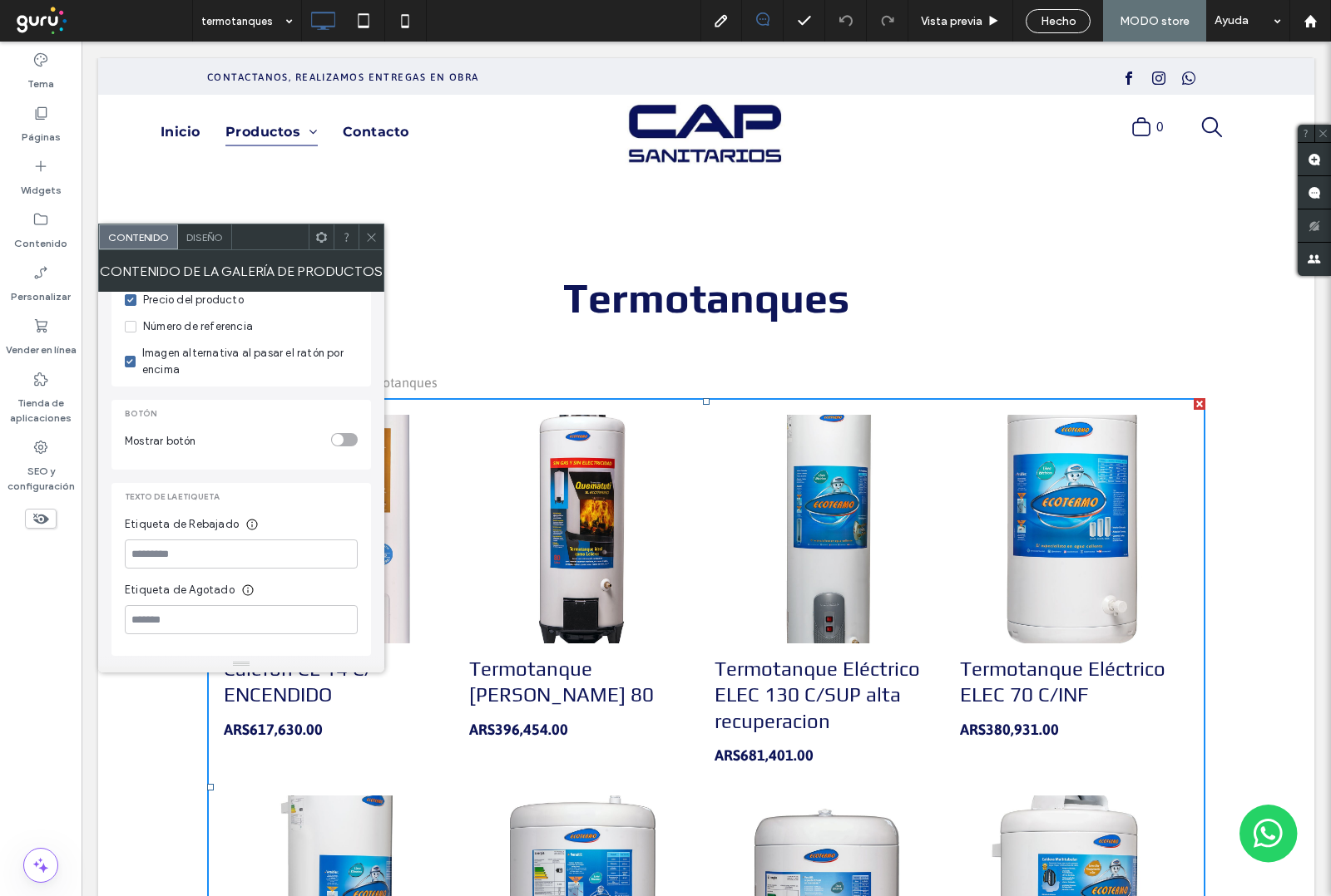
click at [372, 238] on use at bounding box center [371, 236] width 8 height 8
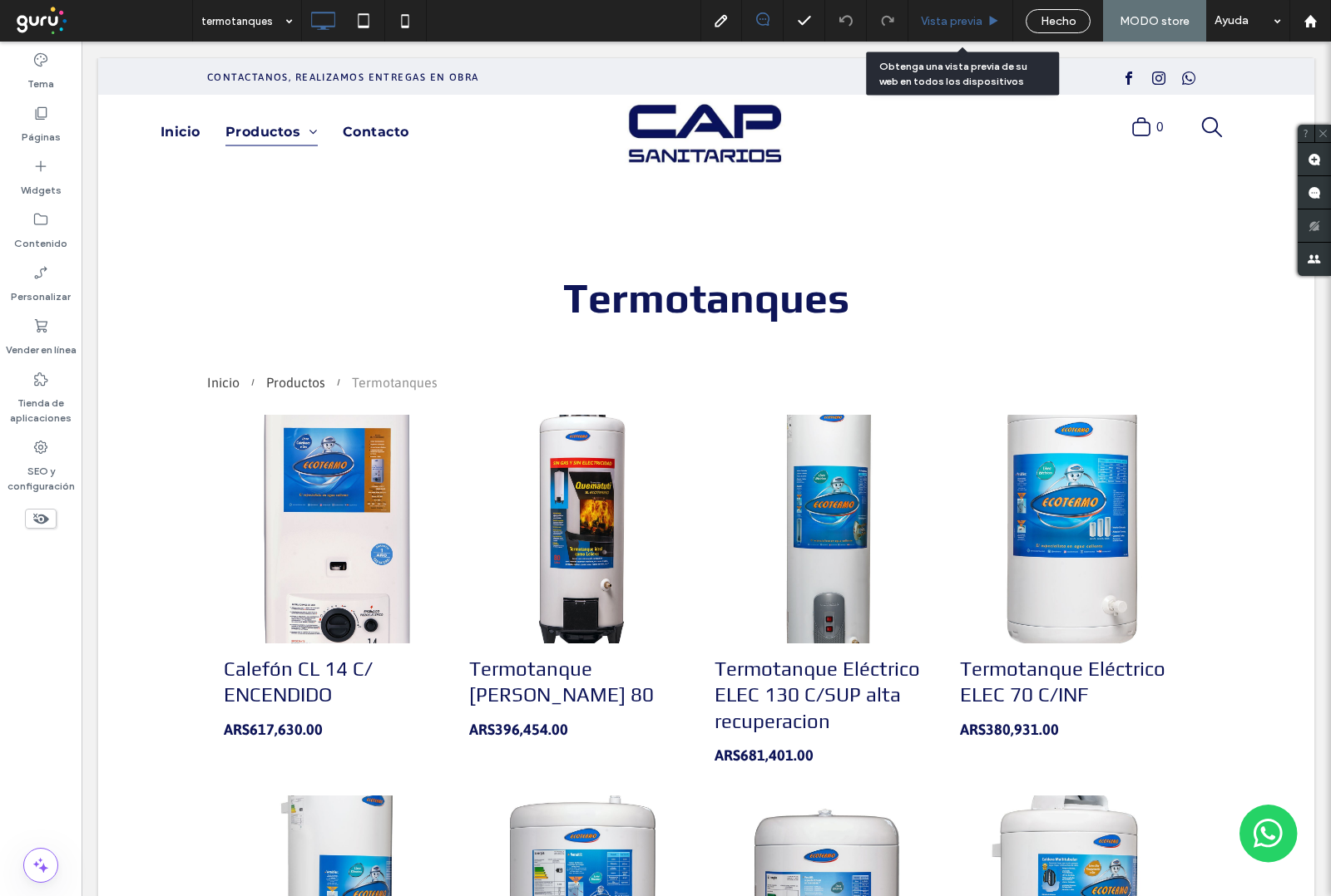
drag, startPoint x: 961, startPoint y: 23, endPoint x: 286, endPoint y: 136, distance: 684.4
click at [961, 23] on span "Vista previa" at bounding box center [951, 20] width 61 height 14
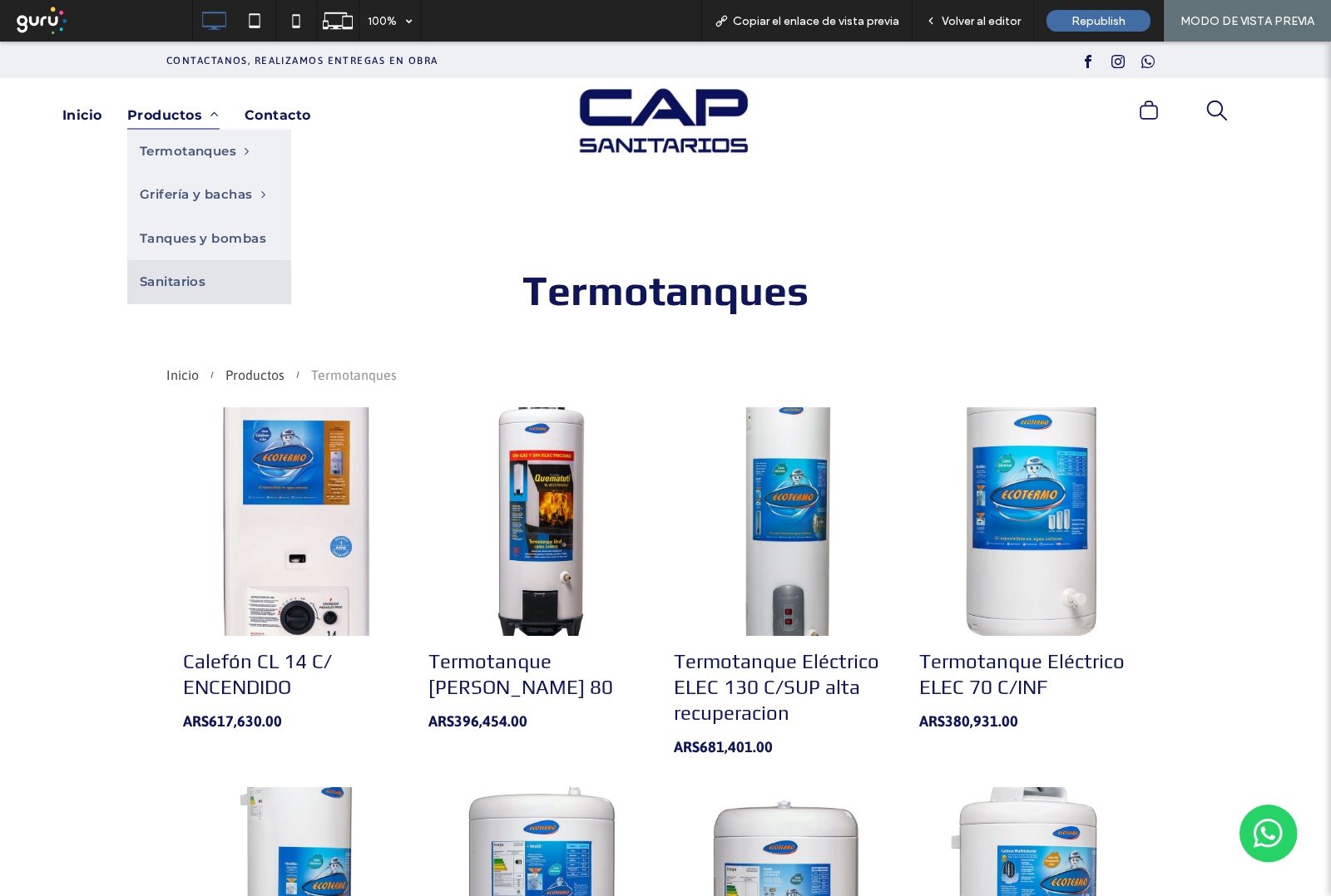
click at [216, 278] on link "Sanitarios" at bounding box center [208, 282] width 163 height 44
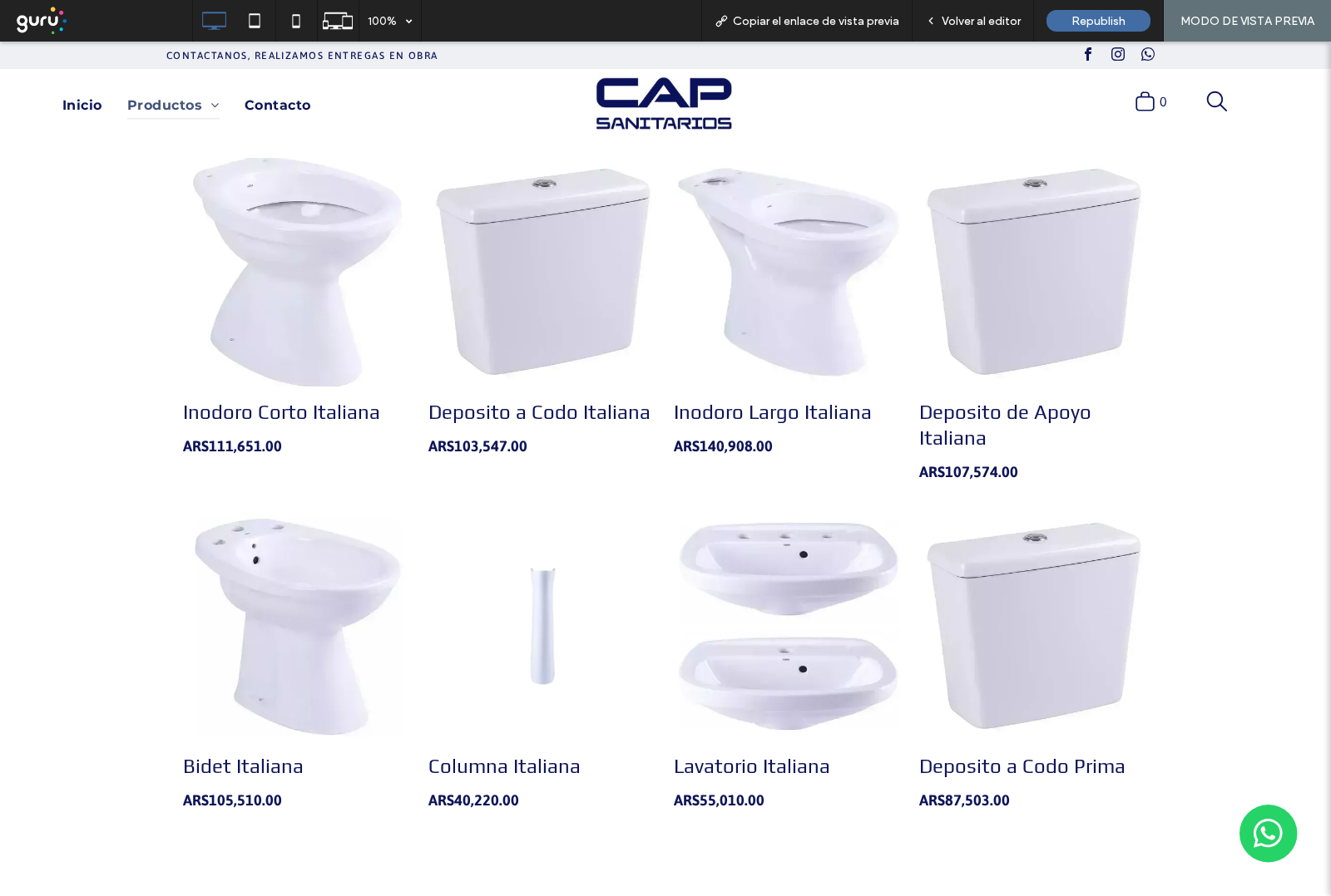
scroll to position [104, 0]
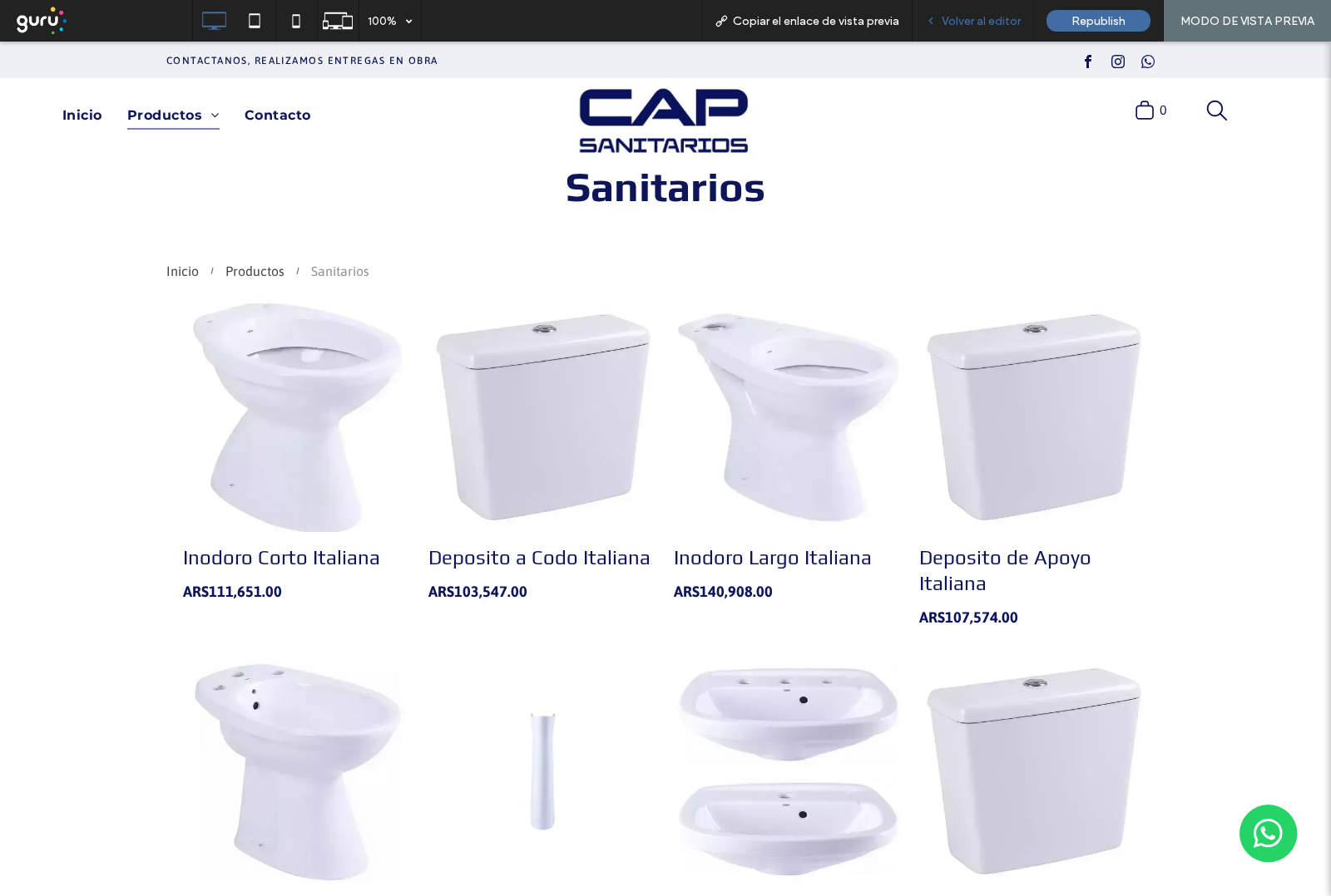
click at [981, 29] on div "Volver al editor" at bounding box center [973, 21] width 121 height 42
click at [970, 17] on span "Volver al editor" at bounding box center [980, 20] width 79 height 14
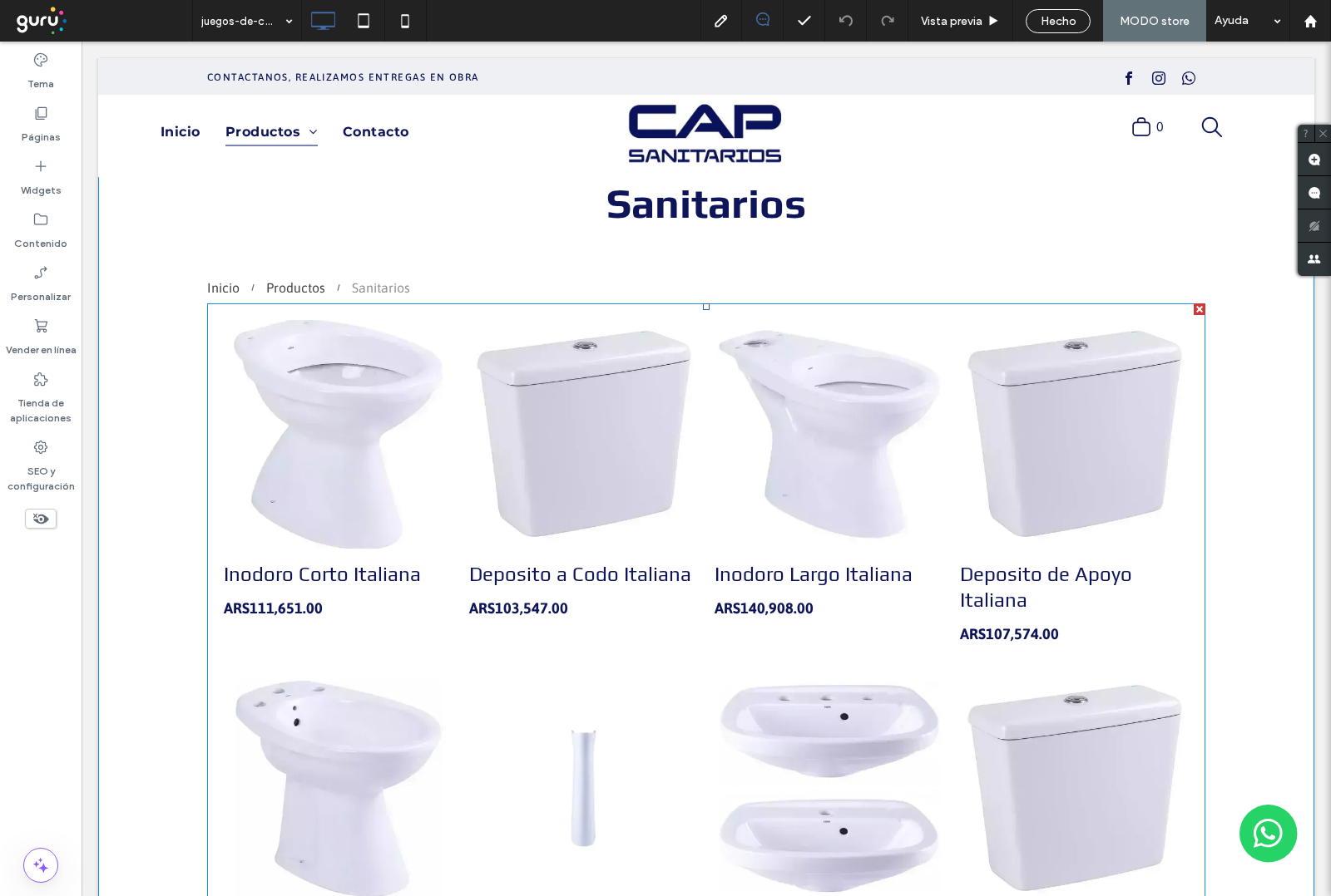
click at [693, 540] on li "Deposito a Codo Italiana 58802 ARS103,547.00 Comprar ahora" at bounding box center [583, 489] width 246 height 354
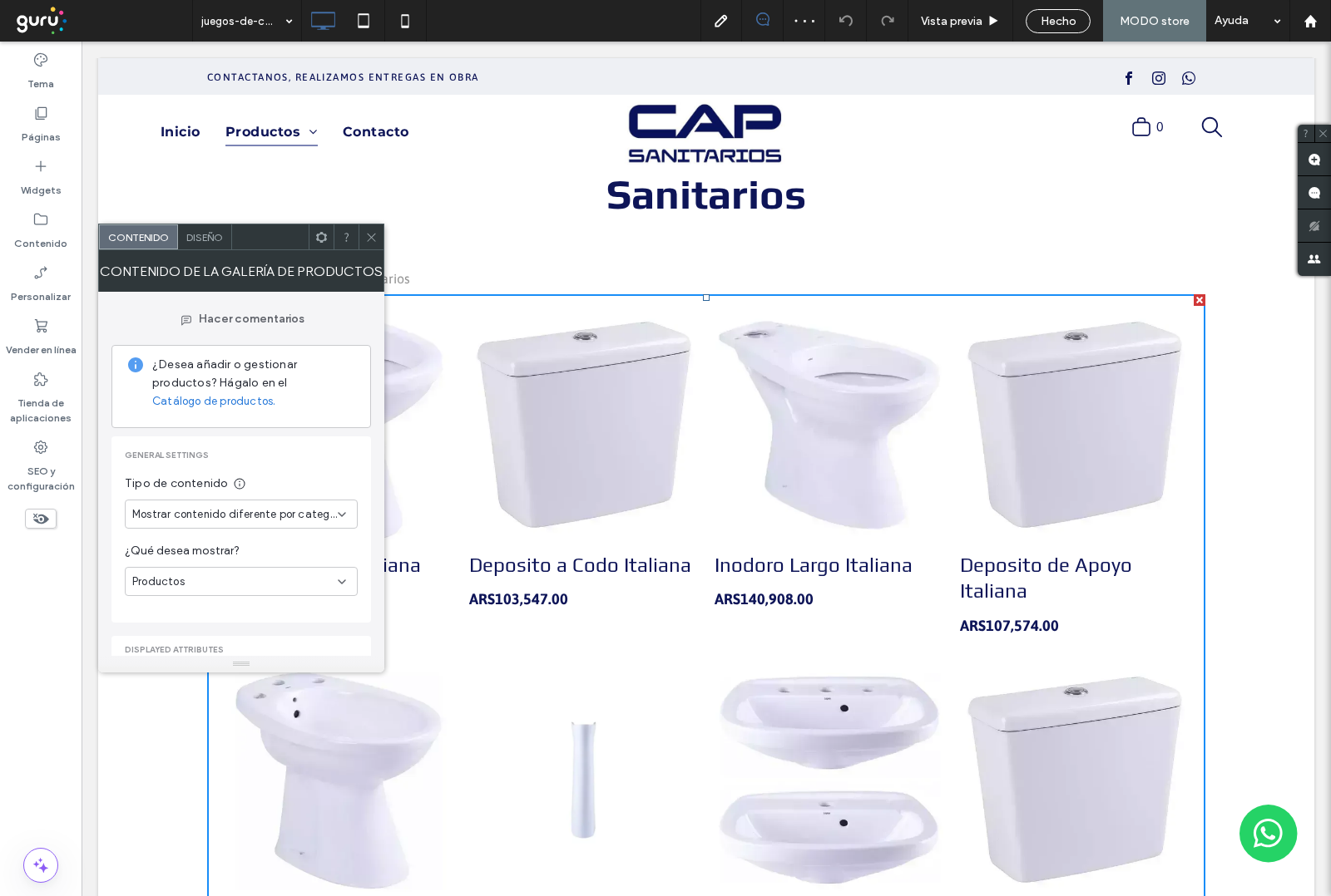
click at [316, 518] on span "Mostrar contenido diferente por categoría" at bounding box center [235, 515] width 205 height 16
click at [326, 458] on span "General settings" at bounding box center [241, 455] width 233 height 12
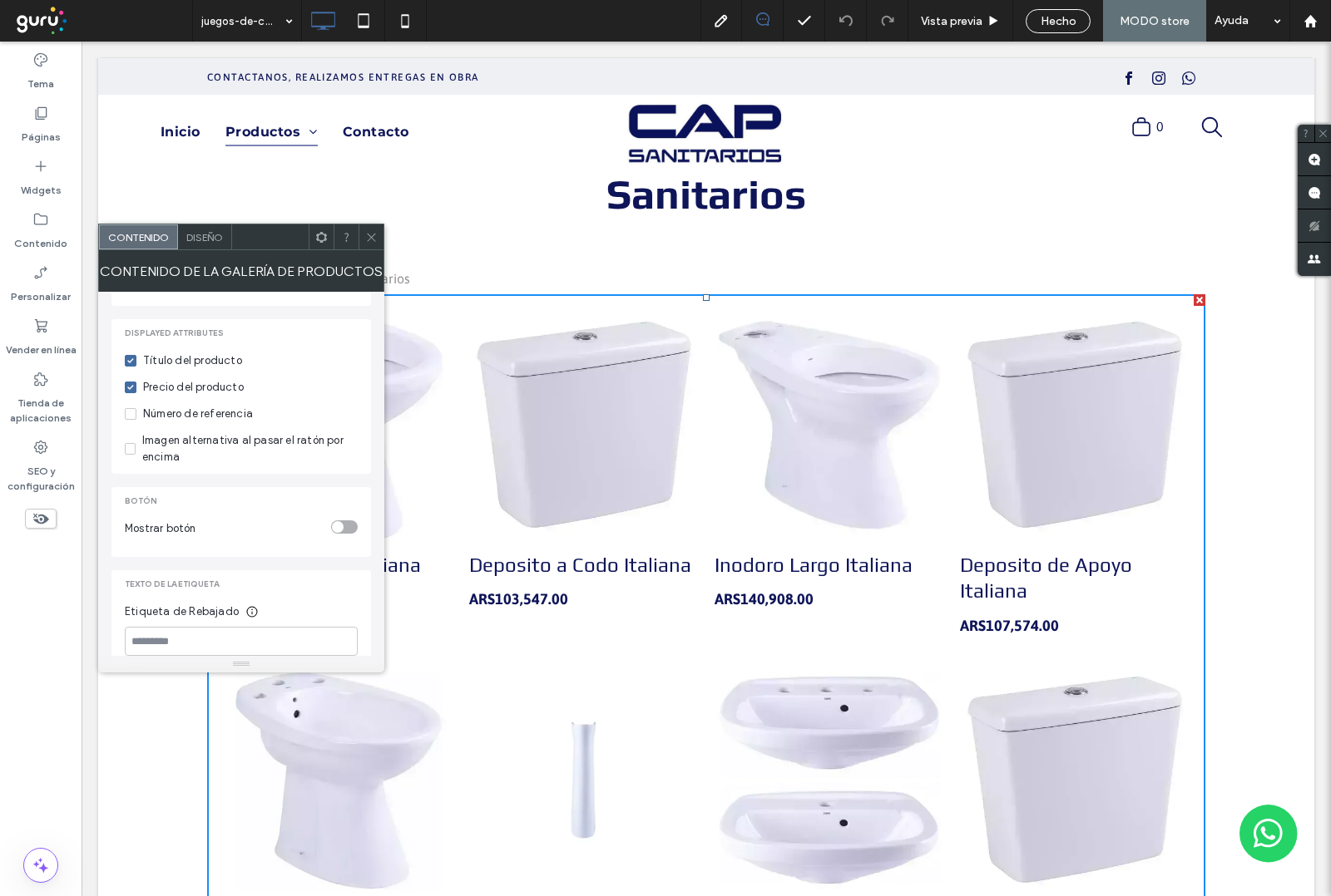
scroll to position [404, 0]
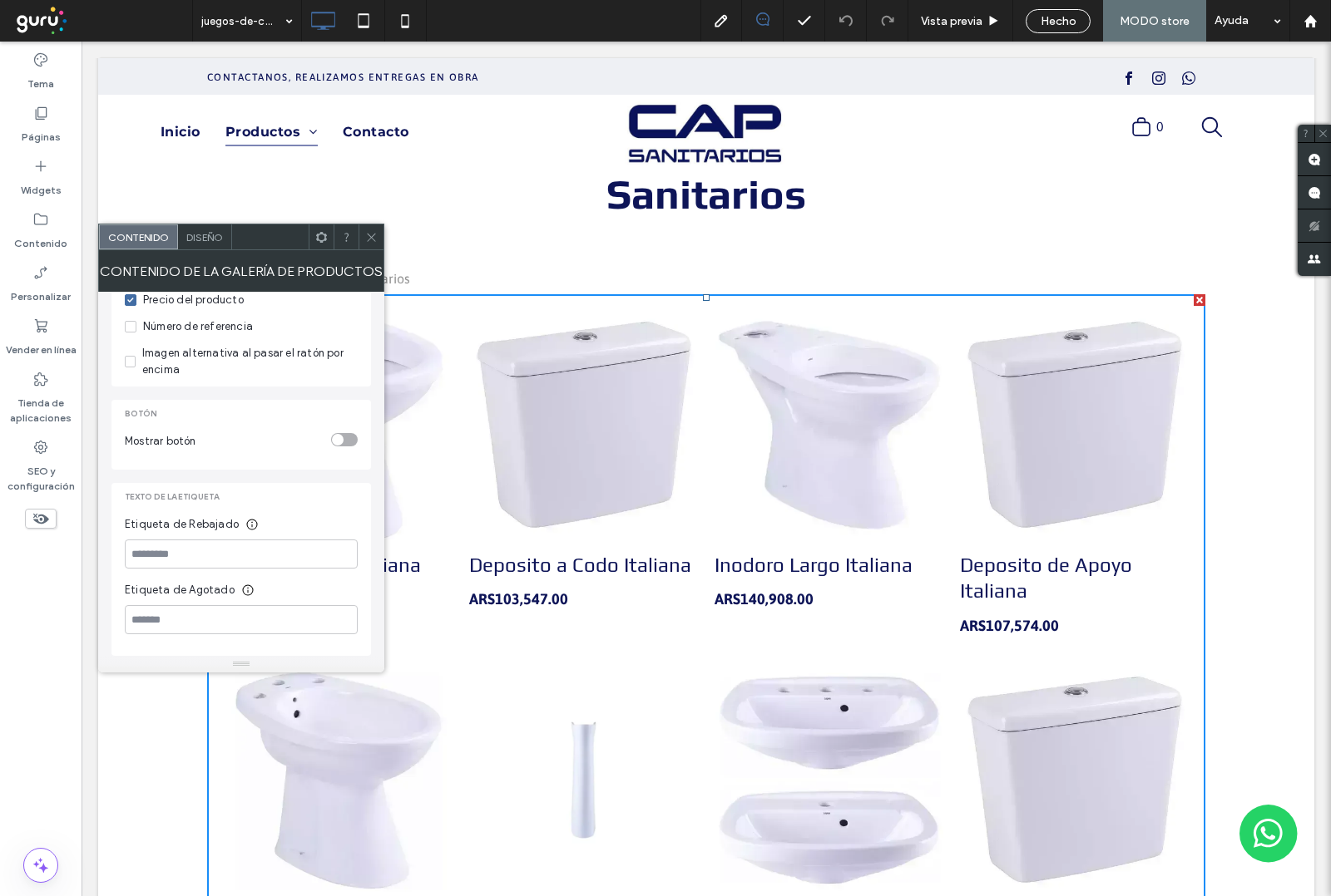
click at [206, 239] on span "Diseño" at bounding box center [204, 237] width 37 height 13
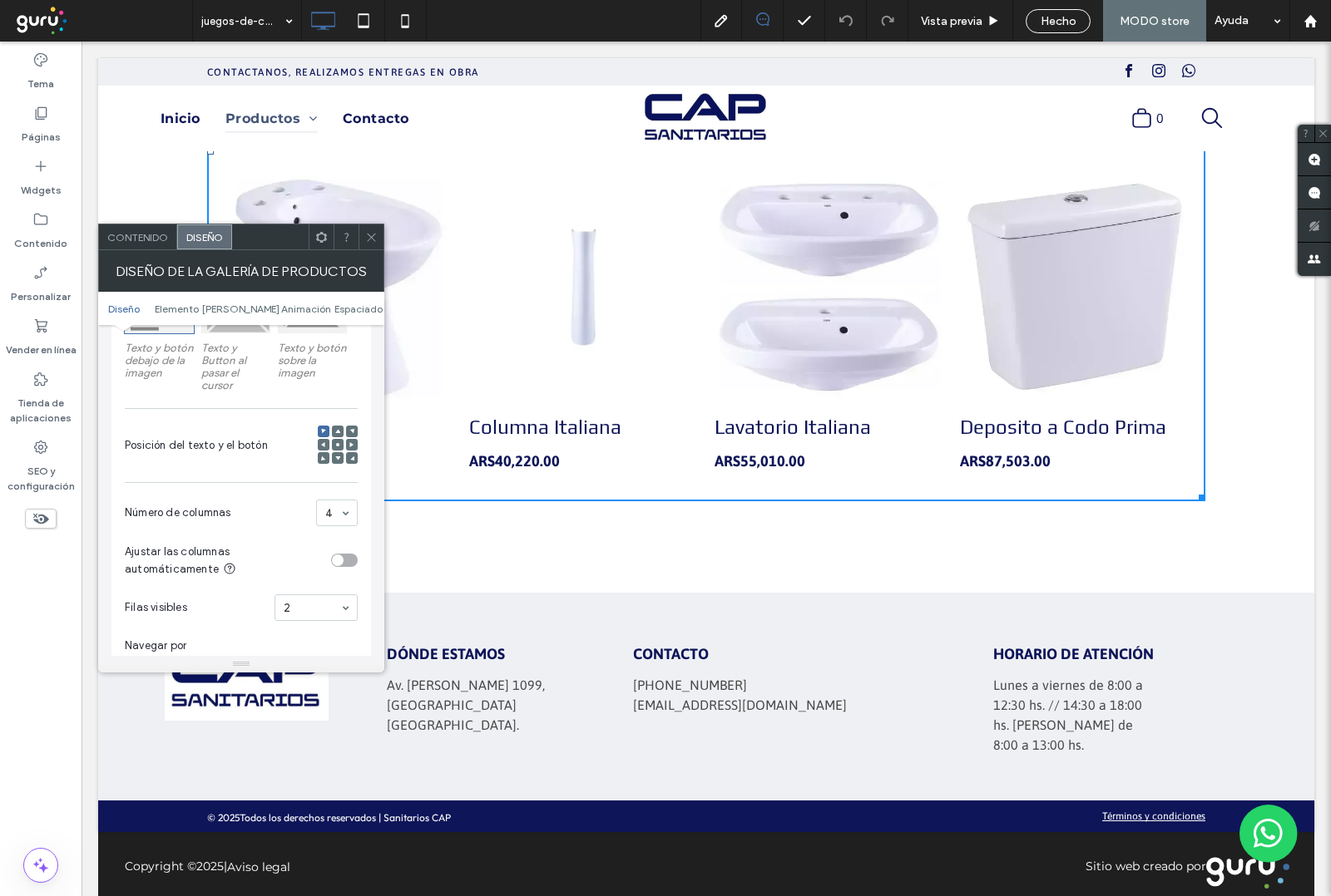
scroll to position [416, 0]
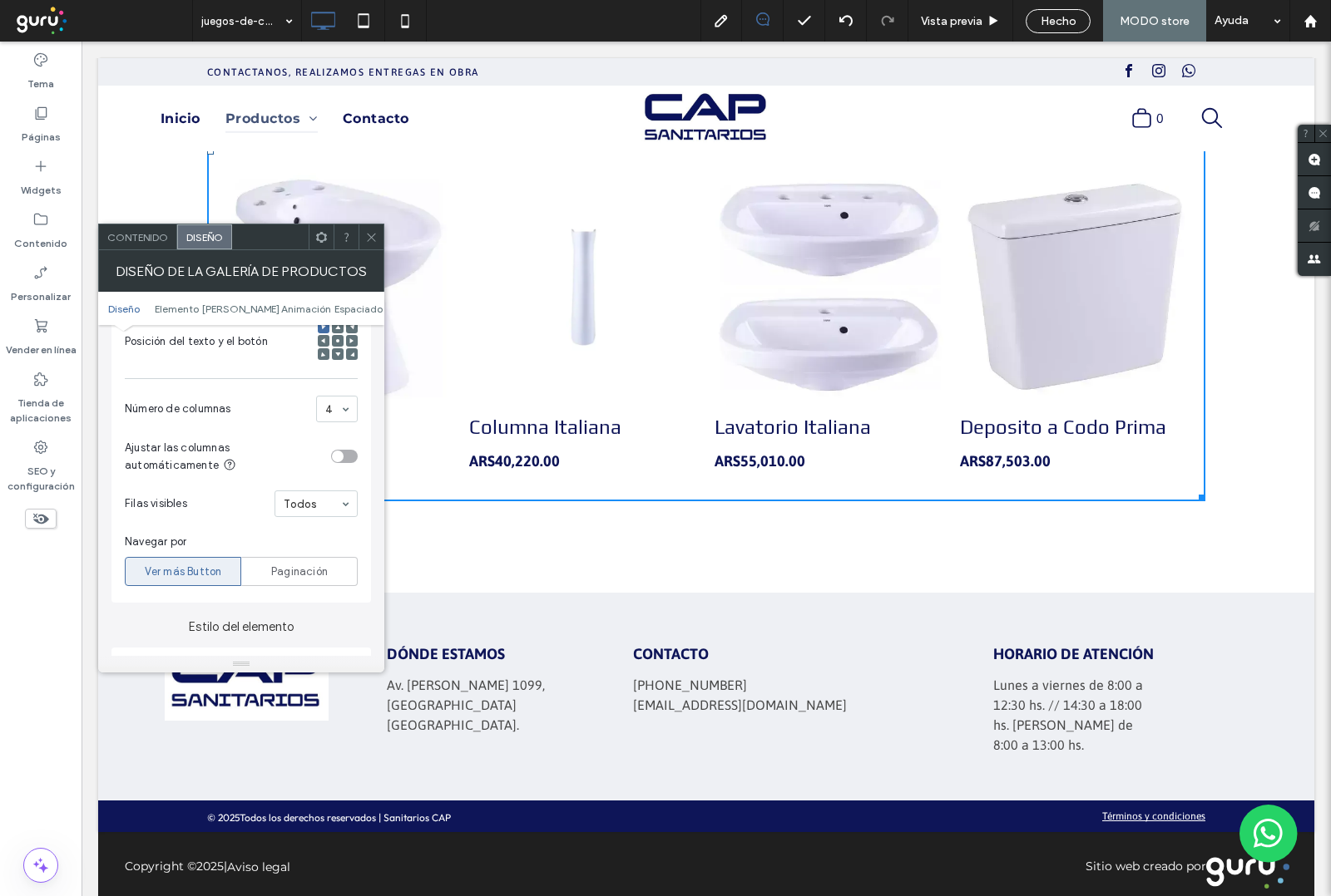
click at [334, 514] on div "Todos" at bounding box center [316, 504] width 83 height 26
click at [333, 516] on div "1 2 Todos" at bounding box center [316, 504] width 83 height 26
click at [371, 234] on icon at bounding box center [372, 237] width 13 height 13
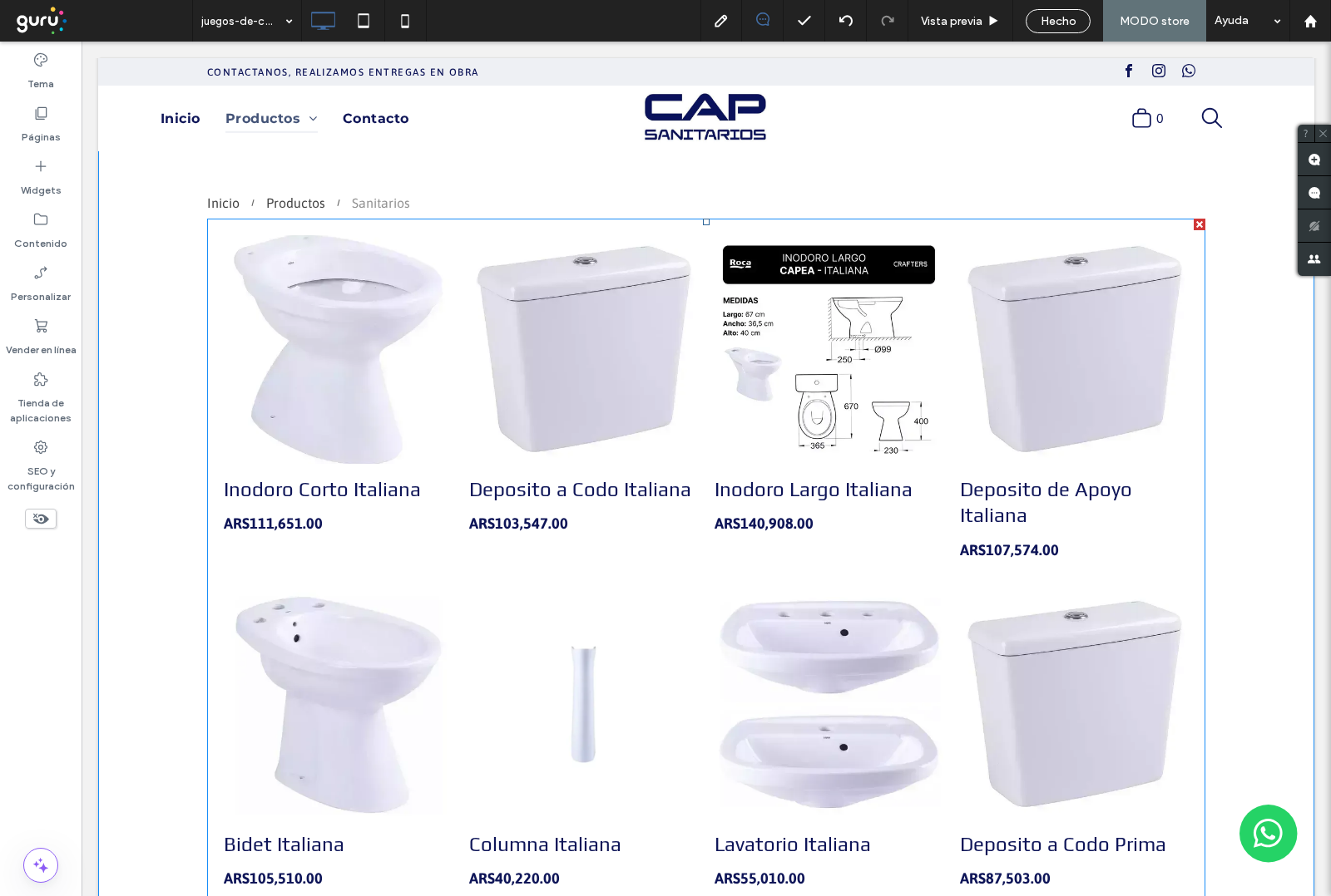
scroll to position [286, 0]
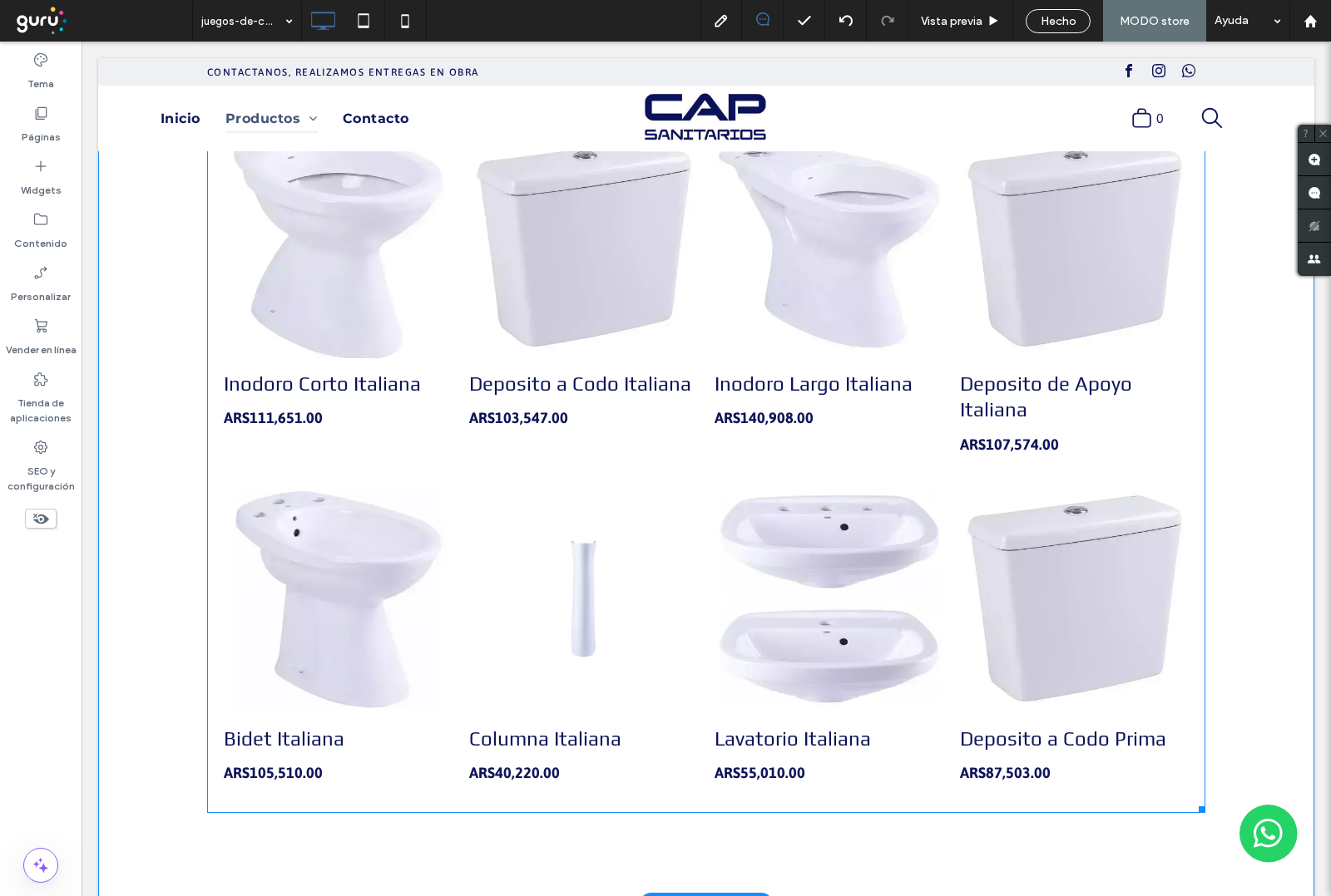
click at [654, 422] on link "Deposito a Codo Italiana 58802 ARS103,547.00" at bounding box center [583, 412] width 229 height 109
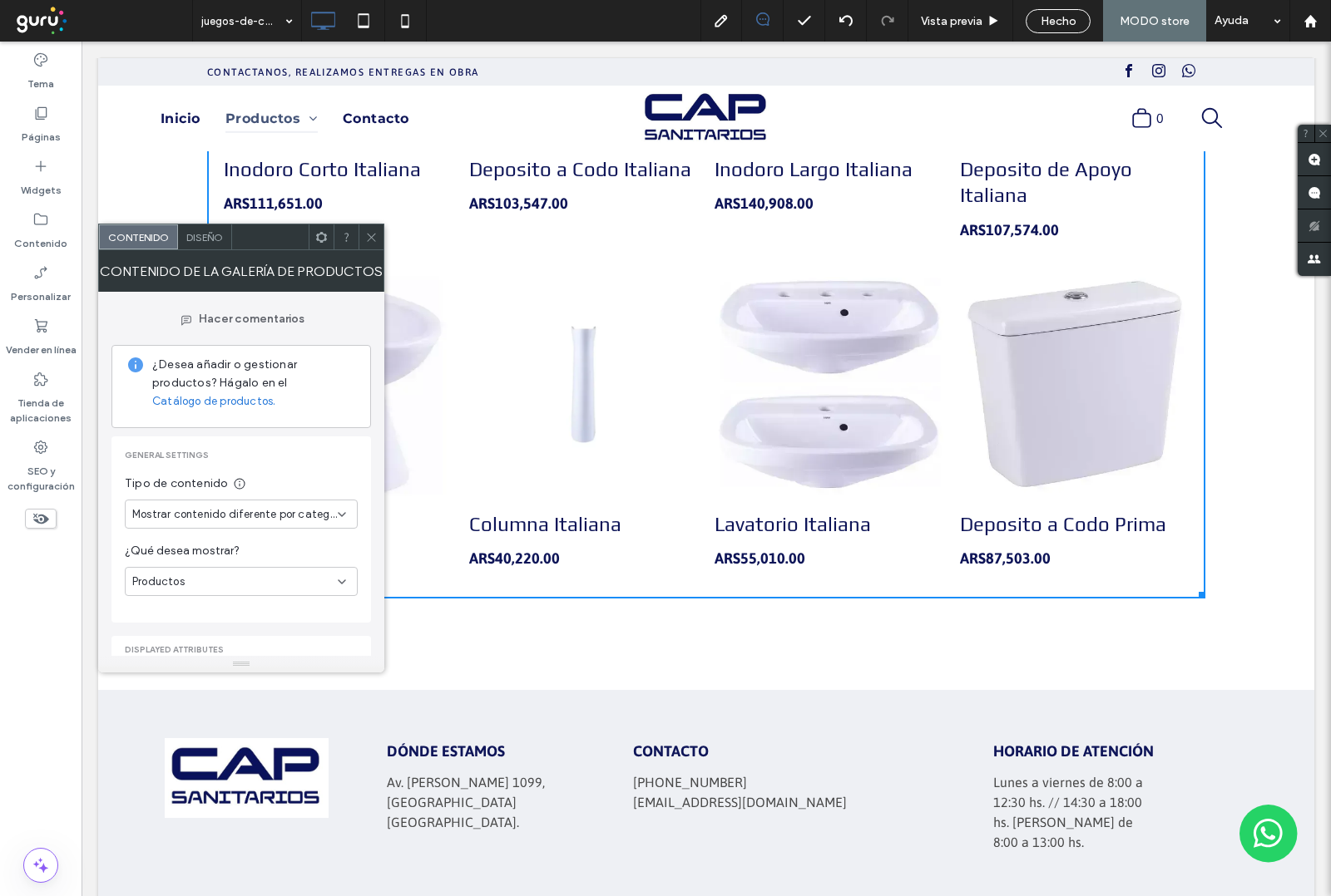
scroll to position [597, 0]
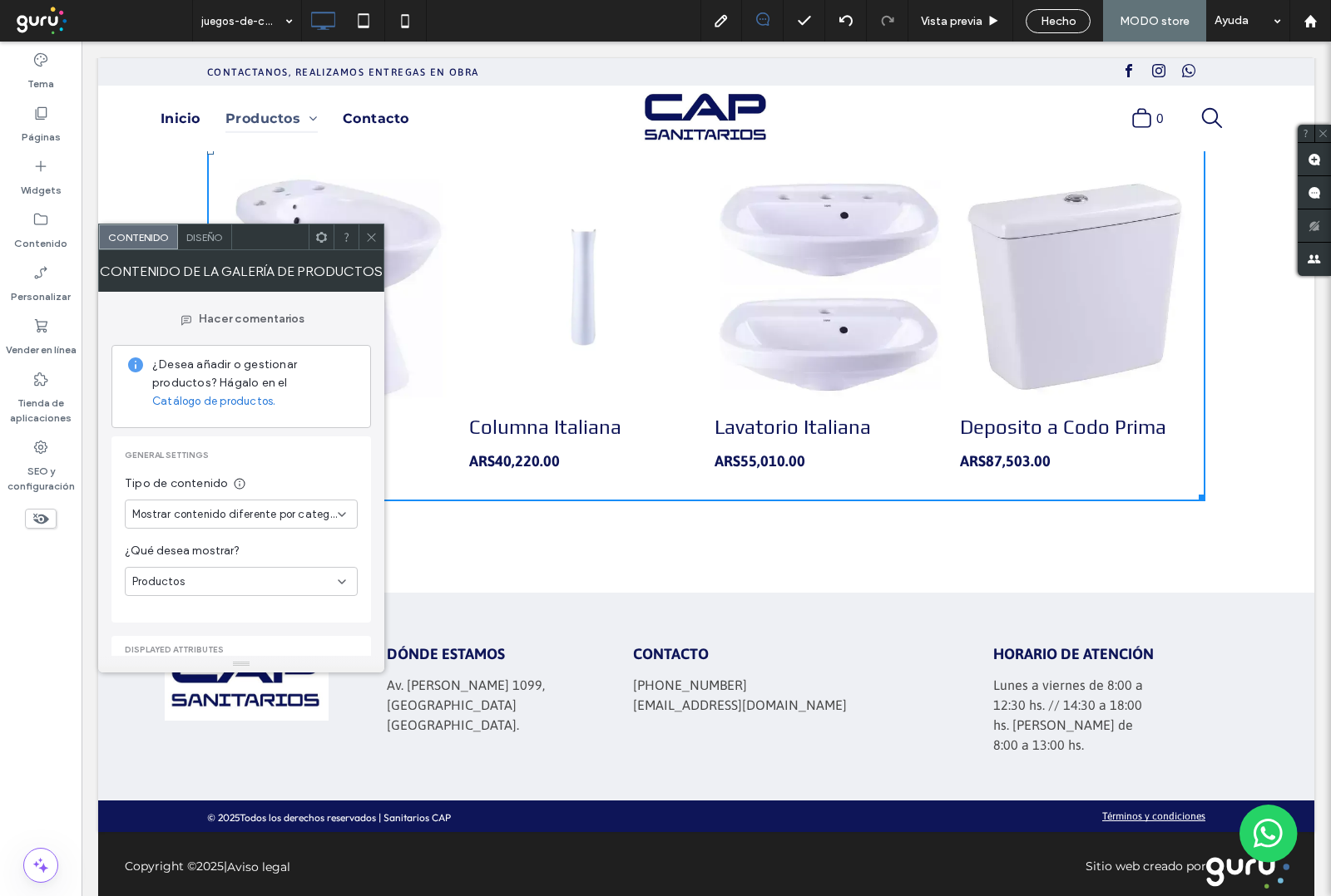
click at [212, 239] on span "Diseño" at bounding box center [204, 237] width 37 height 13
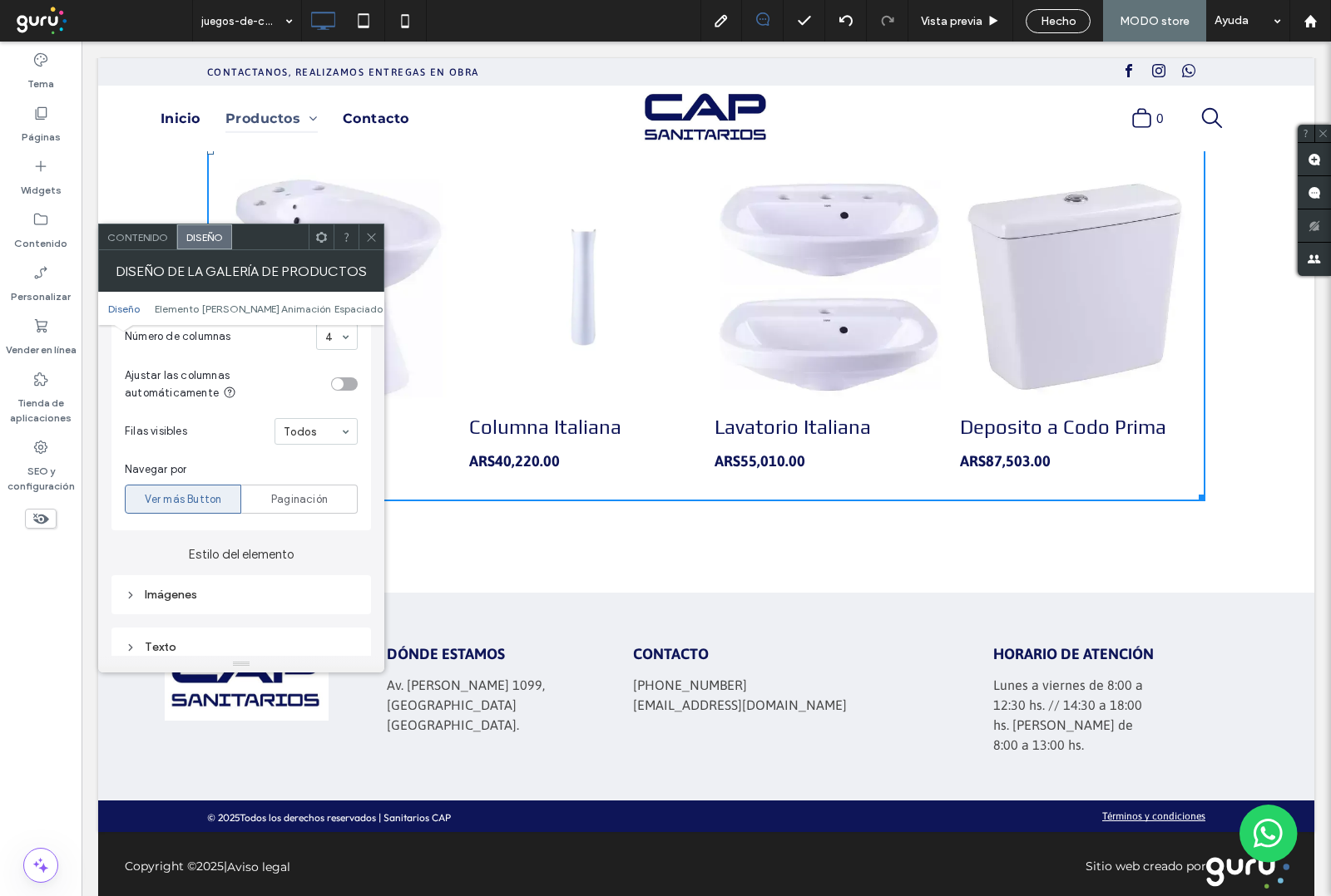
scroll to position [519, 0]
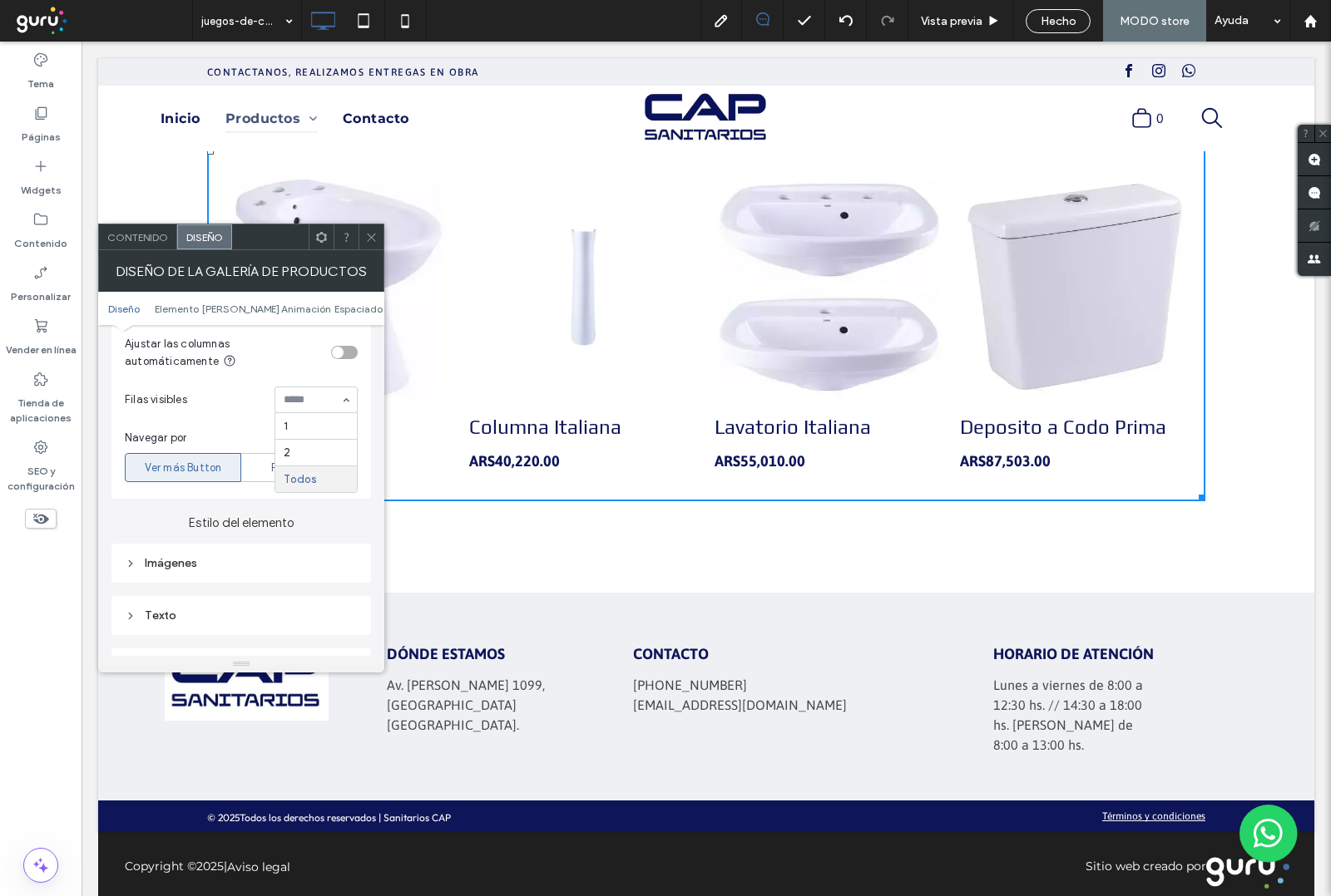
click at [248, 401] on span "Filas visibles" at bounding box center [196, 400] width 143 height 16
click at [218, 570] on div "Imágenes" at bounding box center [241, 563] width 233 height 14
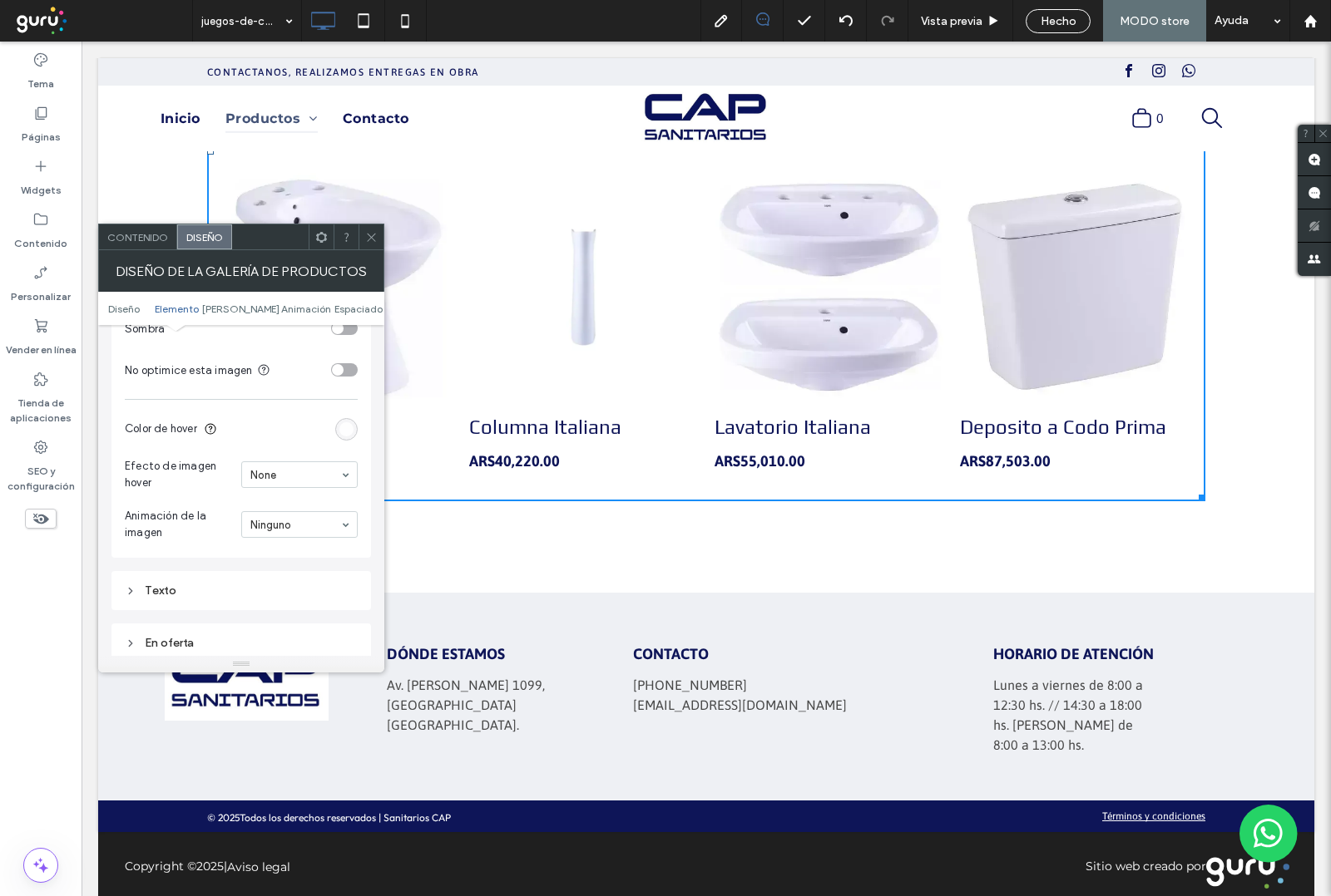
scroll to position [1039, 0]
click at [371, 237] on icon at bounding box center [372, 237] width 13 height 13
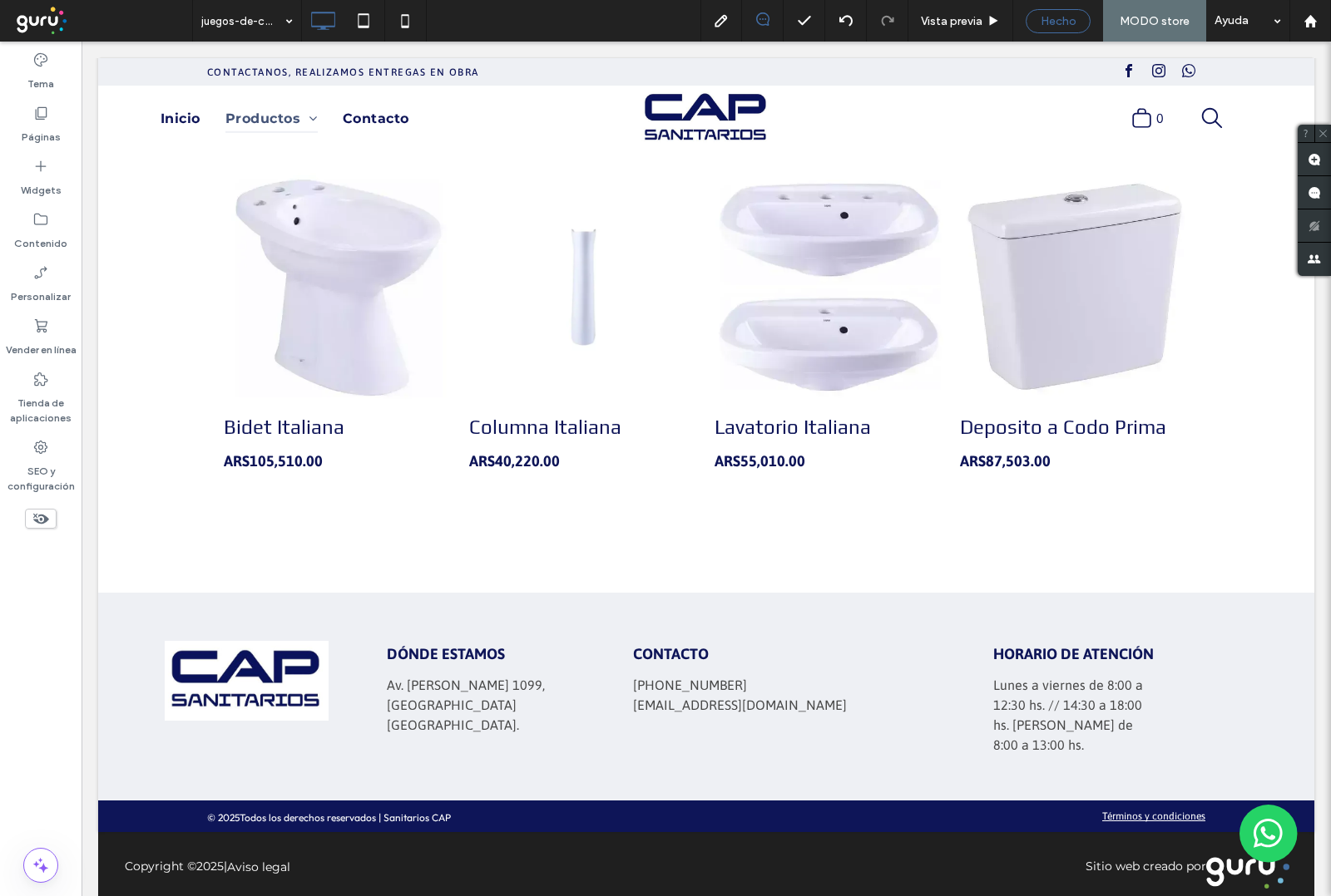
click at [1058, 21] on span "Hecho" at bounding box center [1058, 20] width 36 height 14
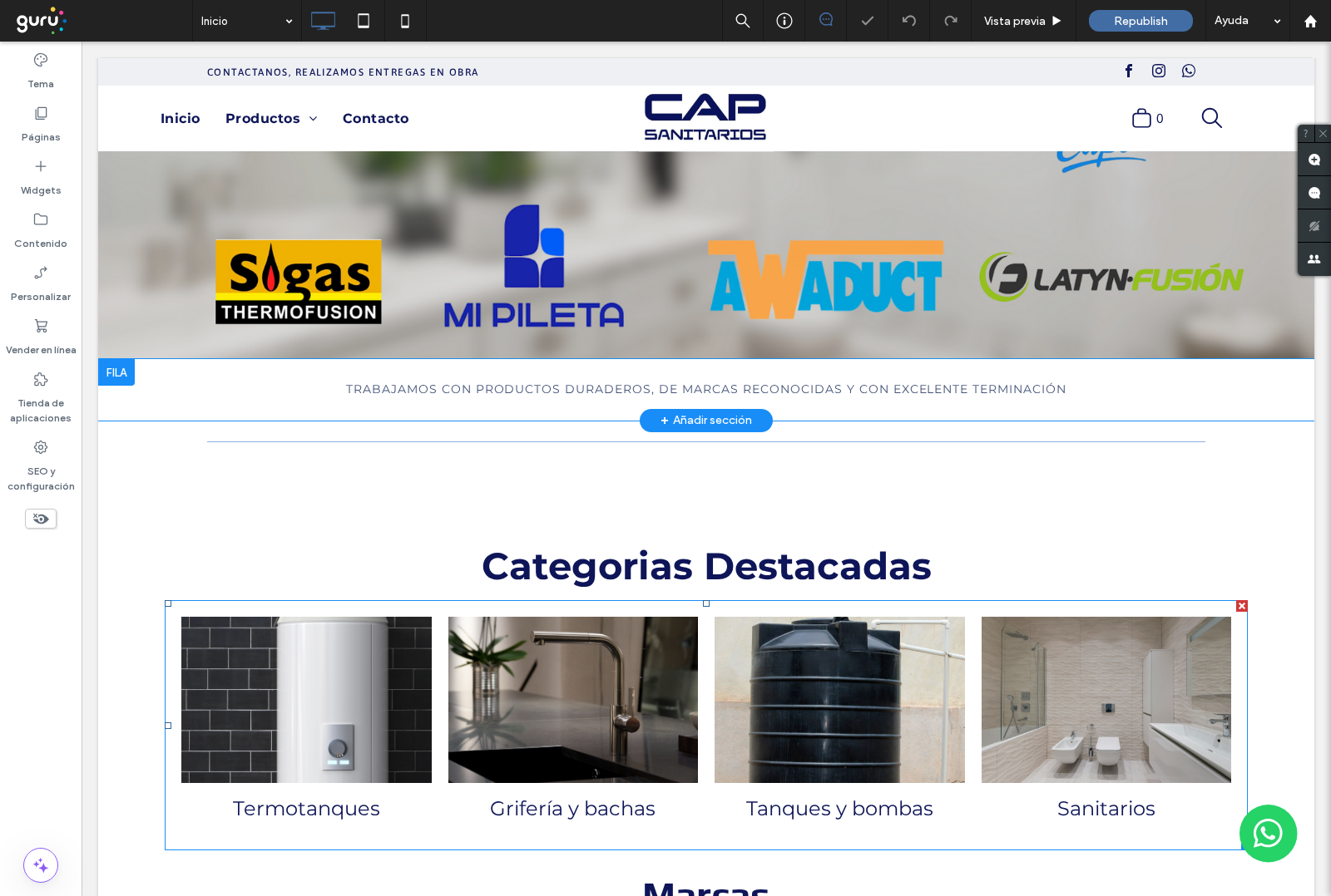
scroll to position [519, 0]
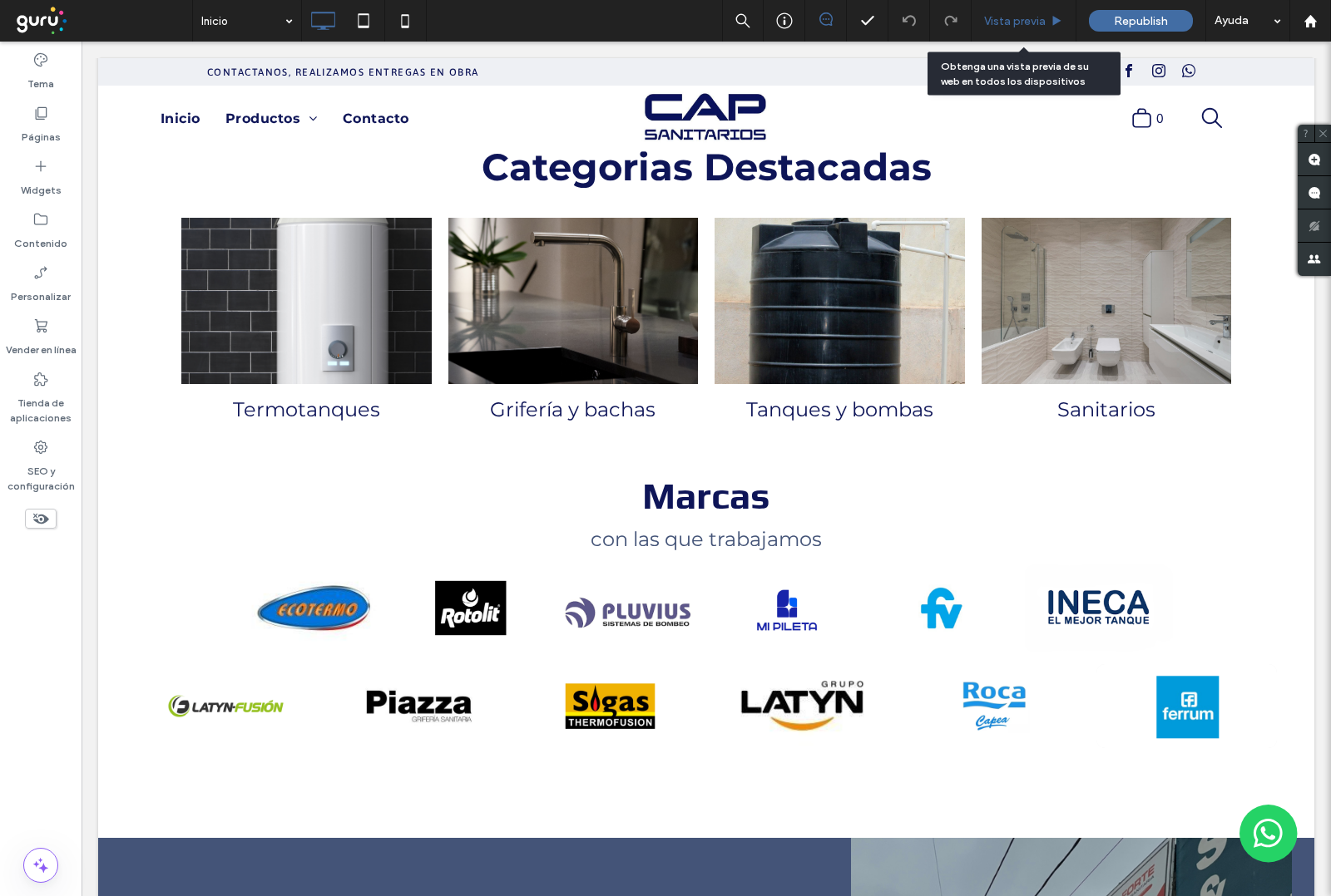
drag, startPoint x: 1019, startPoint y: 23, endPoint x: 193, endPoint y: 68, distance: 827.2
click at [1019, 23] on span "Vista previa" at bounding box center [1014, 20] width 61 height 14
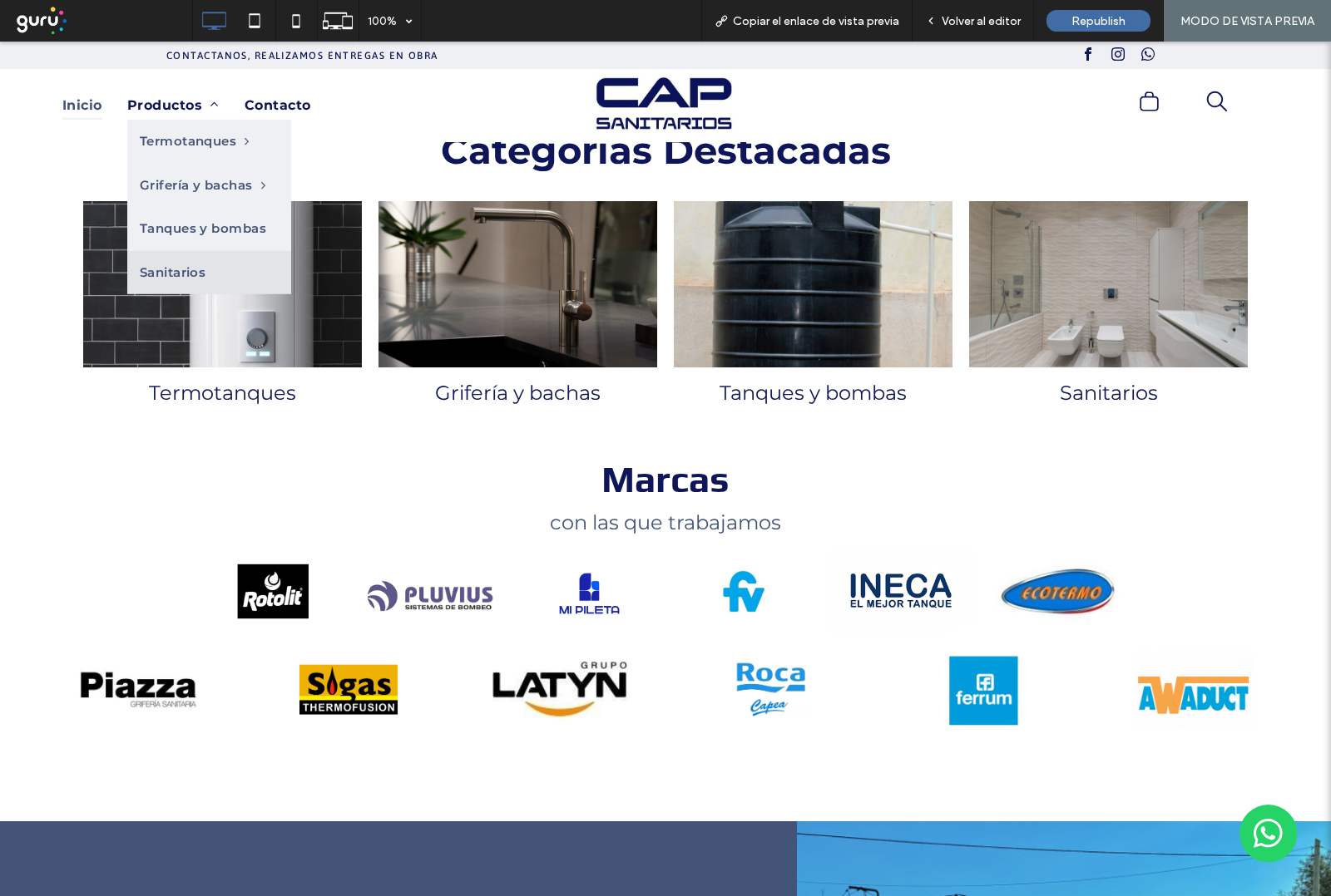
click at [193, 275] on span "Sanitarios" at bounding box center [173, 273] width 67 height 19
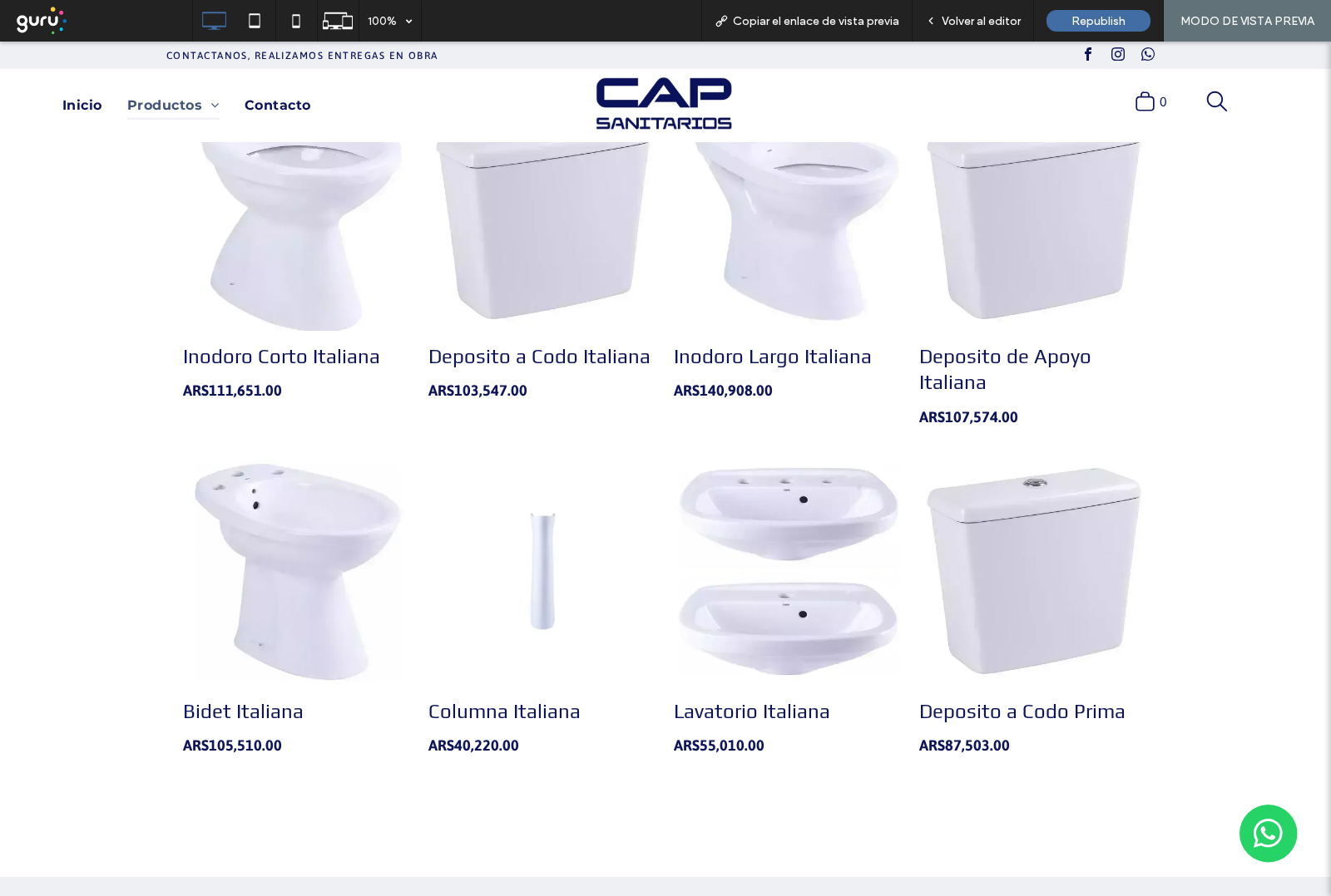
scroll to position [252, 0]
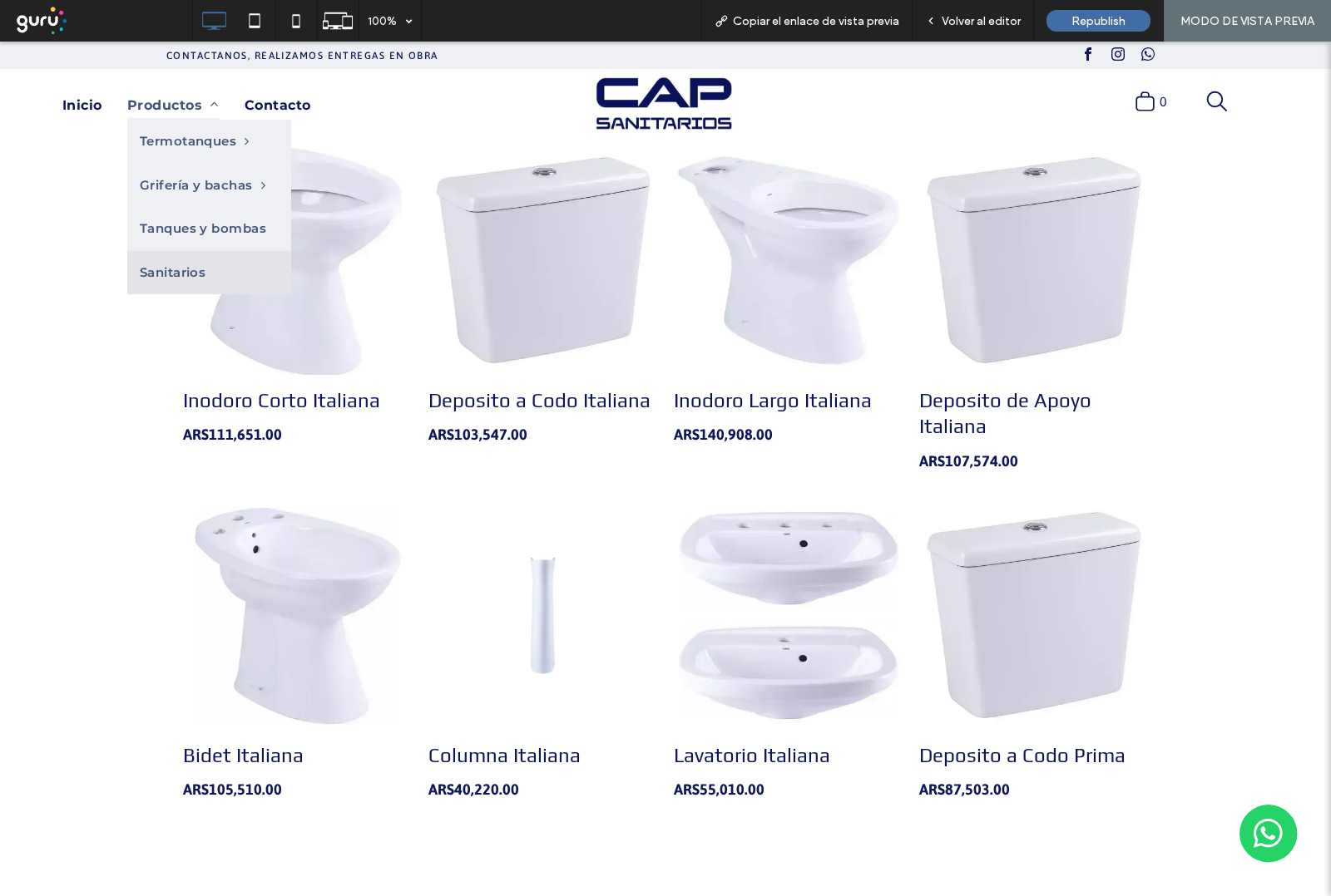
click at [204, 267] on span "Sanitarios" at bounding box center [173, 273] width 67 height 19
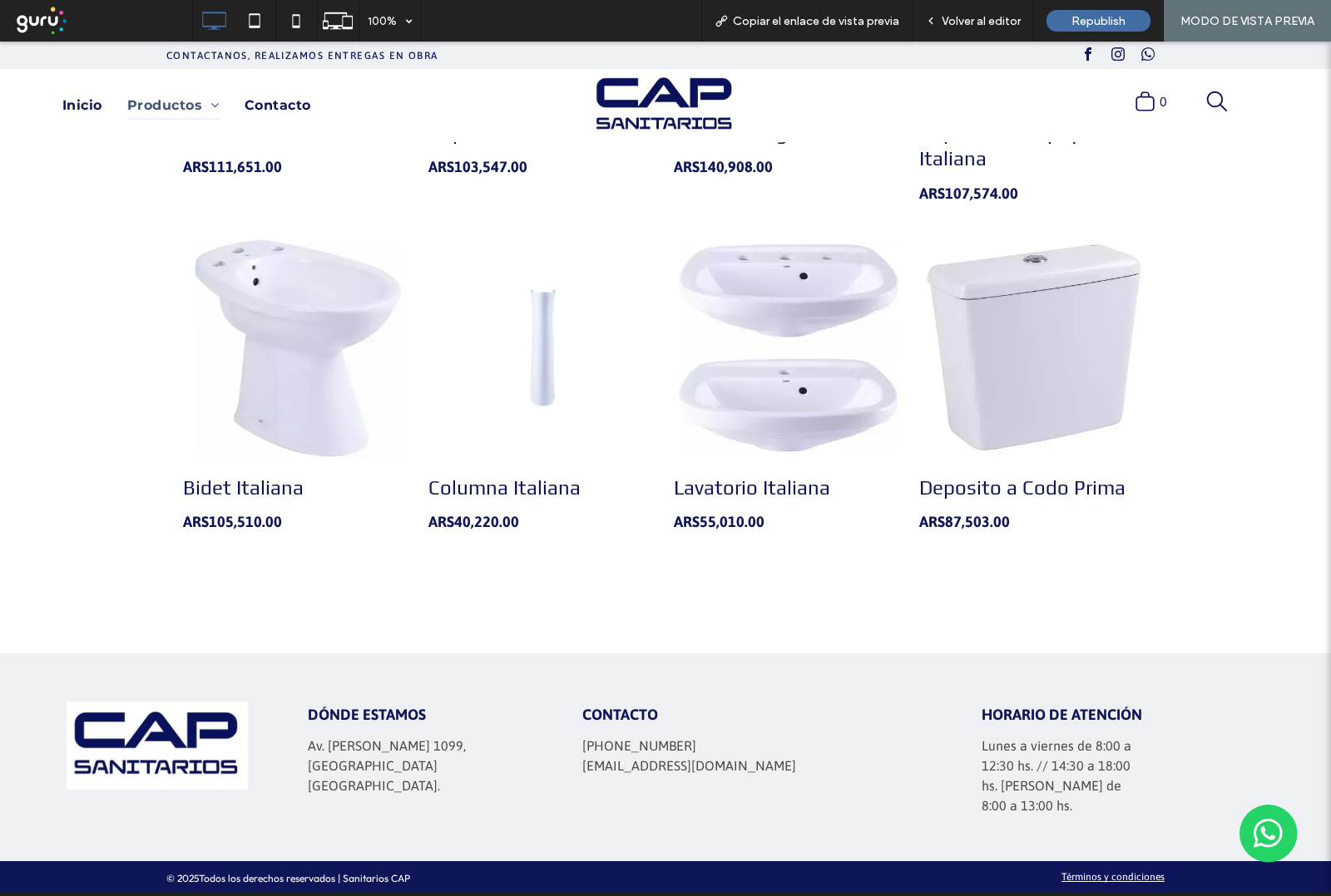
scroll to position [564, 0]
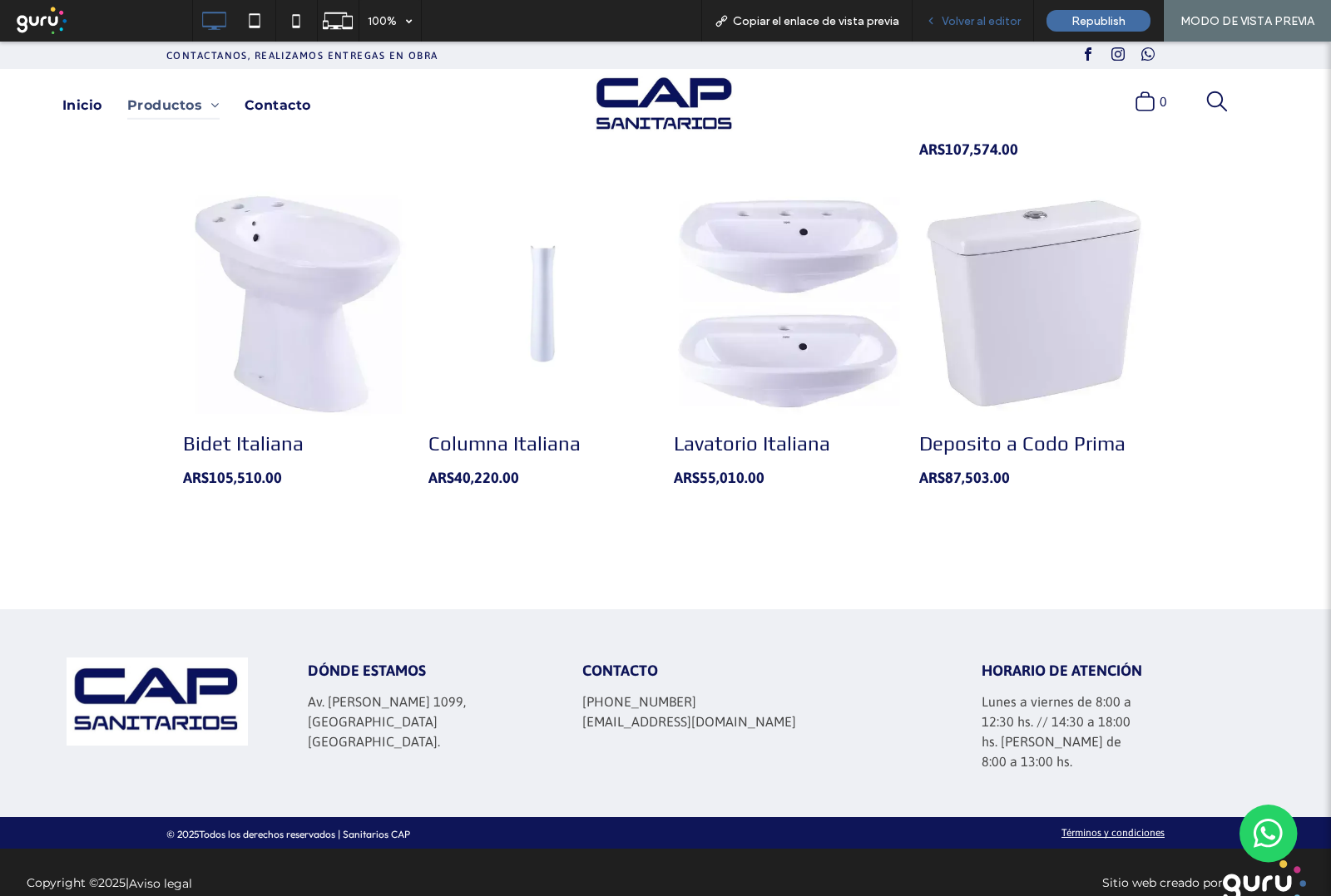
click at [987, 27] on div "Volver al editor" at bounding box center [973, 21] width 121 height 42
click at [971, 22] on span "Volver al editor" at bounding box center [980, 20] width 79 height 14
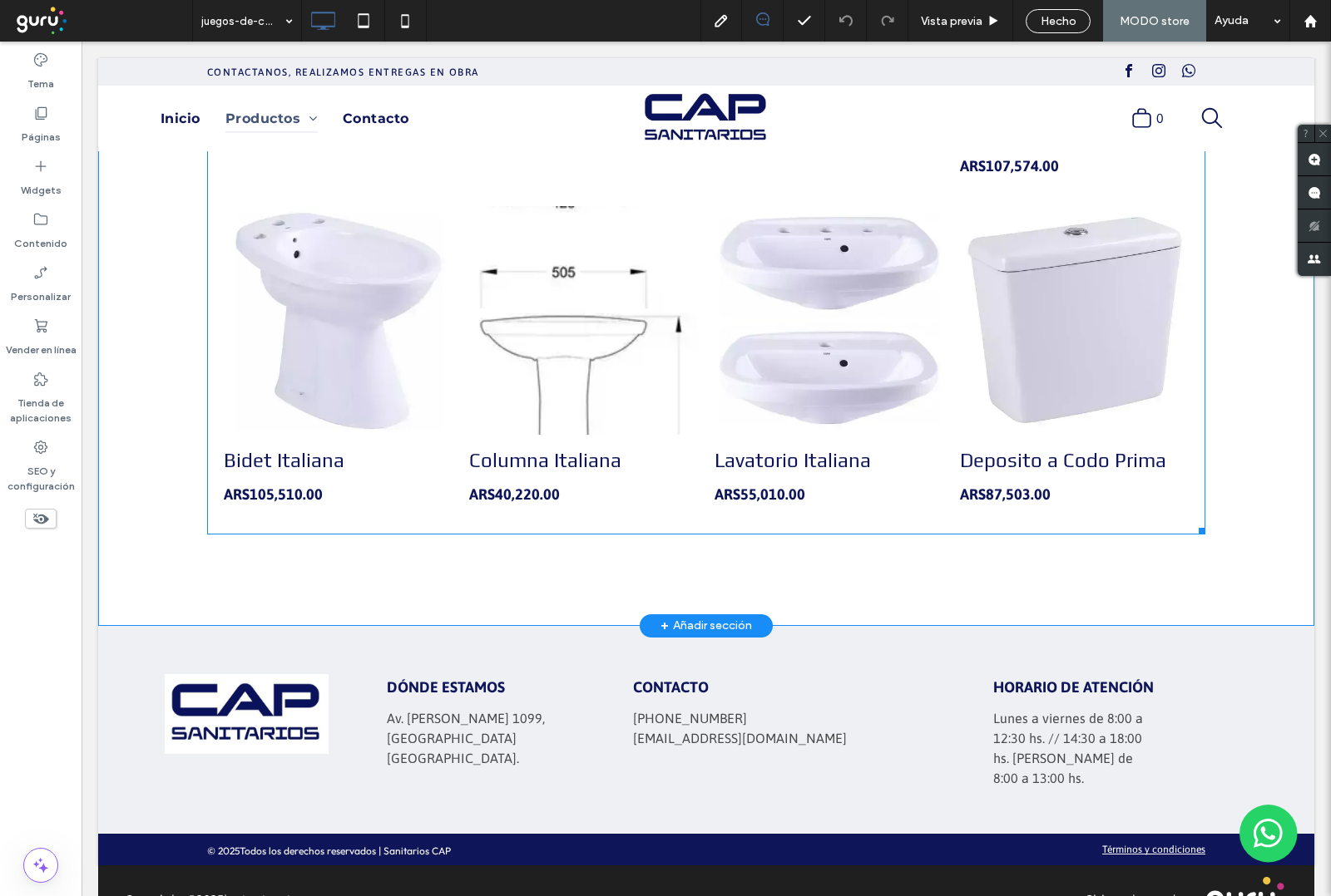
click at [688, 370] on link at bounding box center [583, 320] width 229 height 229
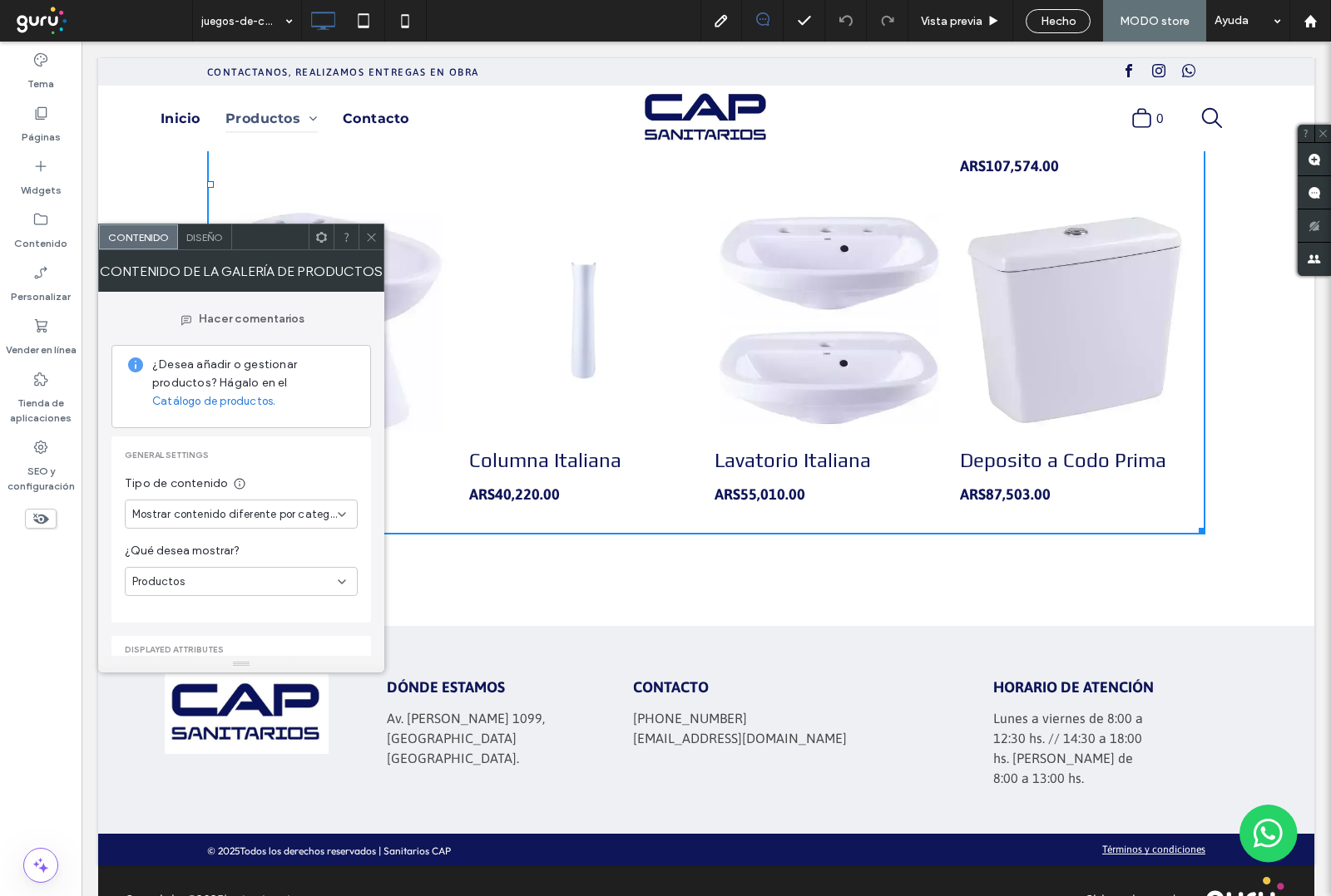
click at [205, 242] on span "Diseño" at bounding box center [204, 237] width 37 height 13
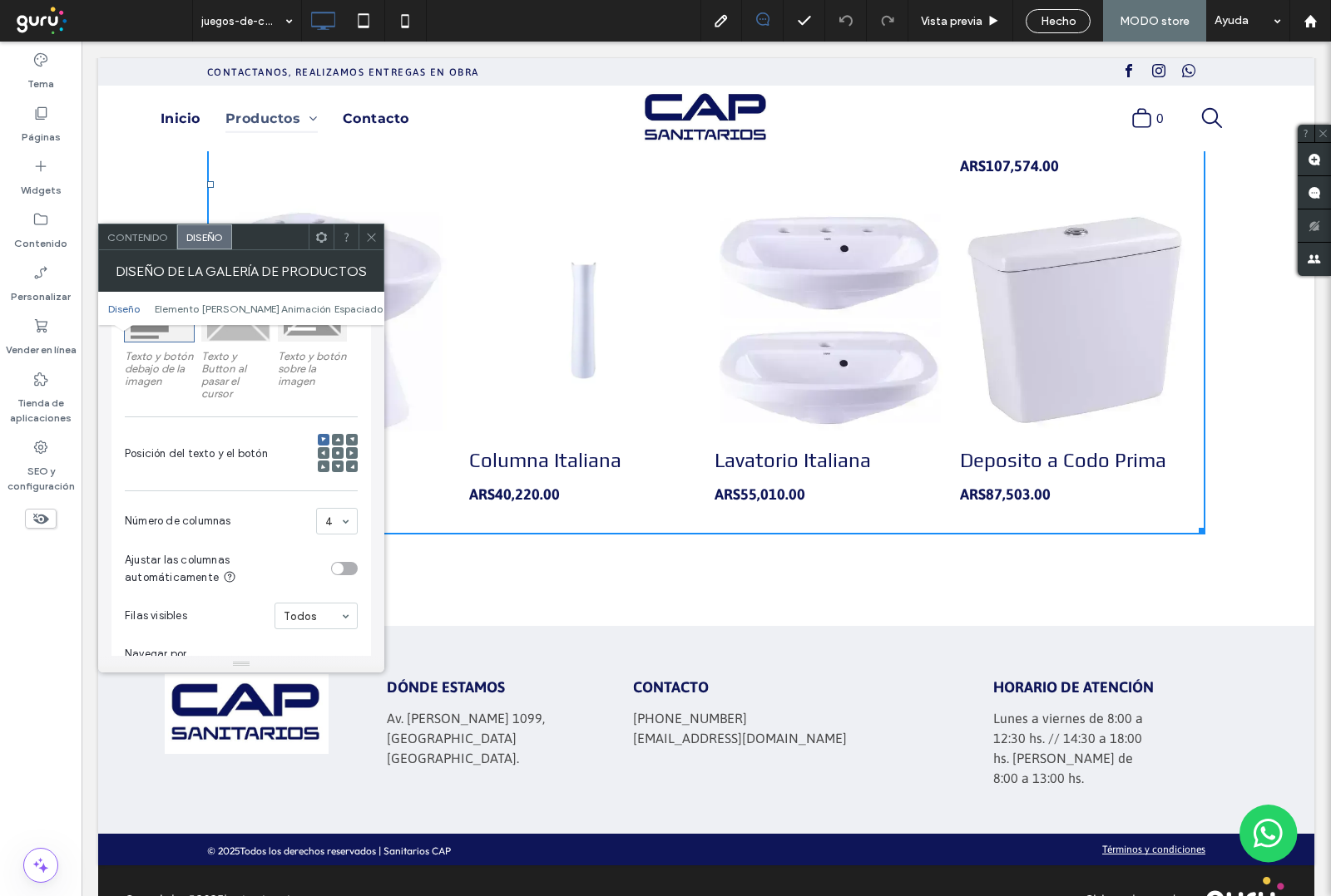
scroll to position [416, 0]
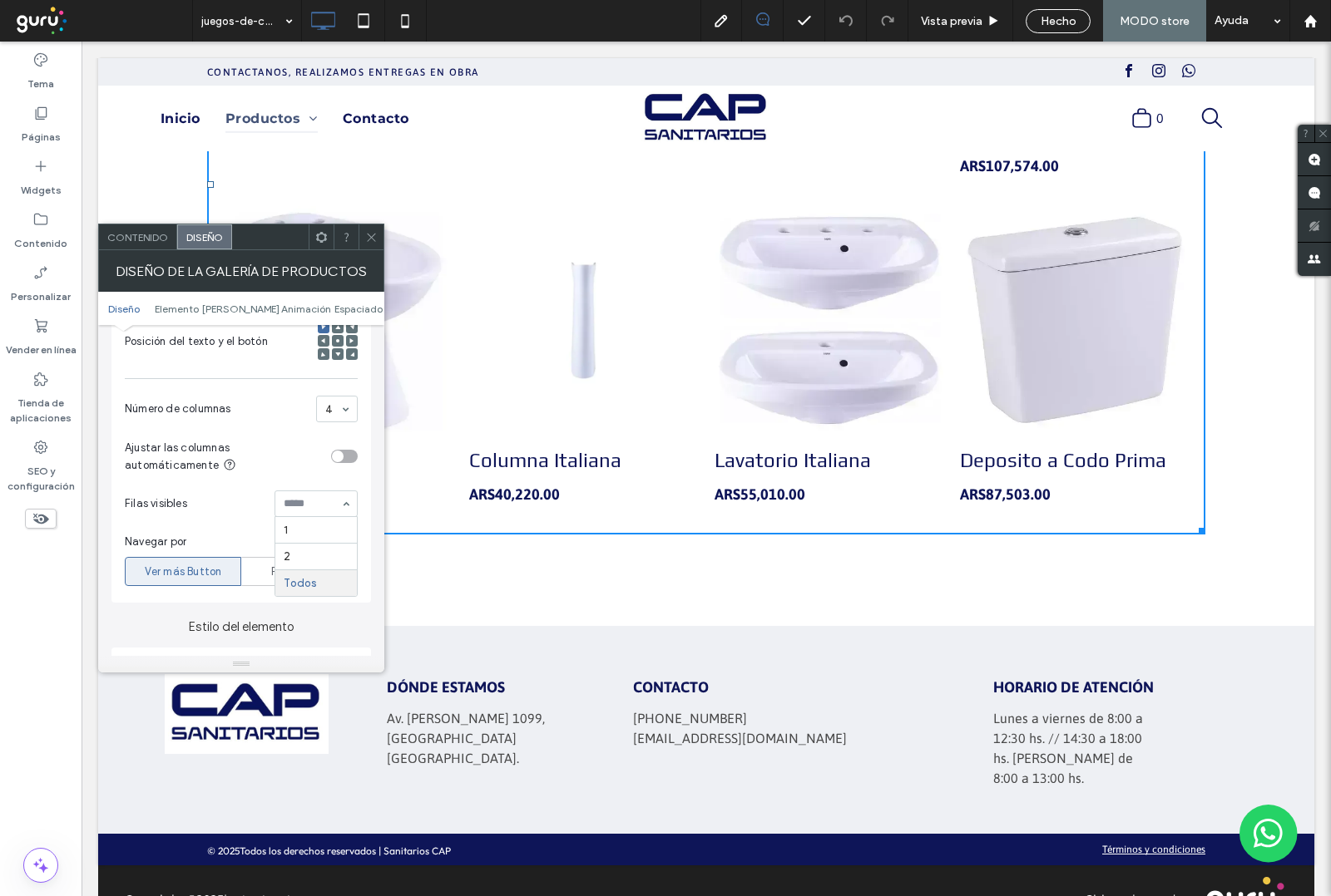
click at [262, 482] on section "Ajustar las columnas automáticamente" at bounding box center [241, 456] width 233 height 51
click at [287, 580] on span "Paginación" at bounding box center [299, 572] width 57 height 16
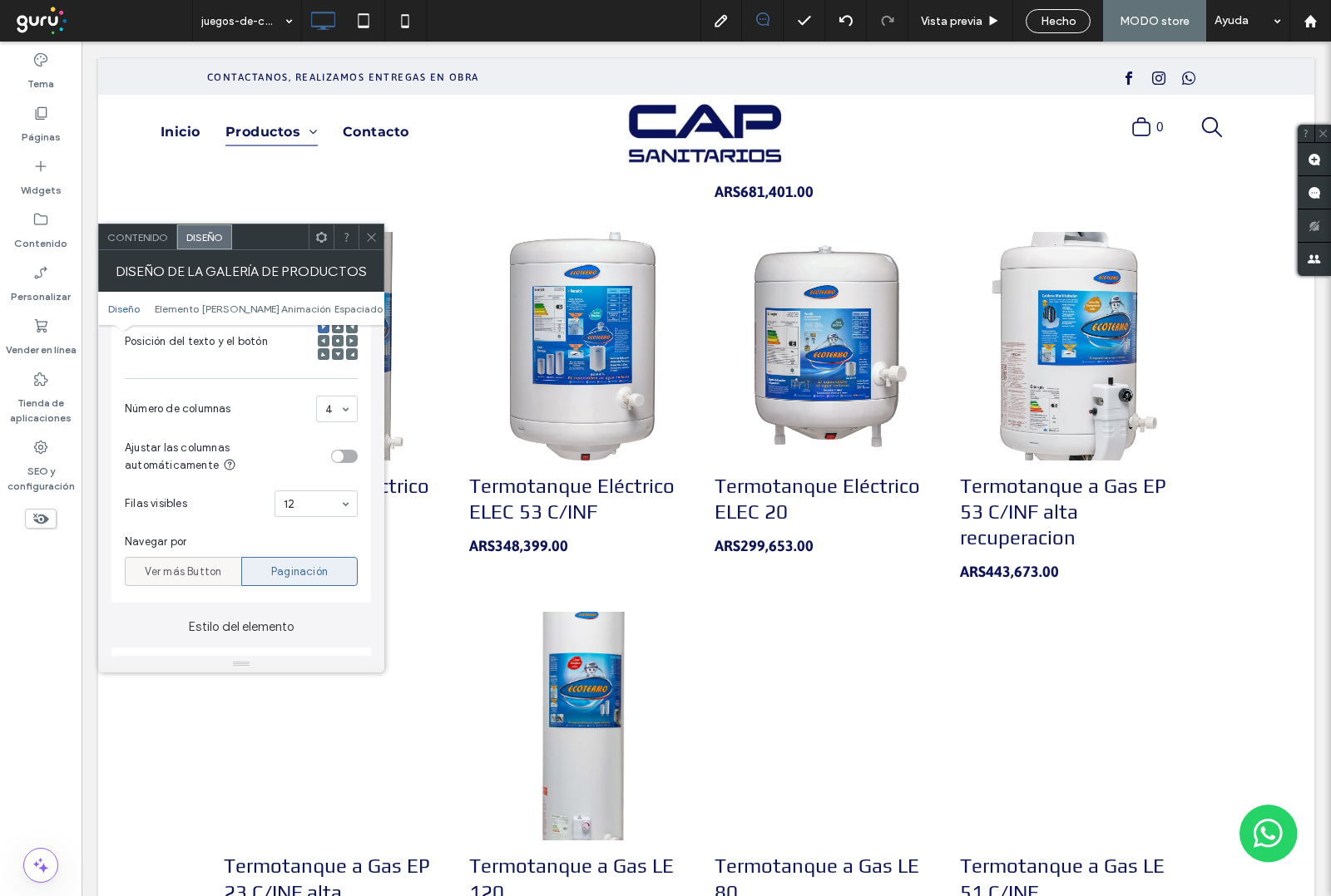
click at [202, 580] on span "Ver más Button" at bounding box center [183, 572] width 78 height 16
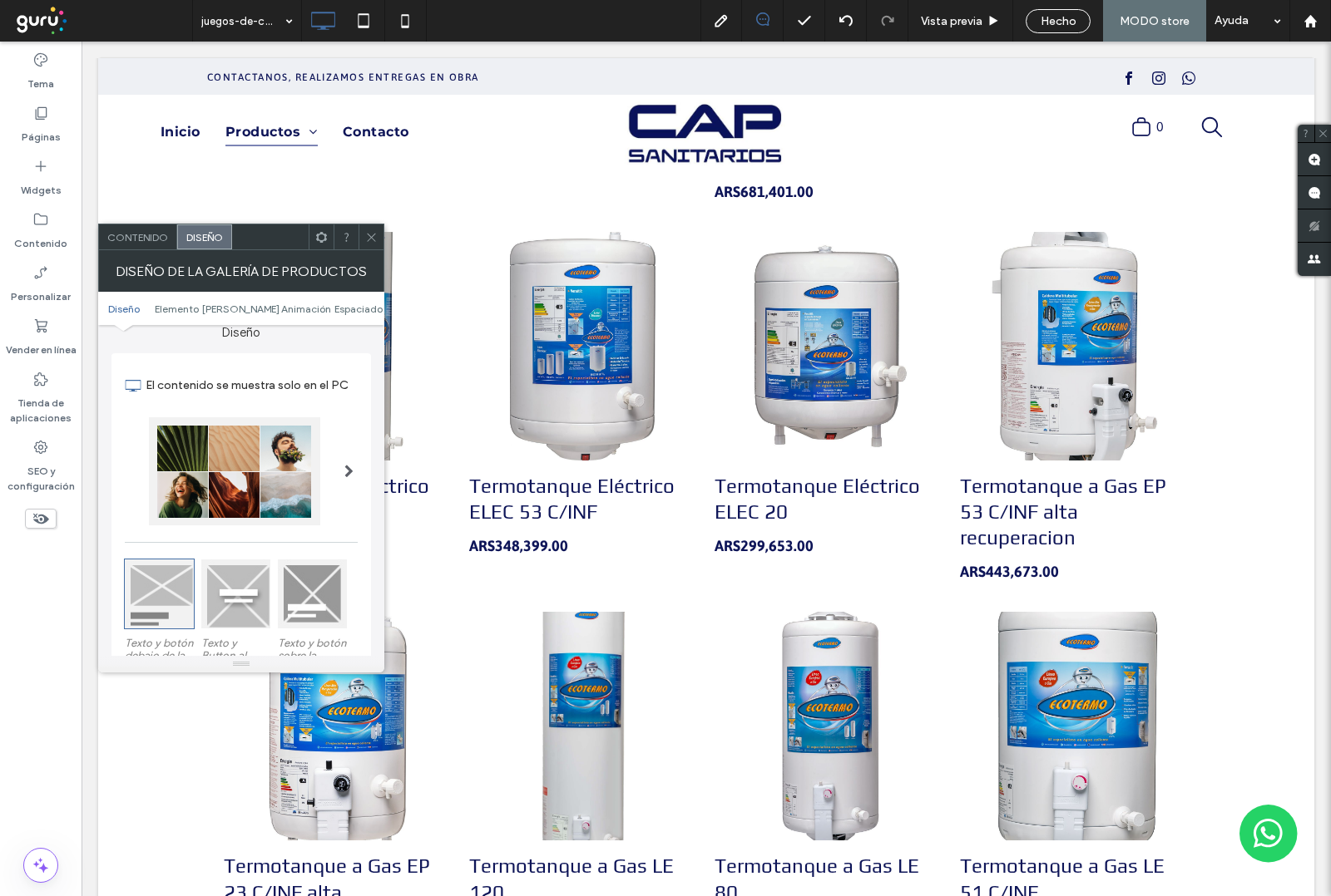
scroll to position [0, 0]
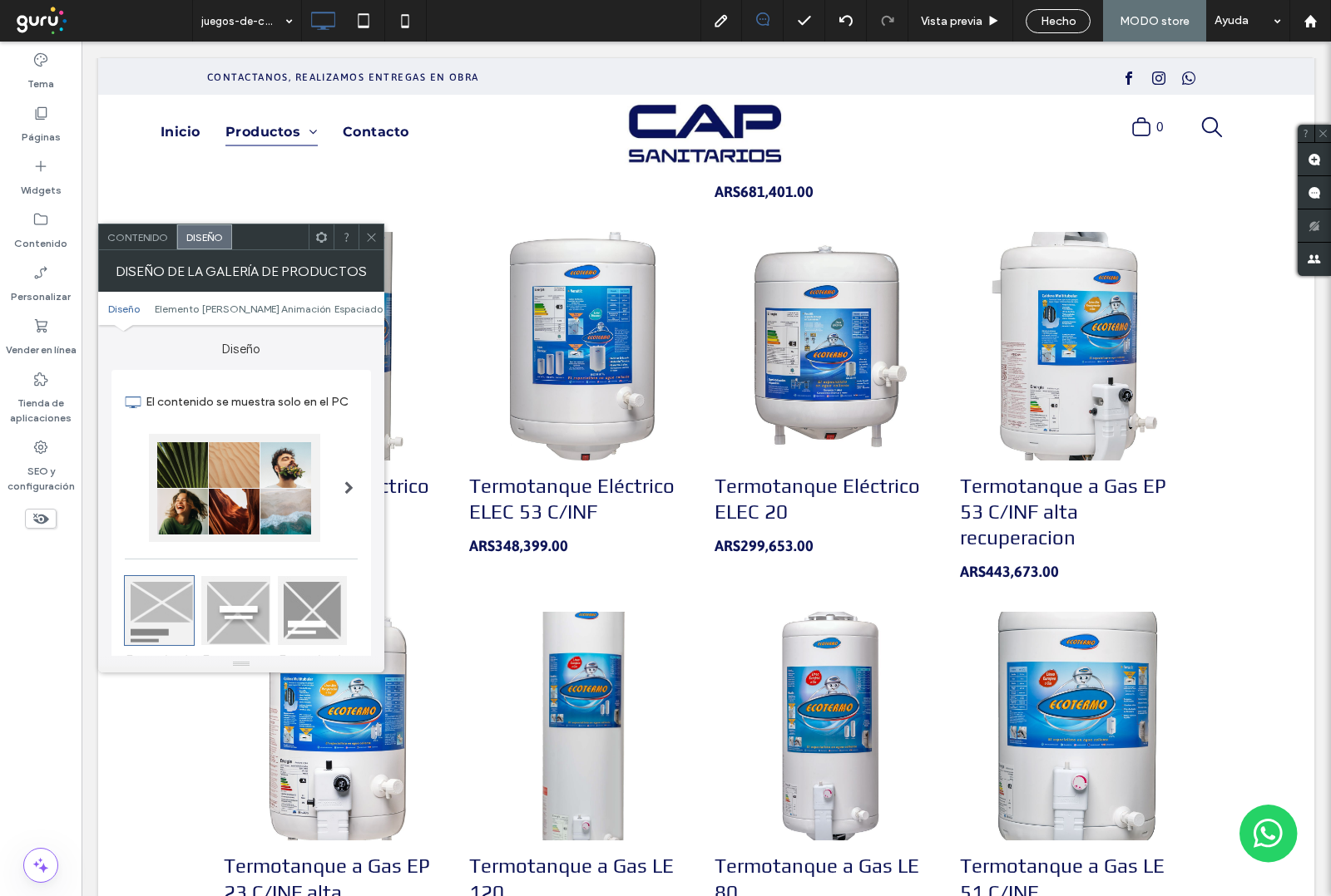
click at [375, 229] on span at bounding box center [372, 236] width 13 height 25
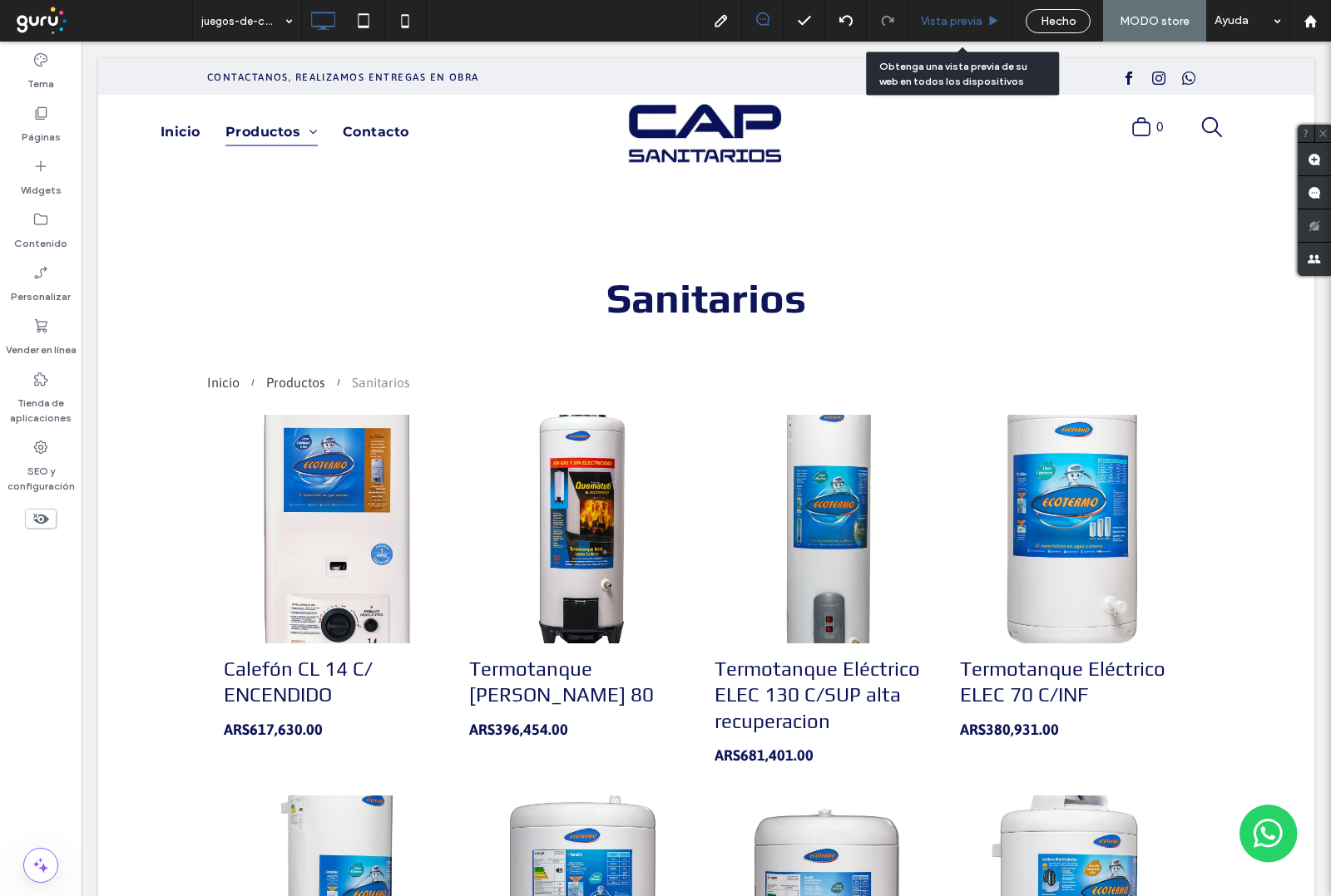
click at [963, 21] on span "Vista previa" at bounding box center [951, 20] width 61 height 14
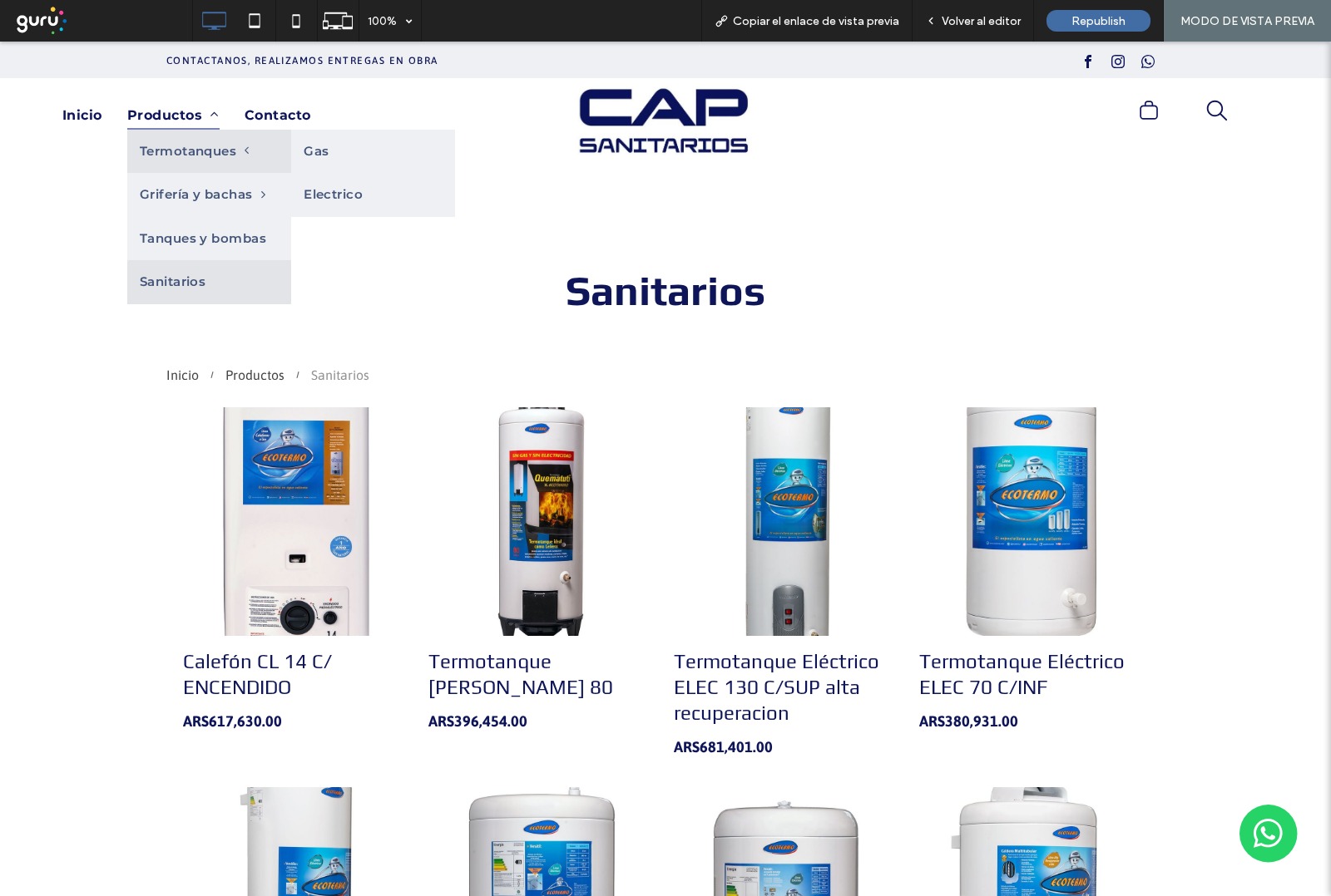
click at [201, 152] on span "Termotanques" at bounding box center [194, 151] width 110 height 19
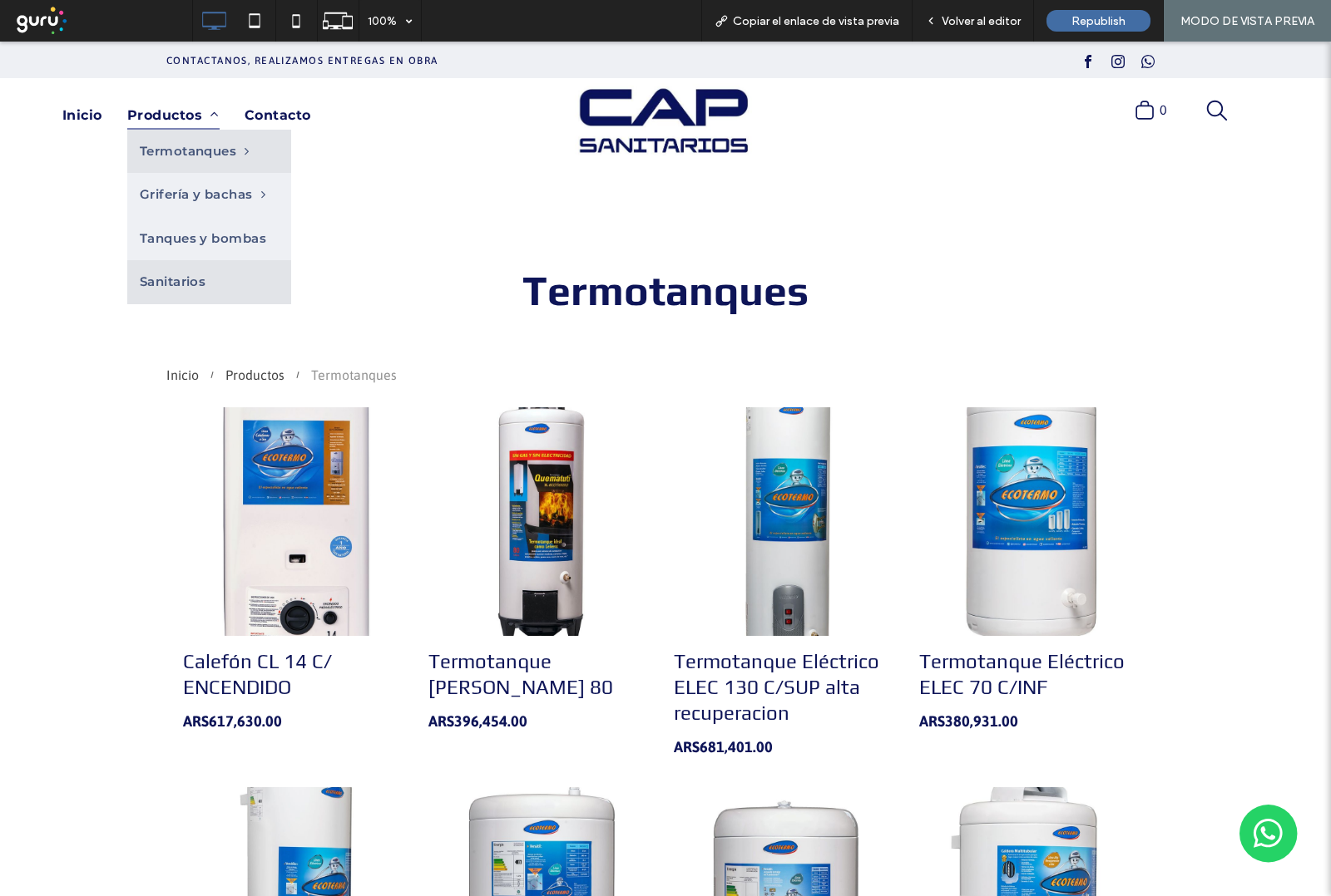
click at [202, 281] on span "Sanitarios" at bounding box center [173, 282] width 67 height 19
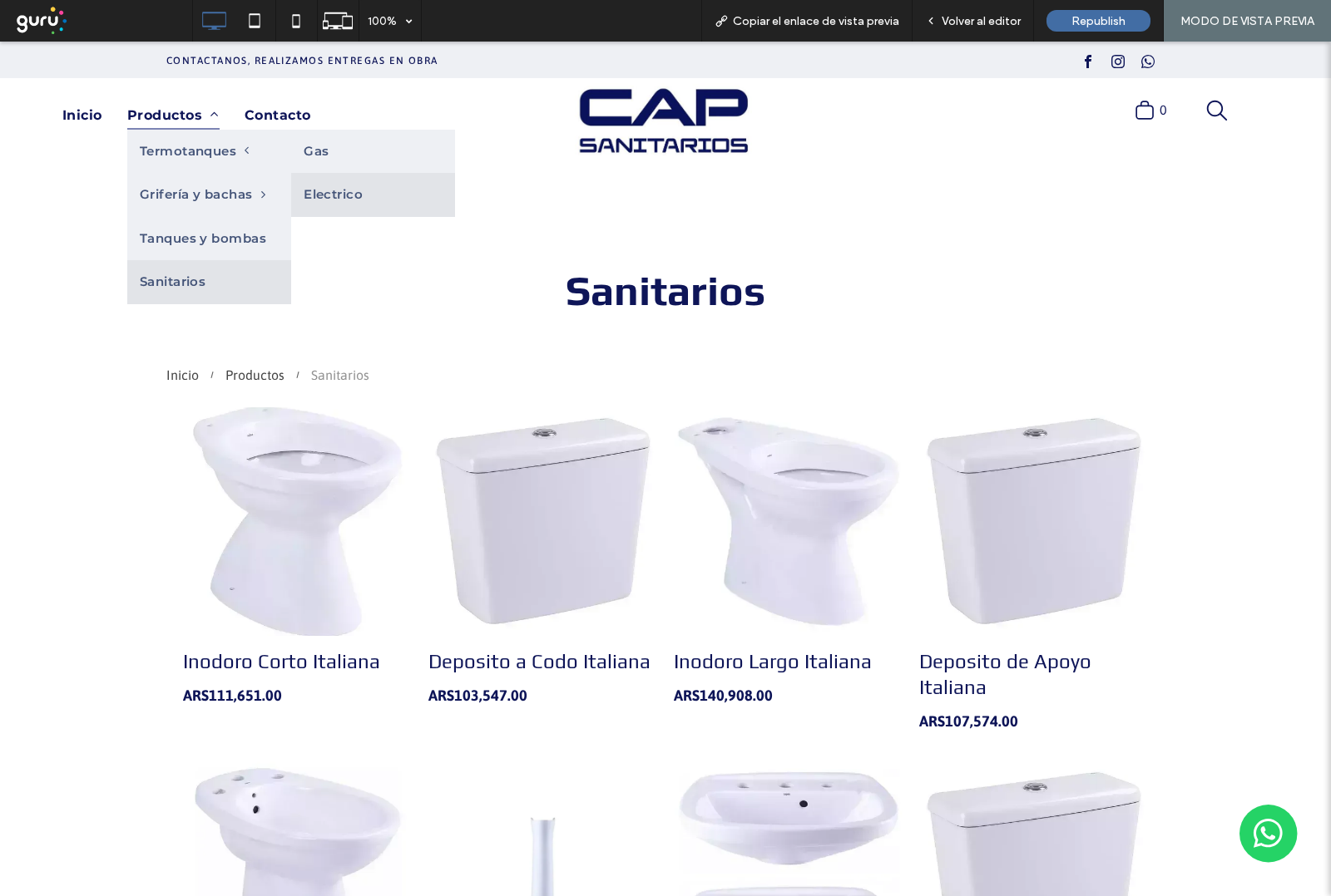
click at [355, 190] on link "Electrico" at bounding box center [372, 195] width 163 height 44
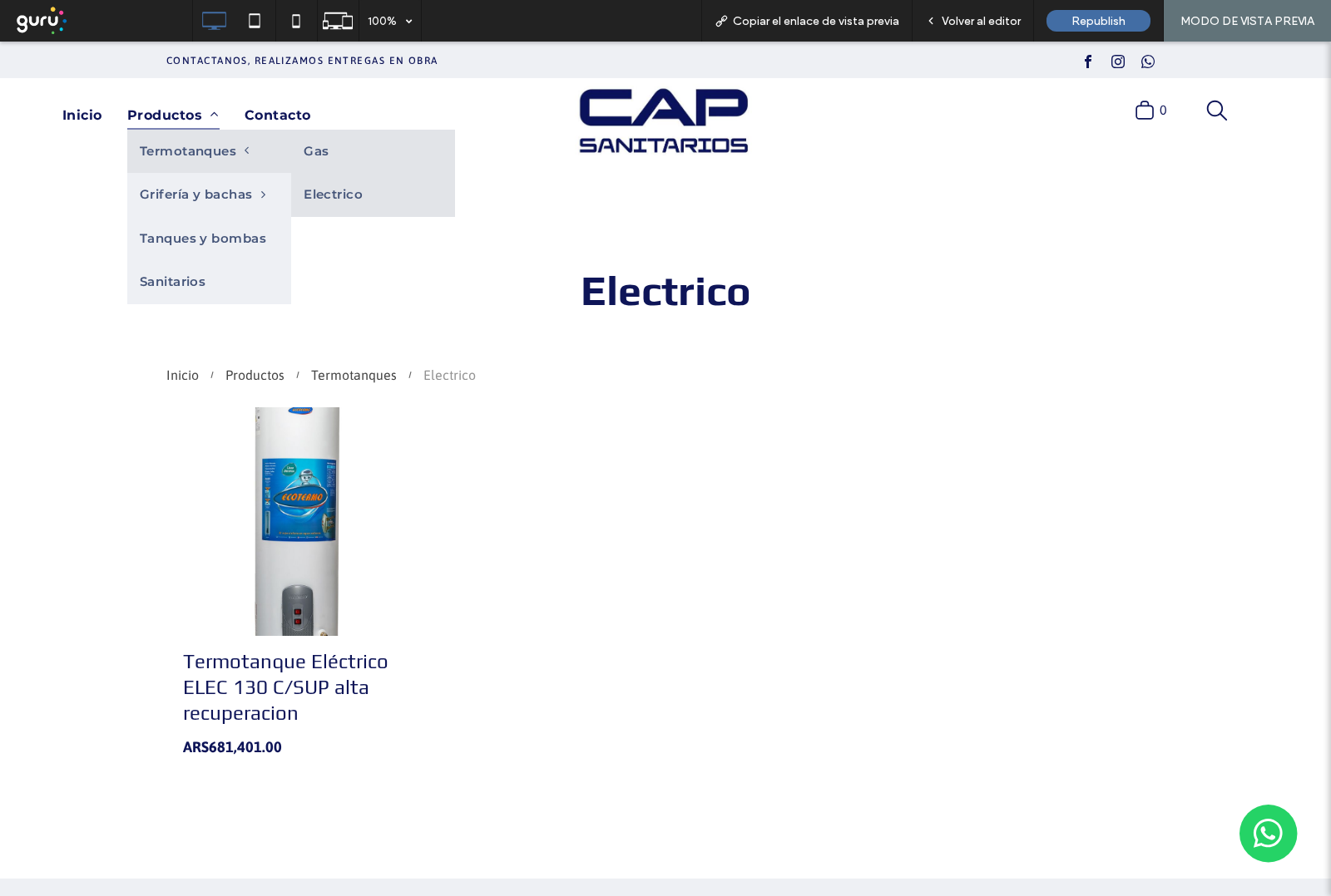
click at [333, 154] on link "Gas" at bounding box center [372, 151] width 163 height 44
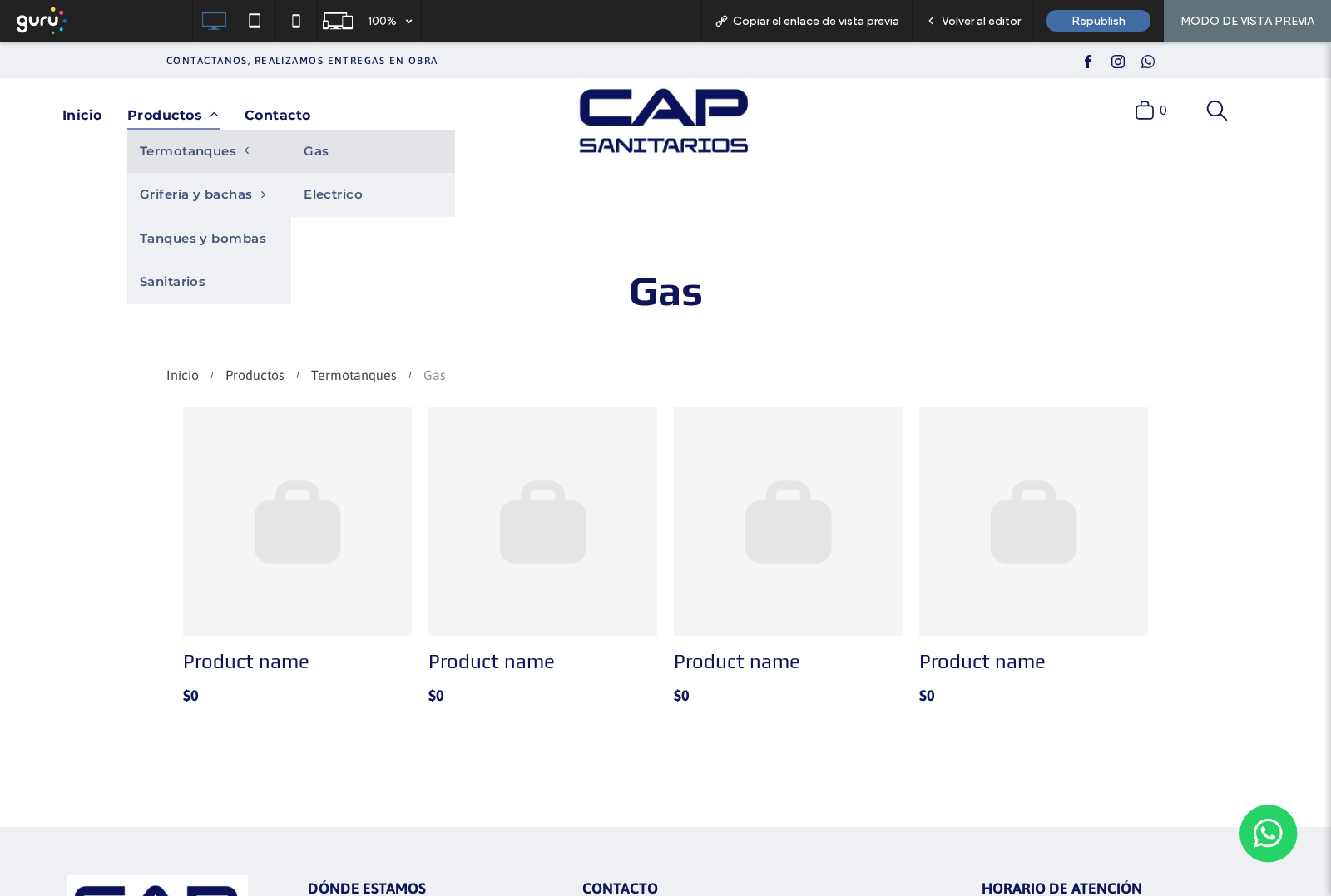
click at [180, 148] on span "Termotanques" at bounding box center [194, 151] width 110 height 19
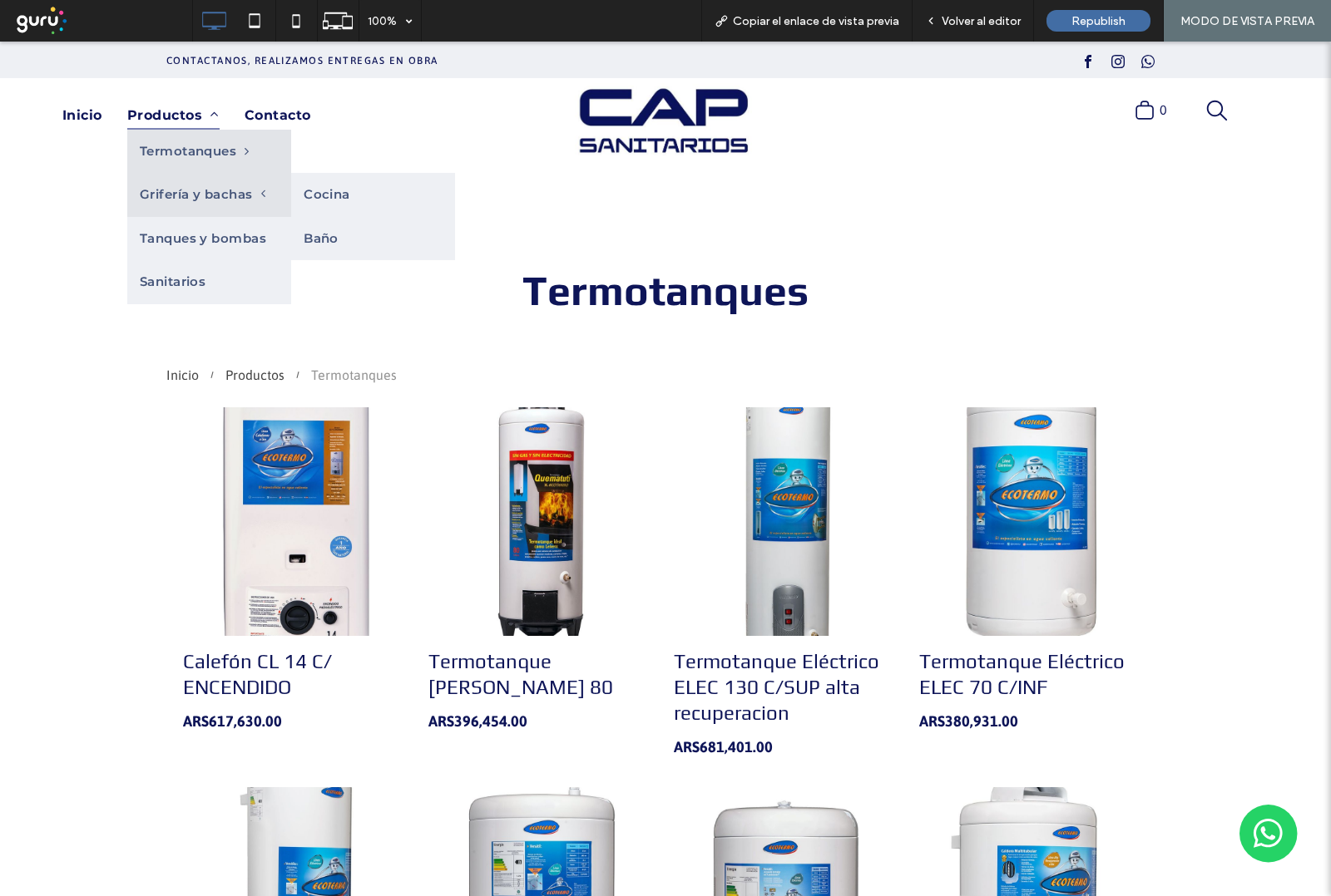
click at [197, 195] on span "Grifería y bachas" at bounding box center [203, 194] width 126 height 19
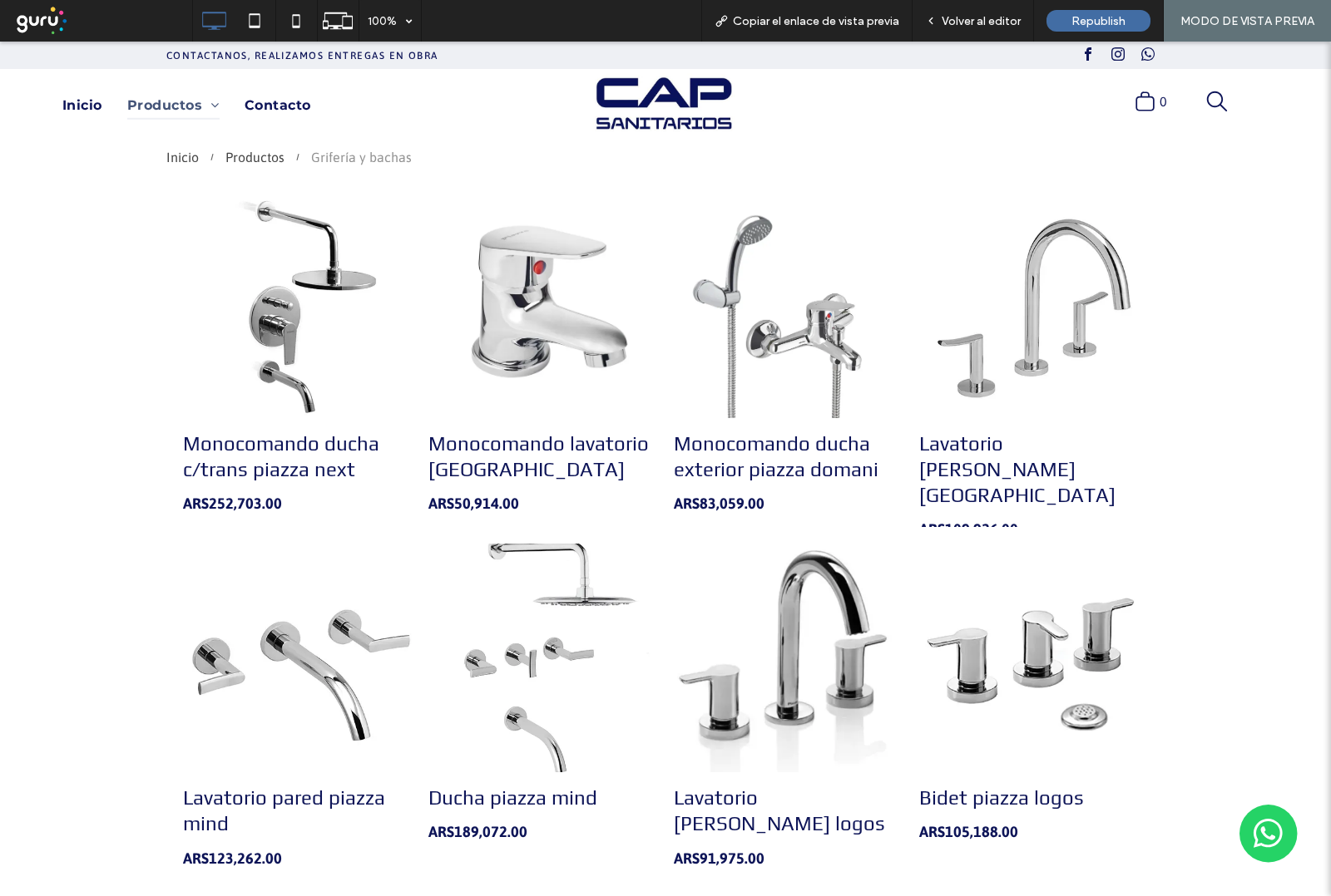
scroll to position [213, 0]
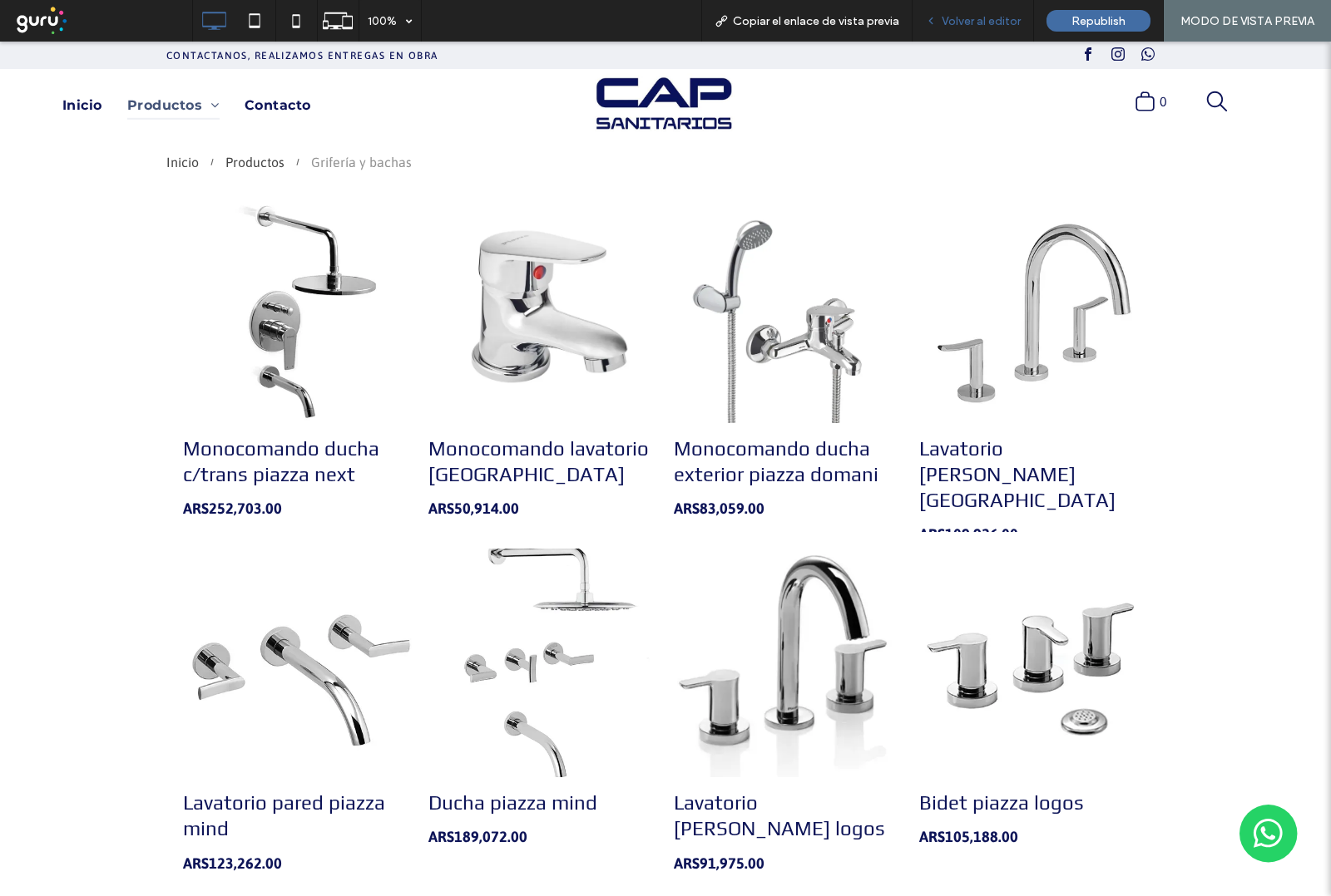
click at [976, 19] on span "Volver al editor" at bounding box center [980, 20] width 79 height 14
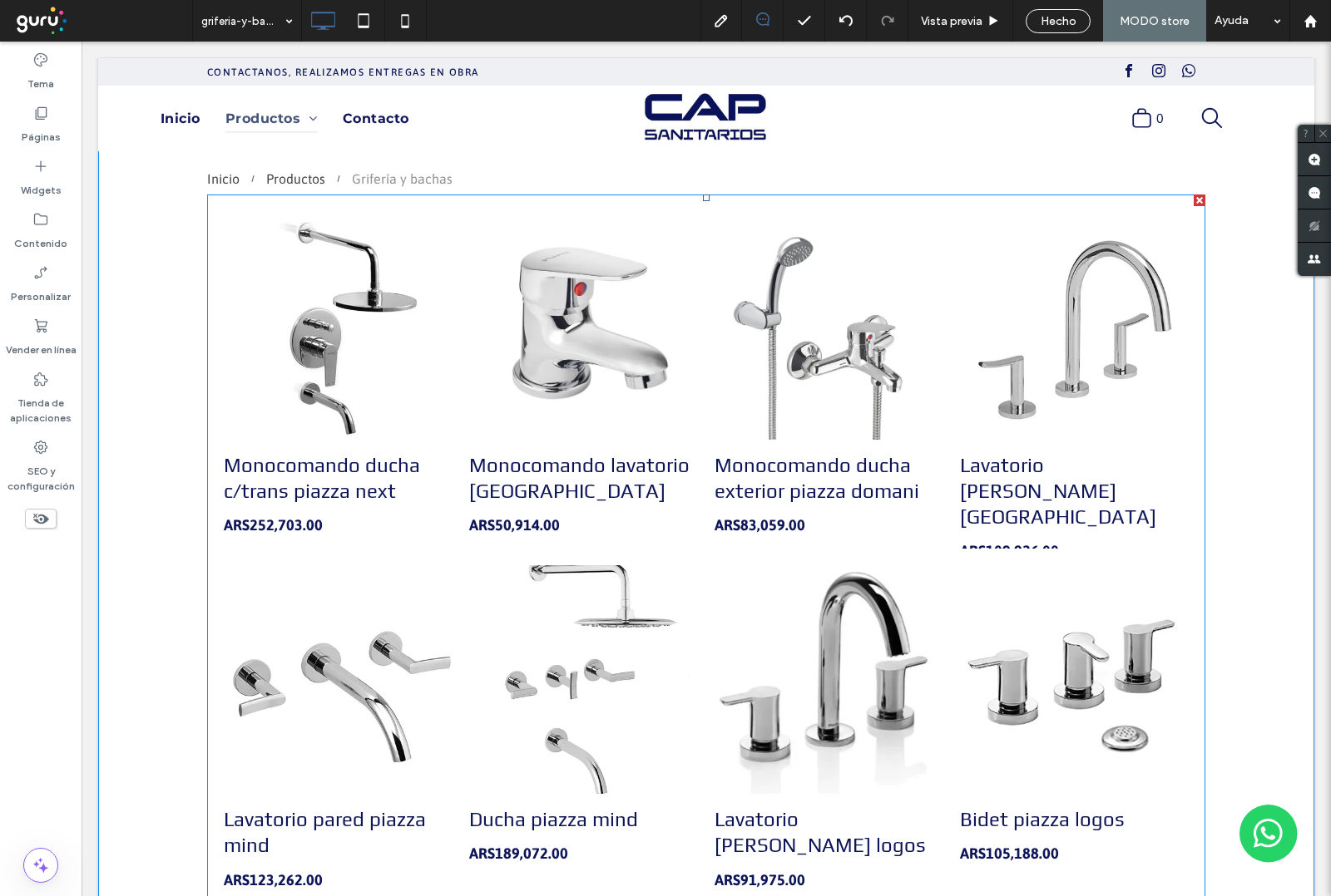
click at [667, 479] on h3 "Monocomando lavatorio piazza domani" at bounding box center [583, 478] width 229 height 51
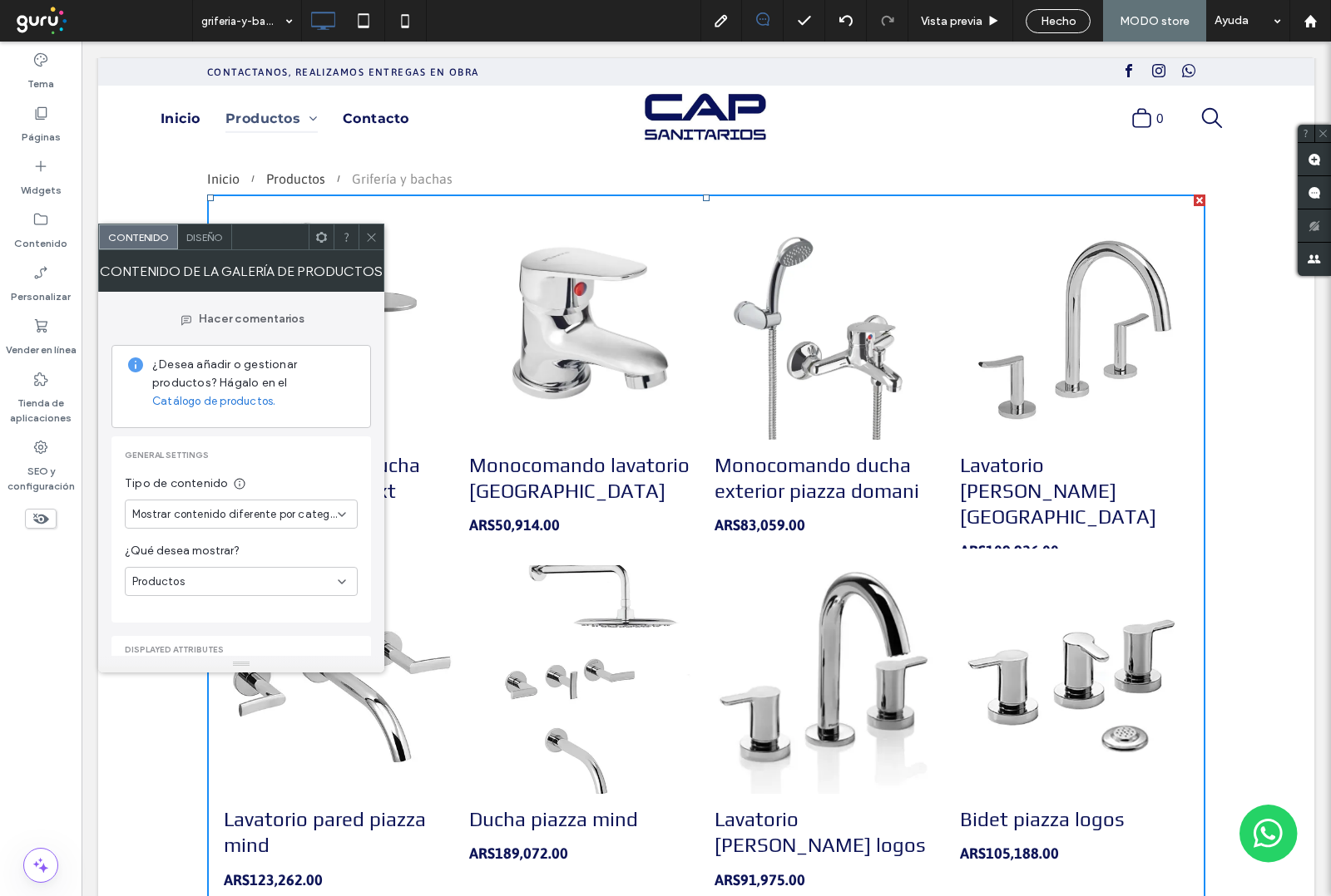
click at [209, 238] on span "Diseño" at bounding box center [204, 237] width 37 height 13
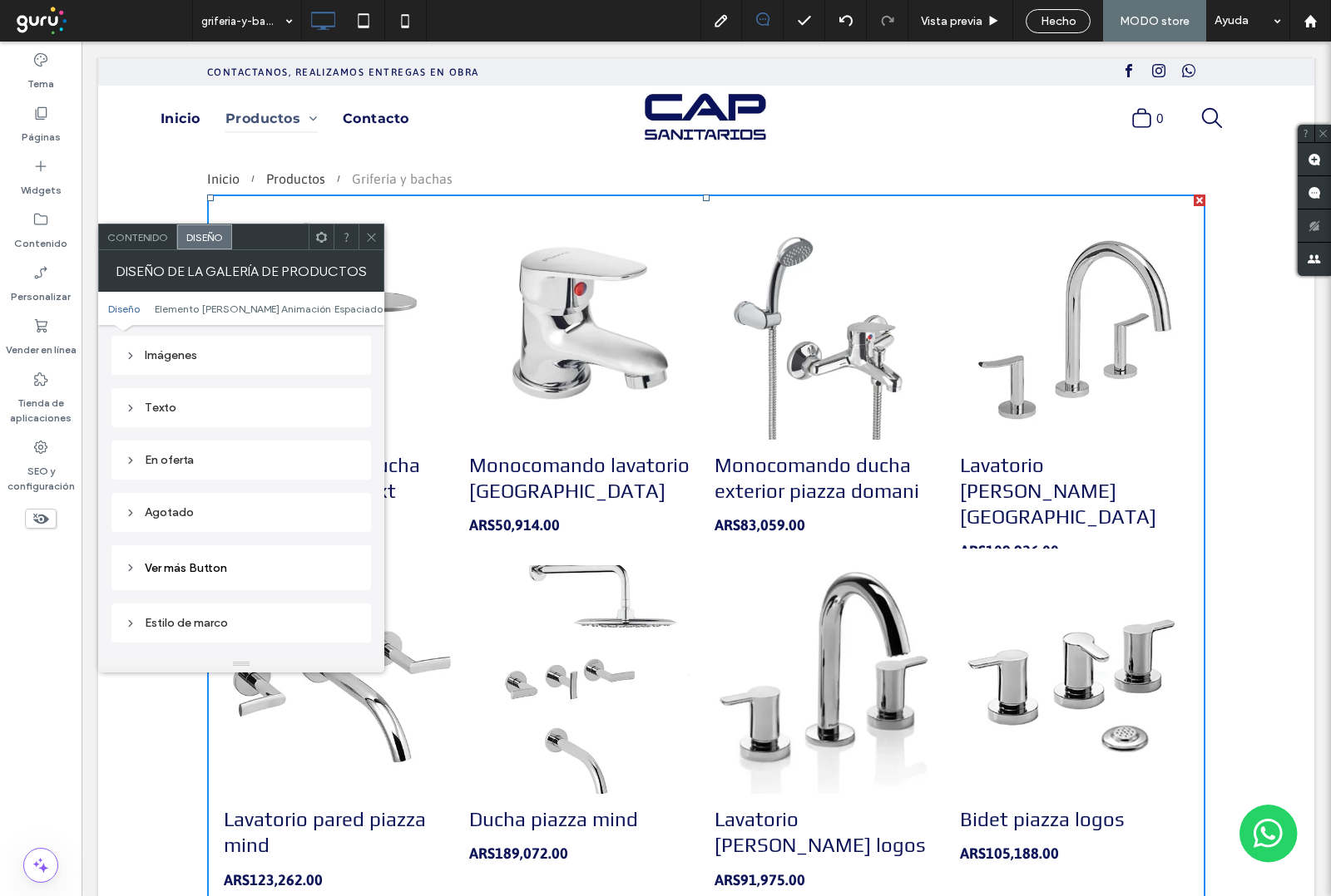
scroll to position [416, 0]
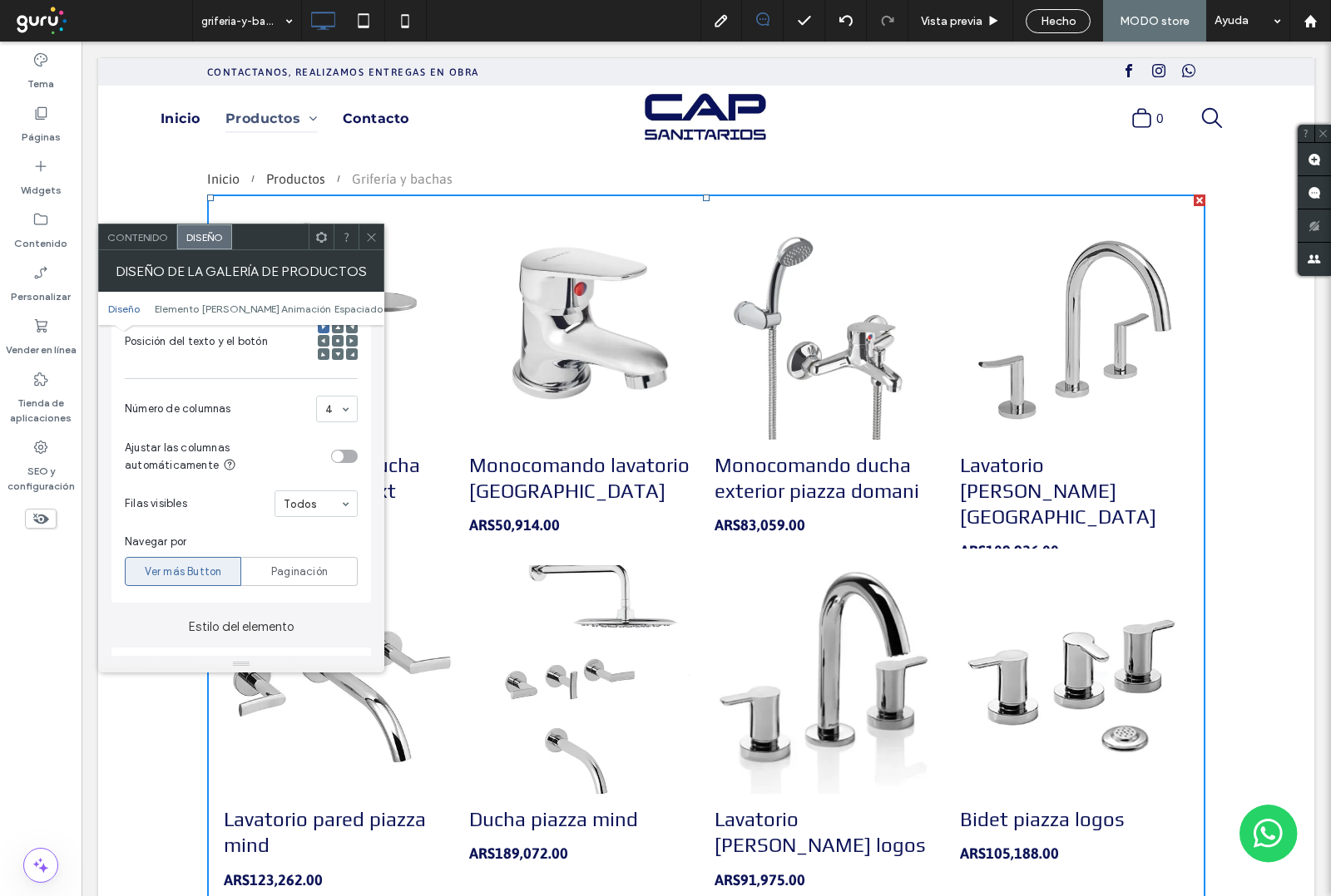
click at [368, 238] on icon at bounding box center [372, 237] width 13 height 13
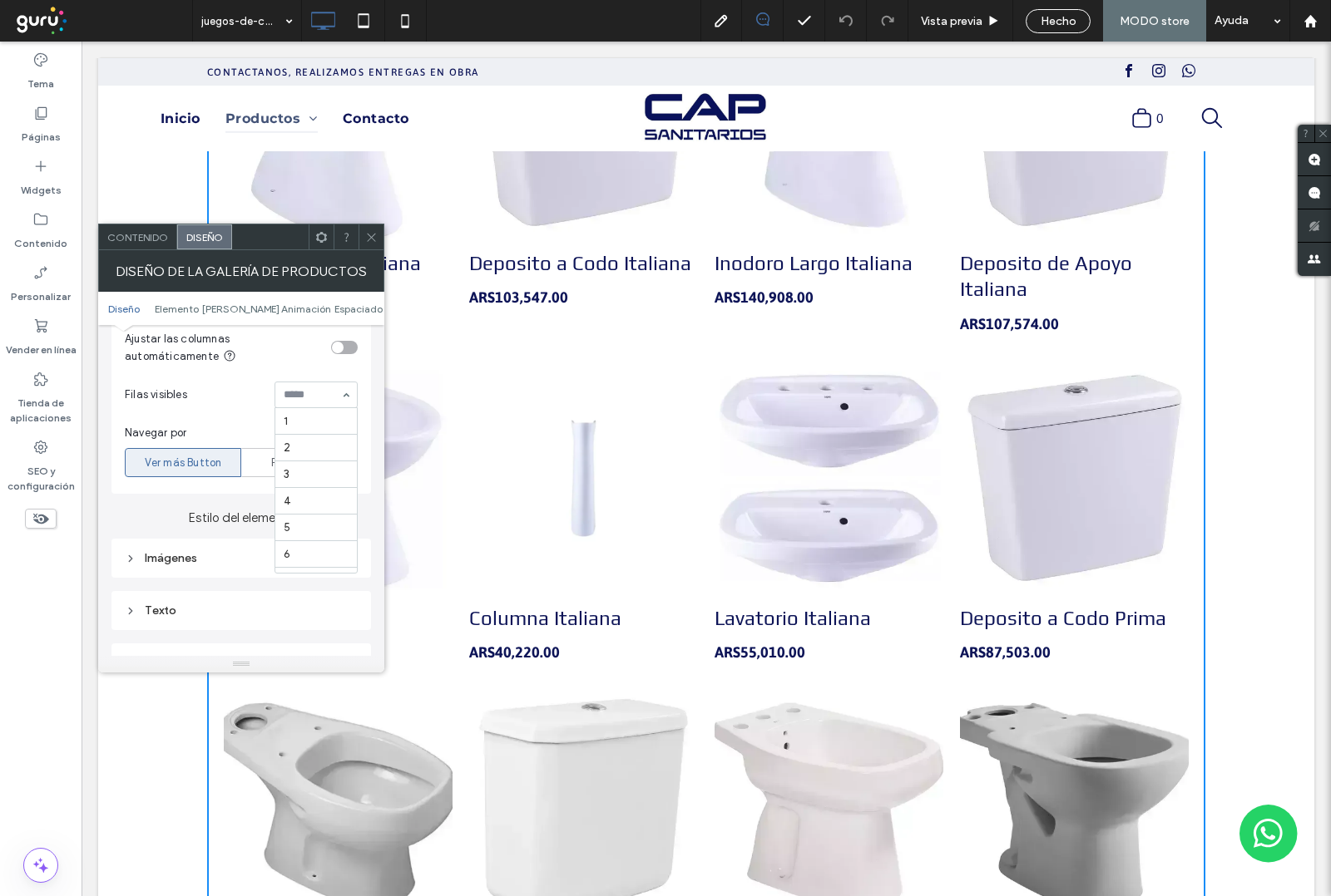
scroll to position [57, 0]
click at [1064, 14] on span "Hecho" at bounding box center [1058, 20] width 36 height 14
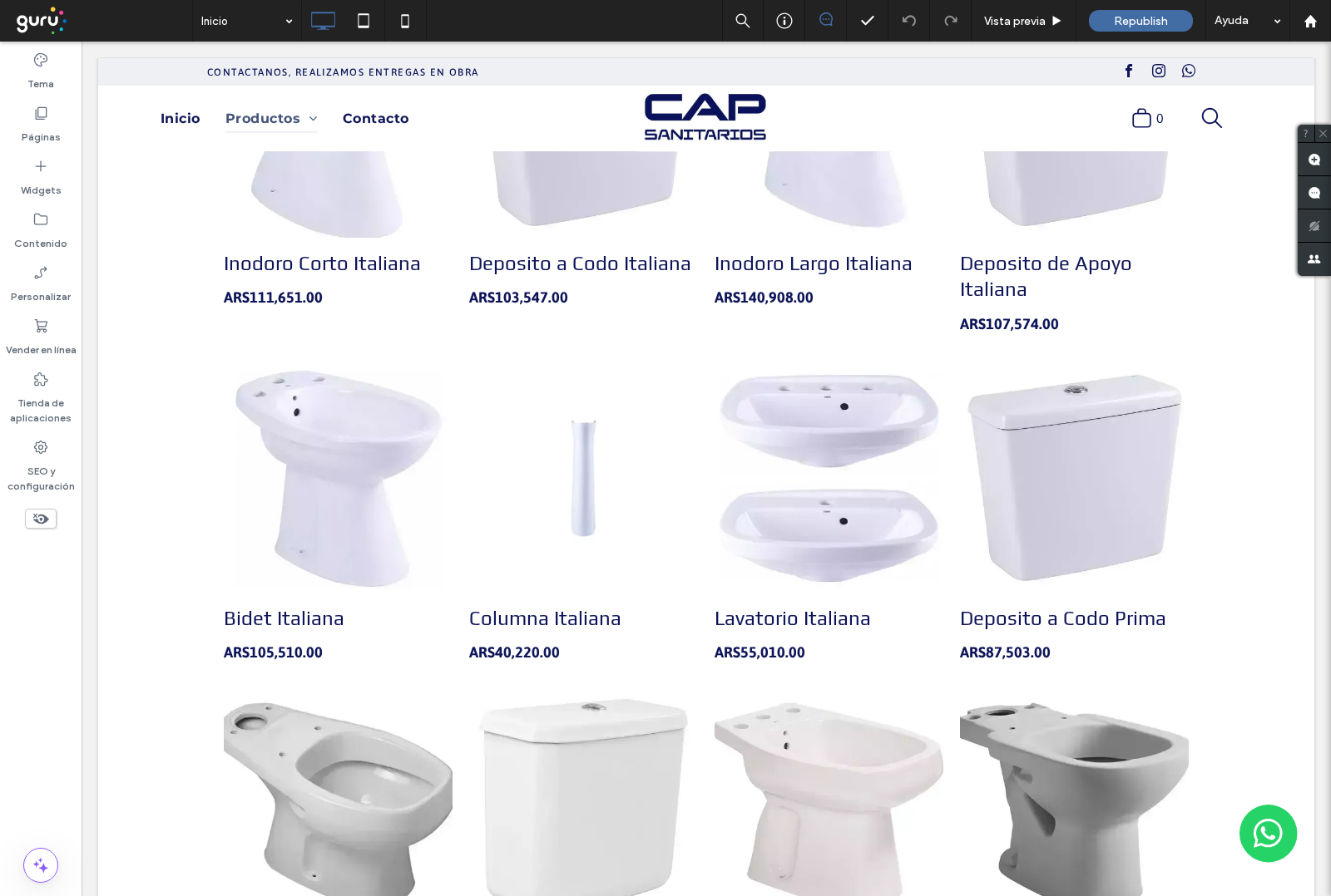
click at [1137, 24] on div at bounding box center [666, 448] width 1331 height 896
drag, startPoint x: 1137, startPoint y: 23, endPoint x: 512, endPoint y: 0, distance: 625.4
click at [1137, 22] on span "Republish" at bounding box center [1140, 20] width 54 height 14
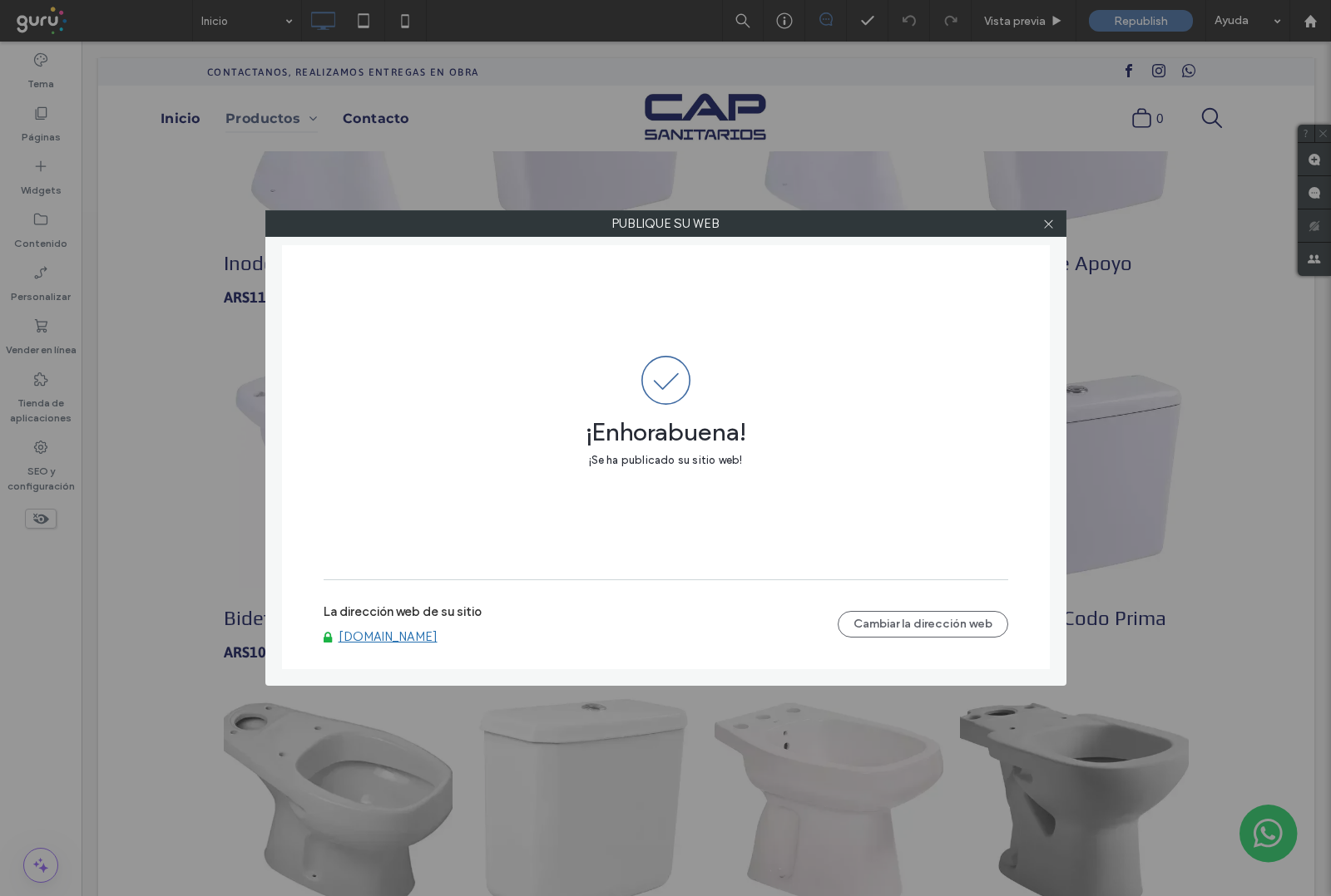
click at [1049, 225] on use at bounding box center [1047, 224] width 8 height 8
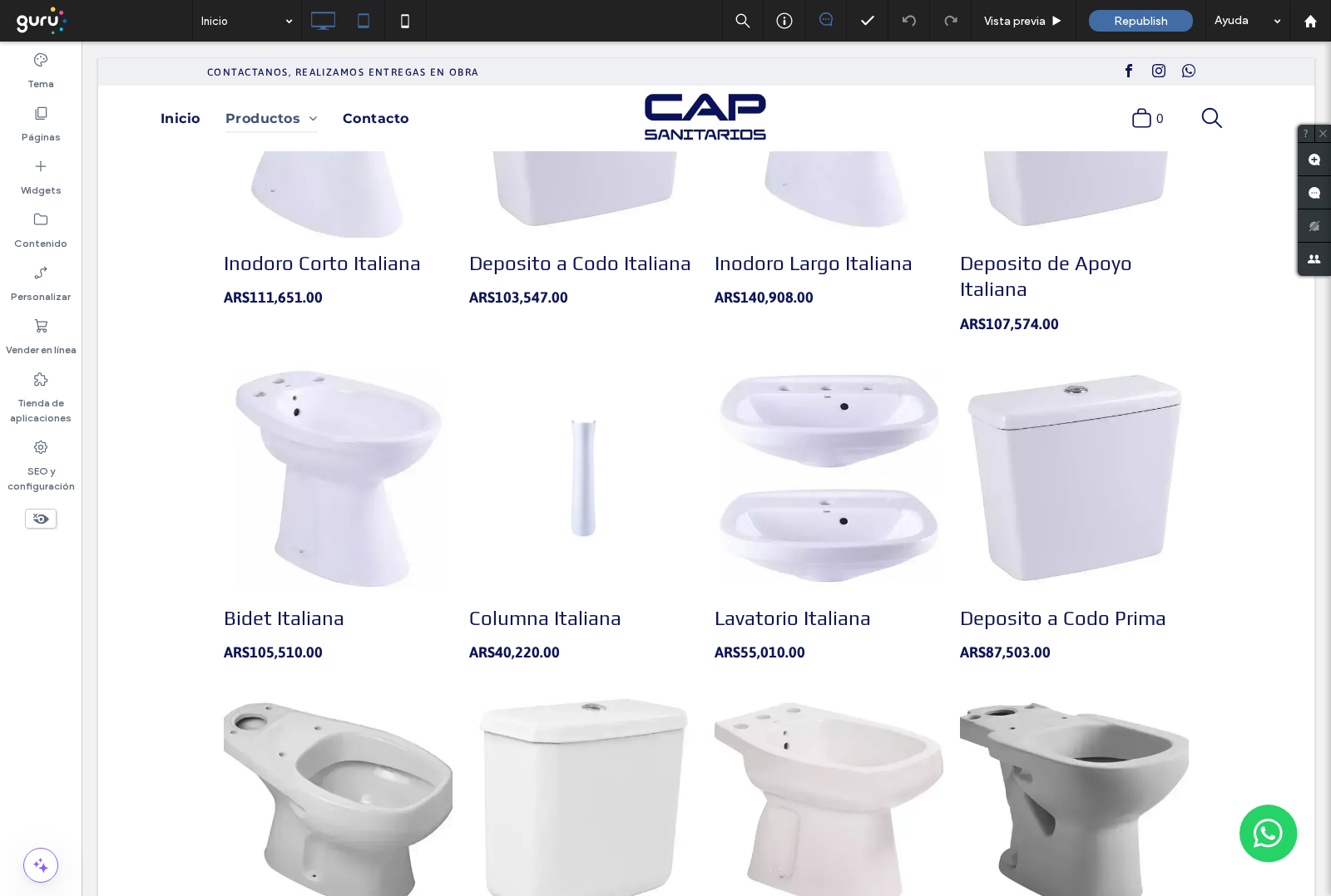
click at [363, 19] on icon at bounding box center [363, 21] width 33 height 33
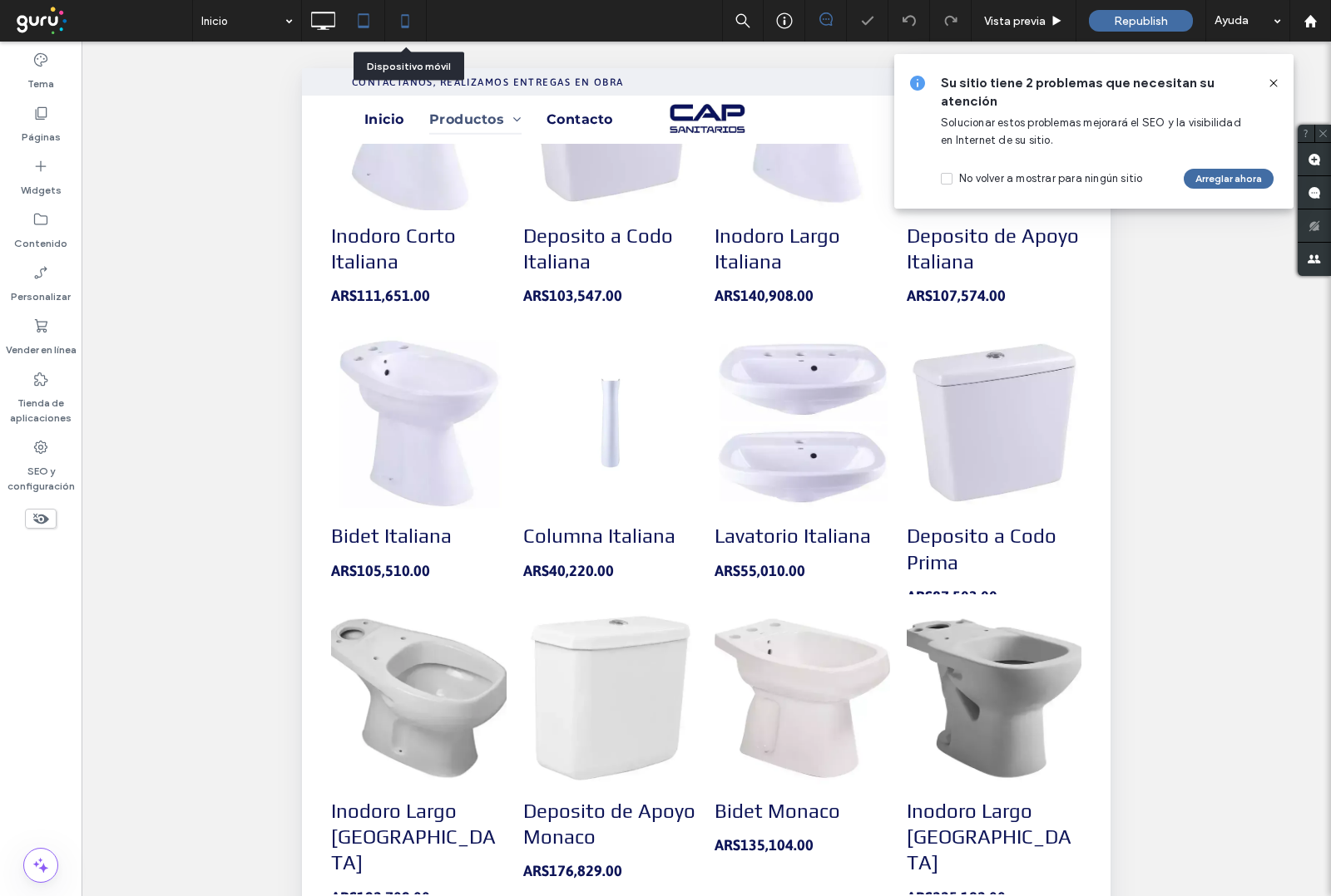
click at [405, 25] on icon at bounding box center [404, 21] width 33 height 33
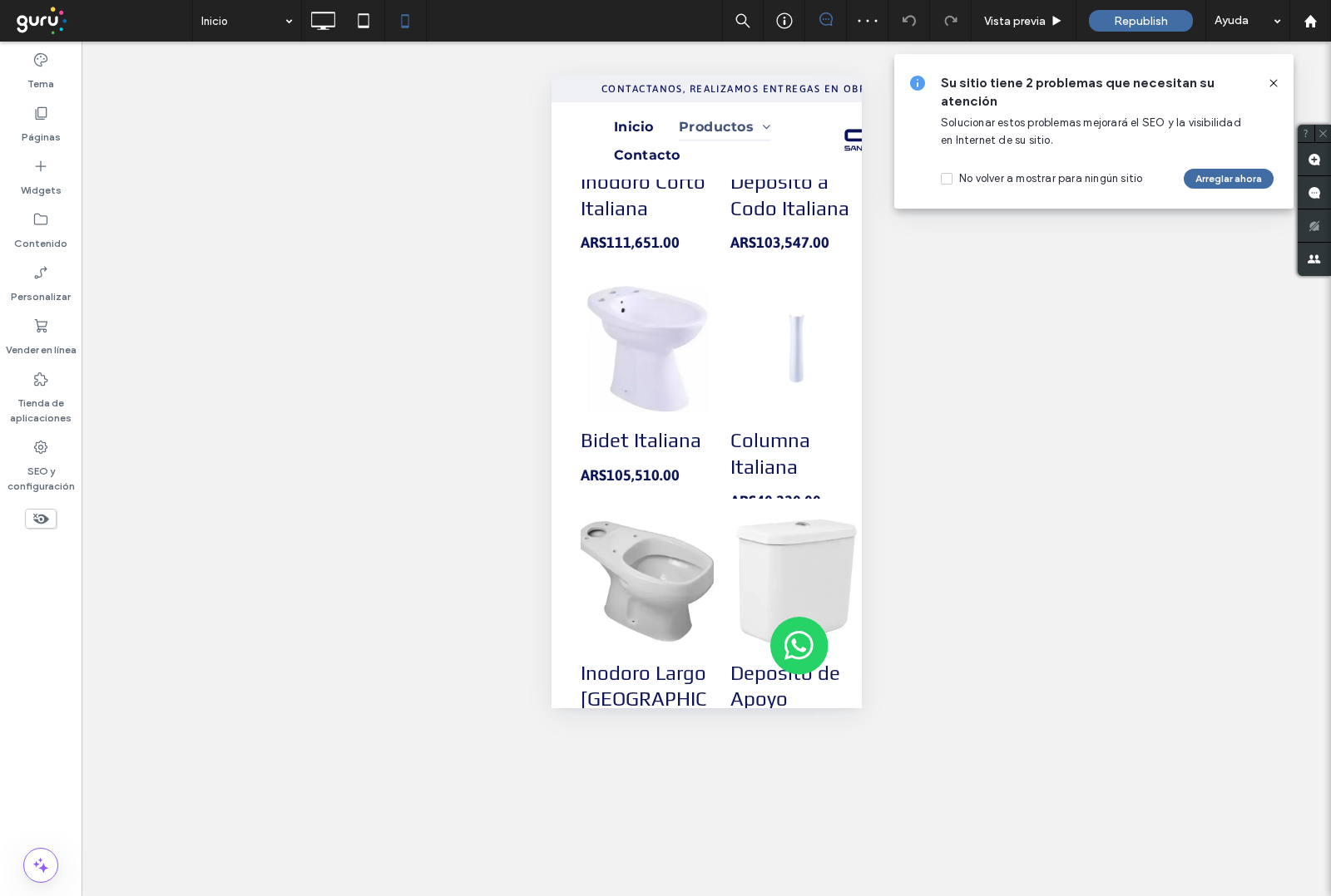
click at [1274, 84] on use at bounding box center [1273, 83] width 7 height 7
click at [1275, 83] on div "¿Hacer visible? Sí ¿Hacer visible? Sí ¿Hacer visible? Sí ¿Hacer visible? Sí ¿Ha…" at bounding box center [706, 469] width 1250 height 855
